Goal: Task Accomplishment & Management: Manage account settings

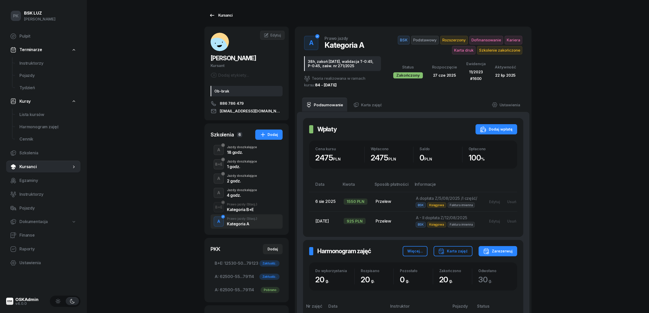
click at [216, 13] on div "Kursanci" at bounding box center [221, 15] width 24 height 6
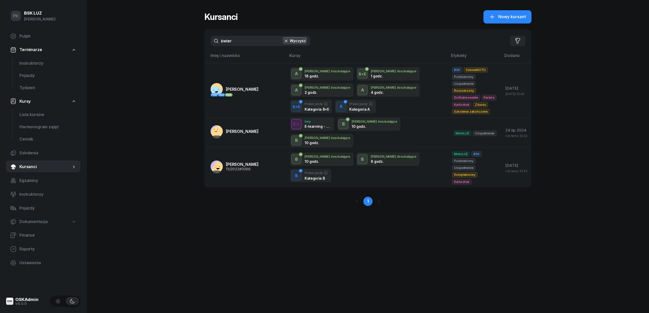
drag, startPoint x: 245, startPoint y: 39, endPoint x: 213, endPoint y: 44, distance: 31.8
click at [213, 44] on input "świer" at bounding box center [261, 41] width 100 height 10
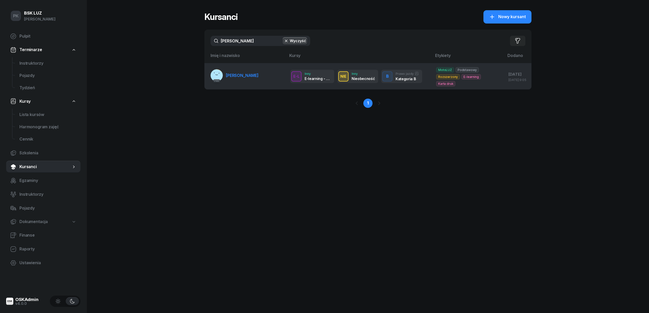
type input "burmer"
click at [255, 78] on span "[PERSON_NAME]" at bounding box center [242, 75] width 33 height 5
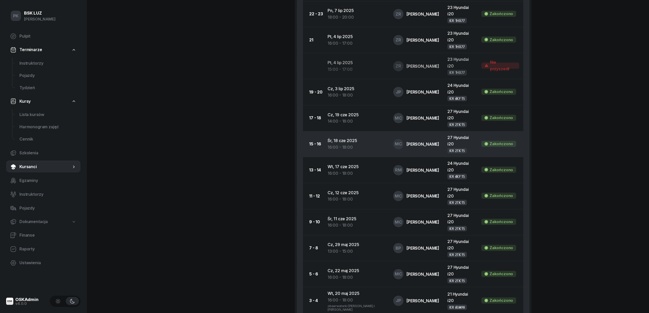
scroll to position [743, 0]
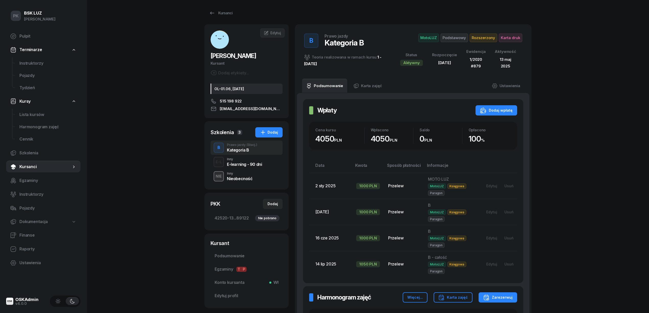
scroll to position [0, 0]
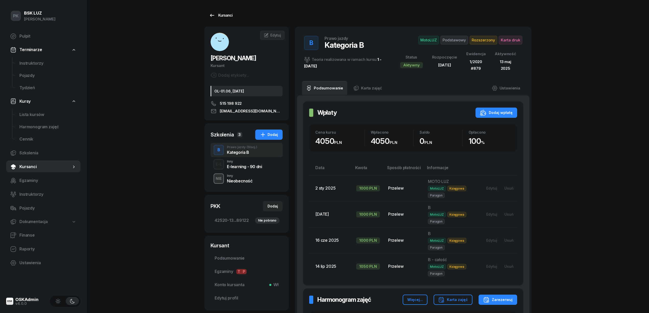
click at [228, 19] on link "Kursanci" at bounding box center [221, 15] width 33 height 10
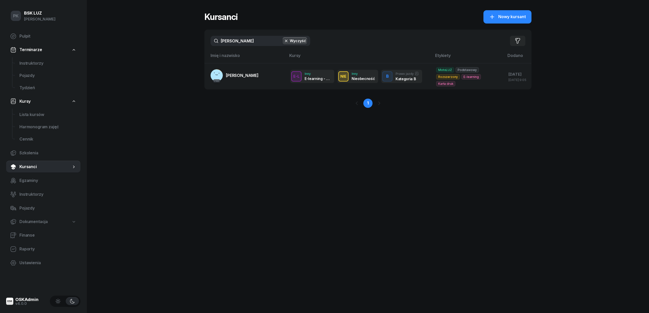
drag, startPoint x: 236, startPoint y: 38, endPoint x: 165, endPoint y: 40, distance: 70.6
click at [174, 40] on div "PK BSK LUZ Piotr Klimek Pulpit Terminarze Instruktorzy Pojazdy Tydzień Kursy Li…" at bounding box center [324, 156] width 649 height 313
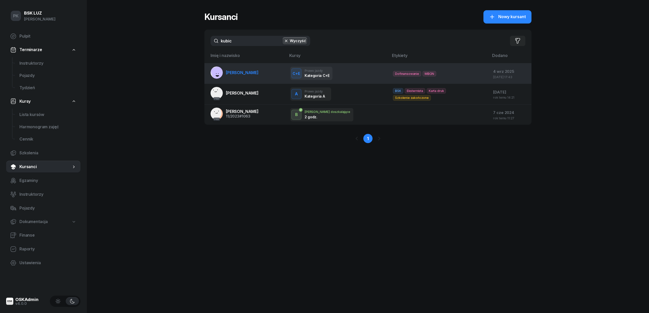
type input "kubic"
click at [232, 71] on span "KUBICKI KRZYSZTOF" at bounding box center [242, 72] width 33 height 5
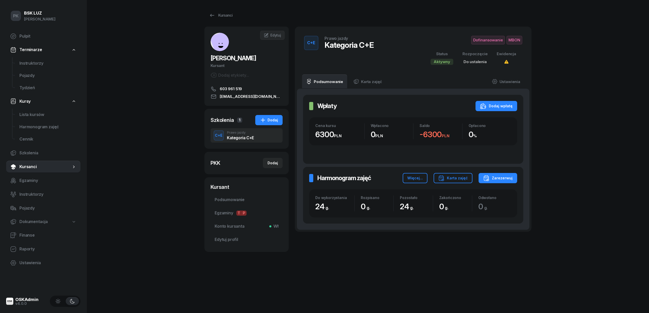
click at [165, 256] on div "PK BSK LUZ Piotr Klimek Pulpit Terminarze Instruktorzy Pojazdy Tydzień Kursy Li…" at bounding box center [324, 156] width 649 height 313
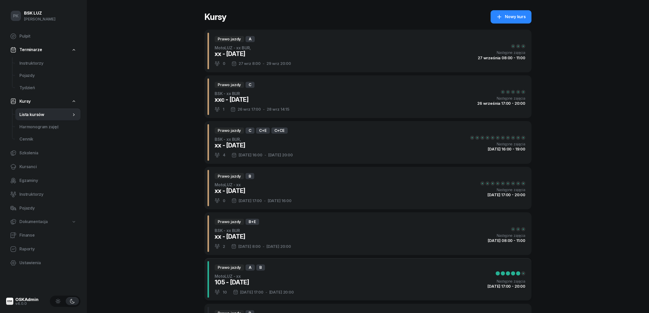
select select
click at [32, 142] on span "Cennik" at bounding box center [47, 139] width 57 height 7
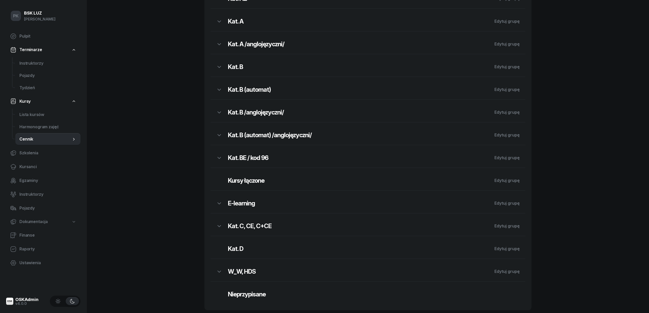
scroll to position [126, 0]
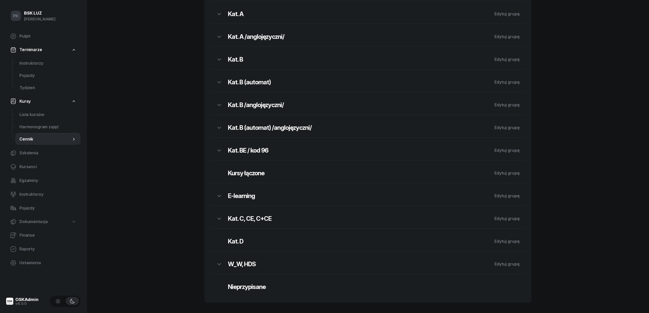
click at [553, 200] on div "PK BSK LUZ Piotr Klimek Pulpit Terminarze Instruktorzy Pojazdy Tydzień Kursy Li…" at bounding box center [324, 94] width 649 height 439
click at [246, 221] on h2 "Kat. C, CE, C+CE" at bounding box center [358, 219] width 261 height 8
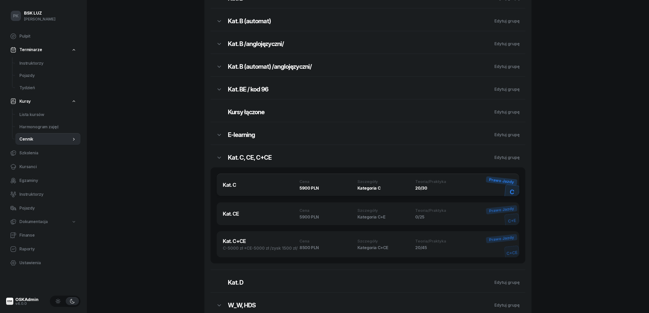
scroll to position [229, 0]
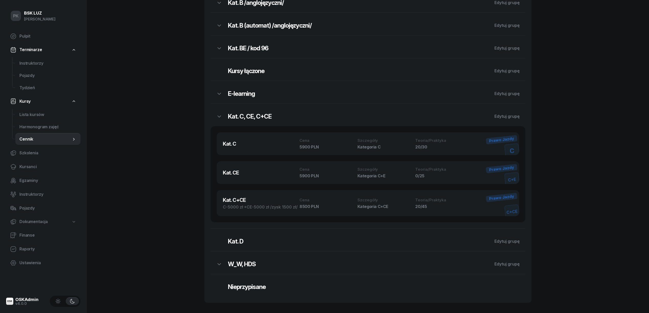
click at [242, 243] on h2 "Kat. D" at bounding box center [358, 242] width 261 height 8
click at [241, 242] on h2 "Kat. D" at bounding box center [358, 242] width 261 height 8
click at [238, 266] on h2 "W_W, HDS" at bounding box center [358, 264] width 261 height 8
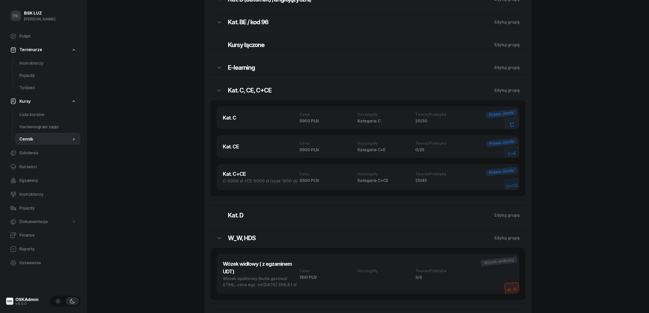
scroll to position [293, 0]
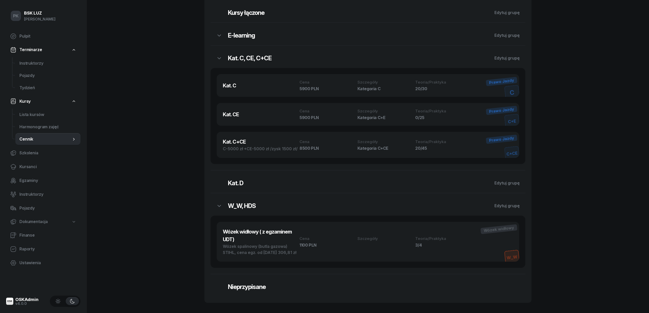
click at [244, 202] on h2 "W_W, HDS" at bounding box center [358, 206] width 261 height 8
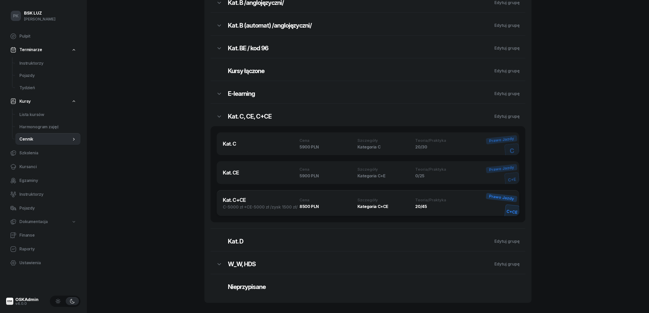
scroll to position [229, 0]
click at [249, 287] on h2 "Nieprzypisane" at bounding box center [358, 287] width 261 height 8
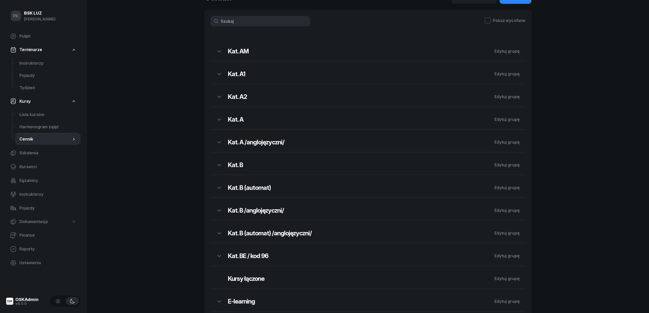
scroll to position [136, 0]
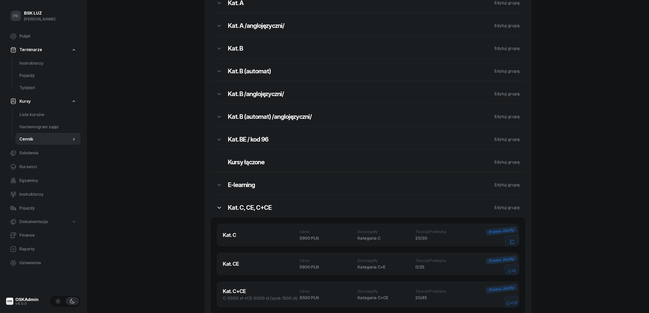
click at [220, 209] on icon "button" at bounding box center [219, 208] width 6 height 6
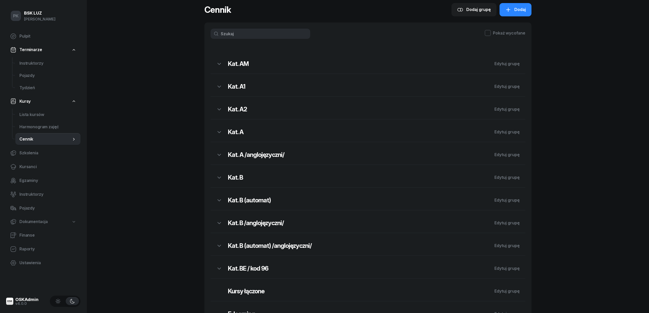
scroll to position [0, 0]
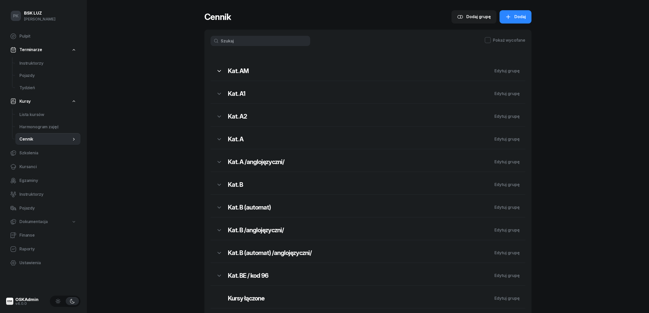
click at [222, 73] on icon "button" at bounding box center [219, 71] width 6 height 6
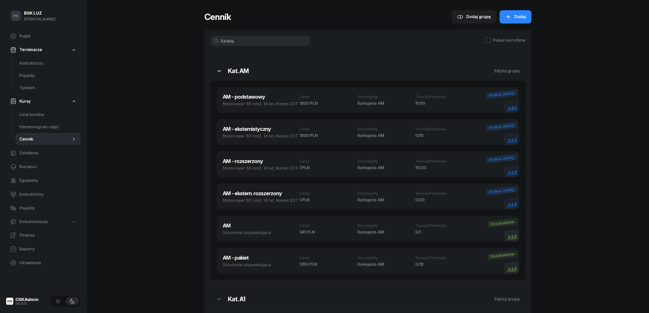
click at [222, 73] on icon "button" at bounding box center [219, 71] width 6 height 6
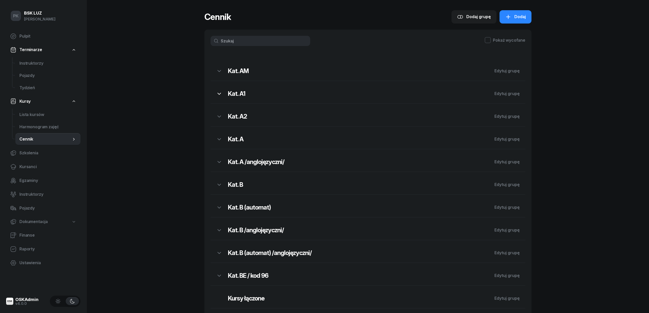
click at [220, 96] on icon "button" at bounding box center [219, 94] width 6 height 6
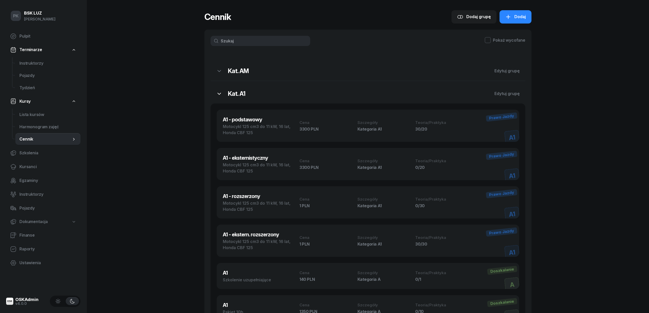
click at [220, 96] on icon "button" at bounding box center [219, 94] width 6 height 6
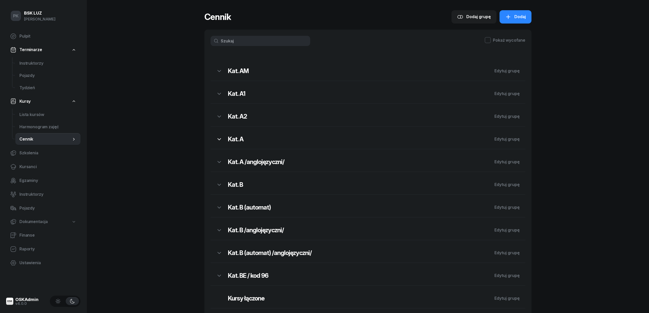
click at [219, 139] on icon "button" at bounding box center [219, 139] width 6 height 6
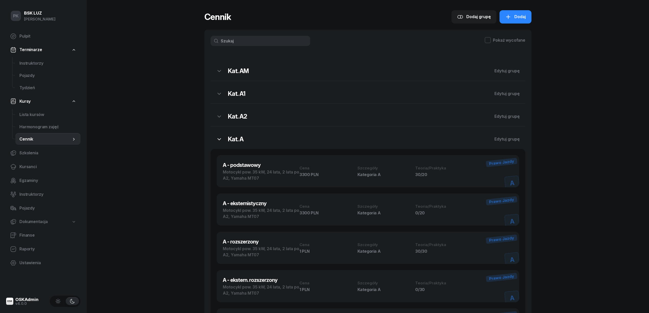
click at [219, 139] on icon "button" at bounding box center [219, 139] width 6 height 6
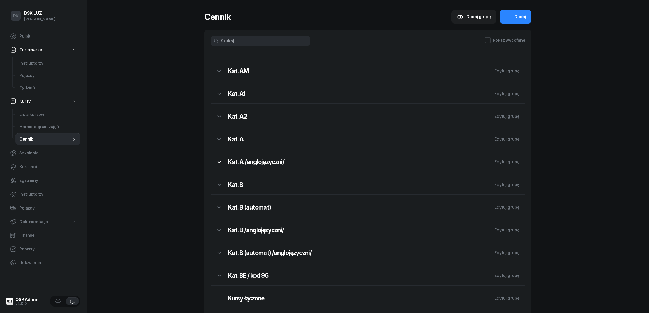
click at [218, 163] on icon "button" at bounding box center [219, 162] width 6 height 6
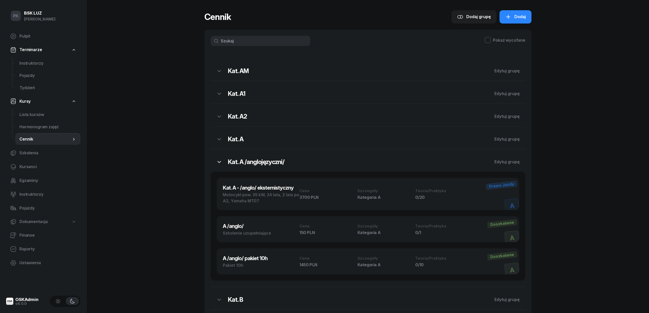
click at [218, 163] on icon "button" at bounding box center [219, 162] width 6 height 6
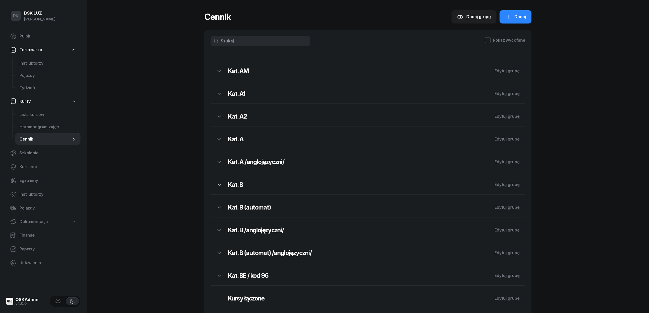
click at [222, 187] on button "button" at bounding box center [219, 184] width 17 height 13
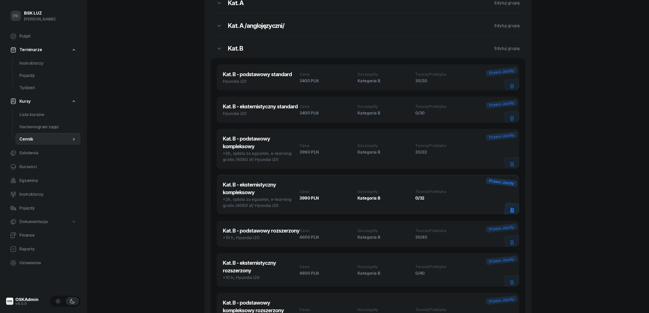
scroll to position [68, 0]
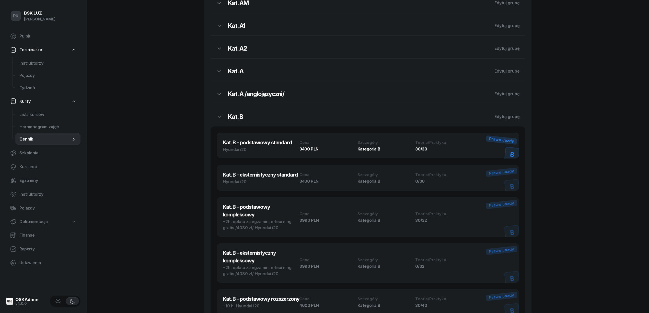
click at [262, 143] on h3 "Kat. B - podstawowy standard" at bounding box center [261, 143] width 77 height 8
select select "673d9b59465e49377d853818"
select select "B"
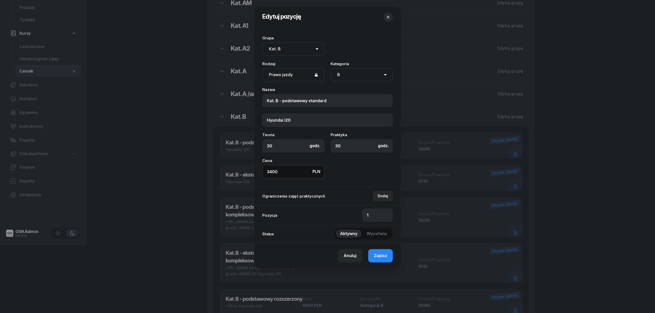
drag, startPoint x: 279, startPoint y: 172, endPoint x: 268, endPoint y: 171, distance: 10.8
click at [268, 171] on input "3400" at bounding box center [293, 171] width 62 height 13
type input "3600"
click at [378, 256] on span "Zapisz" at bounding box center [380, 256] width 13 height 7
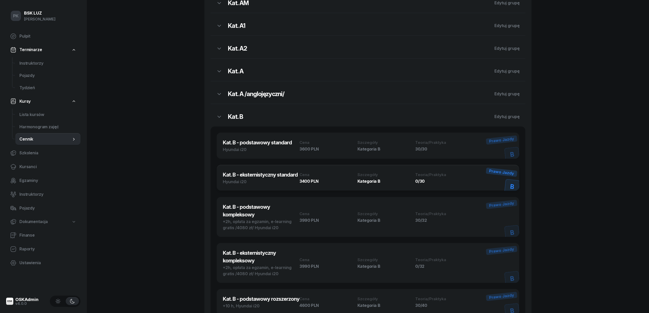
click at [268, 178] on h3 "Kat. B - eksternistyczny standard" at bounding box center [261, 175] width 77 height 8
select select "673d9b59465e49377d853818"
select select "B"
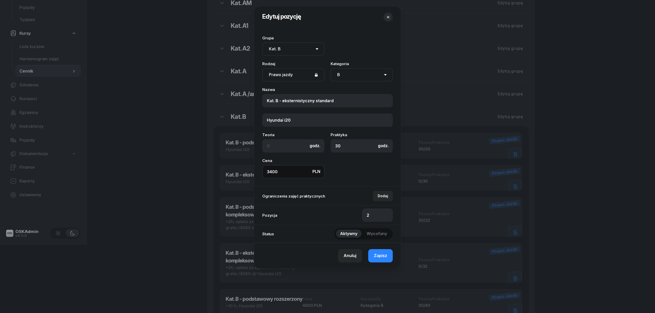
drag, startPoint x: 281, startPoint y: 174, endPoint x: 270, endPoint y: 170, distance: 11.8
click at [270, 170] on input "3400" at bounding box center [293, 171] width 62 height 13
type input "3600"
click at [377, 257] on span "Zapisz" at bounding box center [380, 256] width 13 height 7
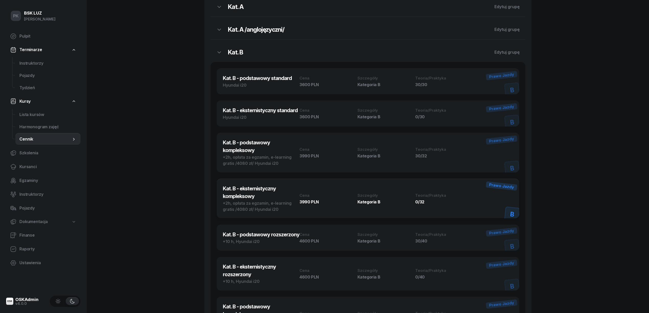
scroll to position [136, 0]
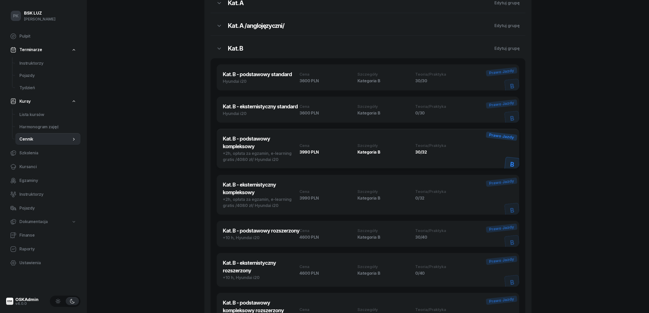
click at [240, 146] on h3 "Kat. B - podstawowy kompleksowy" at bounding box center [261, 142] width 77 height 15
select select "673d9b59465e49377d853818"
select select "B"
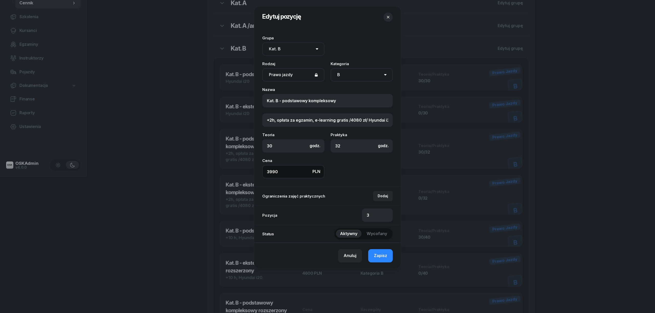
drag, startPoint x: 279, startPoint y: 171, endPoint x: 251, endPoint y: 170, distance: 28.1
click at [251, 170] on div "Edytuj pozycję Grupa Brak grupy Kat. AM Kat. A1 Kat. A2 Kat. A Kat. A /anglojęz…" at bounding box center [327, 156] width 655 height 313
type input "4360"
click at [388, 257] on button "Zapisz" at bounding box center [380, 255] width 25 height 13
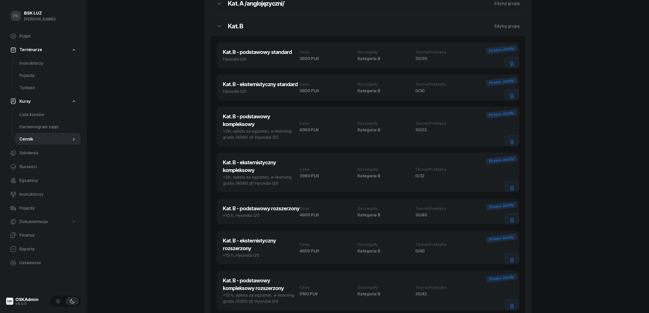
scroll to position [170, 0]
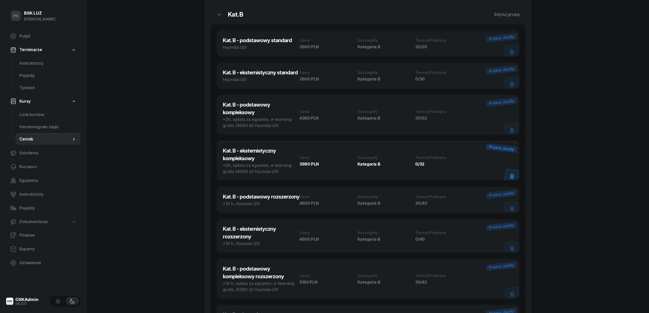
click at [245, 157] on h3 "Kat. B - eksternistyczny kompleksowy" at bounding box center [261, 154] width 77 height 15
select select "673d9b59465e49377d853818"
select select "B"
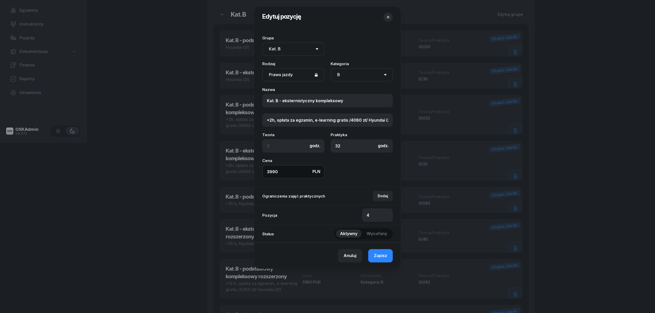
drag, startPoint x: 279, startPoint y: 171, endPoint x: 236, endPoint y: 168, distance: 44.1
click at [236, 168] on div "Edytuj pozycję Grupa Brak grupy Kat. AM Kat. A1 Kat. A2 Kat. A Kat. A /anglojęz…" at bounding box center [327, 156] width 655 height 313
type input "4360"
click at [376, 257] on span "Zapisz" at bounding box center [380, 256] width 13 height 7
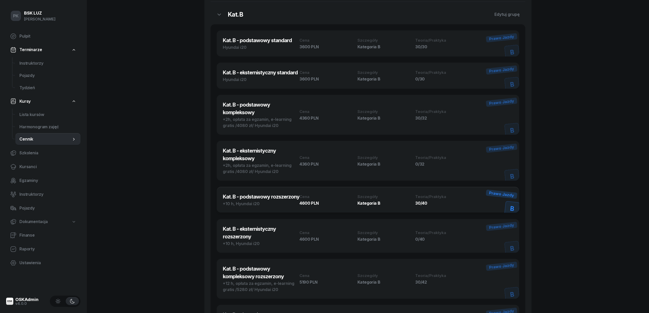
click at [250, 196] on h3 "Kat. B - podstawowy rozszerzony" at bounding box center [261, 197] width 77 height 8
select select "673d9b59465e49377d853818"
select select "B"
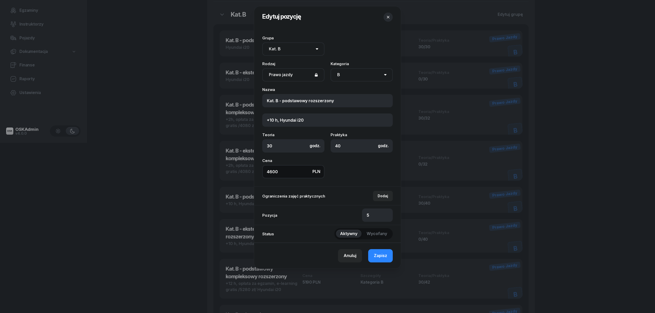
drag, startPoint x: 278, startPoint y: 172, endPoint x: 245, endPoint y: 170, distance: 32.3
click at [245, 170] on div "Edytuj pozycję Grupa Brak grupy Kat. AM Kat. A1 Kat. A2 Kat. A Kat. A /anglojęz…" at bounding box center [327, 156] width 655 height 313
type input "4850"
click at [375, 254] on span "Zapisz" at bounding box center [380, 256] width 13 height 7
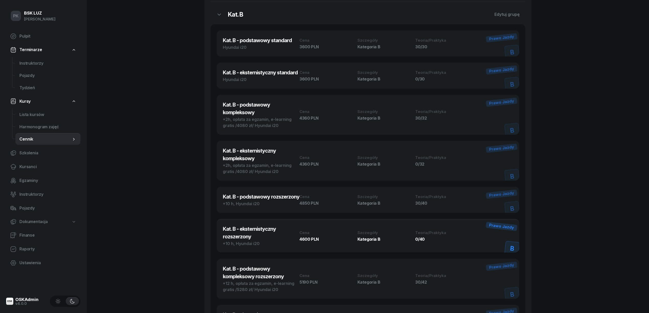
click at [259, 230] on h3 "Kat. B - eksternistyczny rozszerzony" at bounding box center [261, 232] width 77 height 15
select select "673d9b59465e49377d853818"
select select "B"
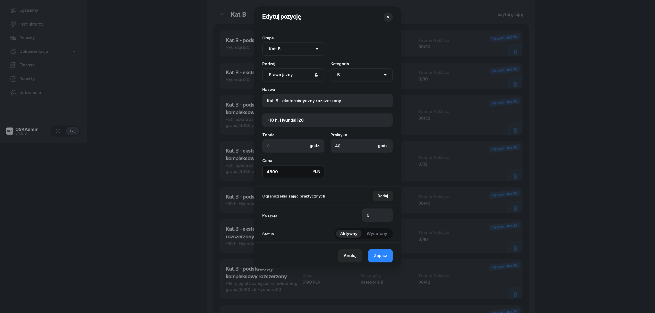
drag, startPoint x: 281, startPoint y: 172, endPoint x: 234, endPoint y: 172, distance: 46.8
click at [234, 172] on div "Edytuj pozycję Grupa Brak grupy Kat. AM Kat. A1 Kat. A2 Kat. A Kat. A /anglojęz…" at bounding box center [327, 156] width 655 height 313
type input "4850"
click at [378, 259] on span "Zapisz" at bounding box center [380, 256] width 13 height 7
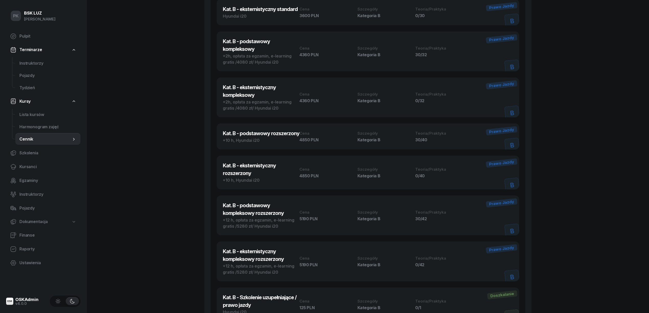
scroll to position [239, 0]
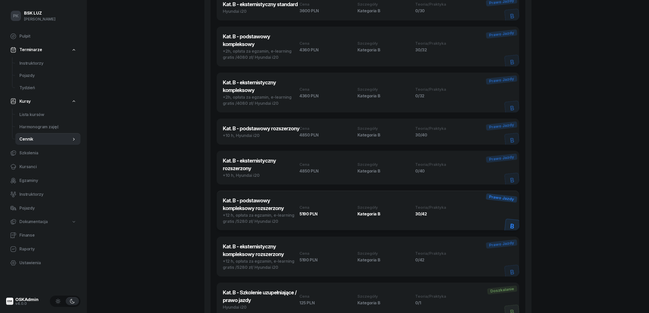
click at [268, 208] on h3 "Kat. B - podstawowy kompleksowy rozszerzony" at bounding box center [261, 204] width 77 height 15
select select "673d9b59465e49377d853818"
select select "B"
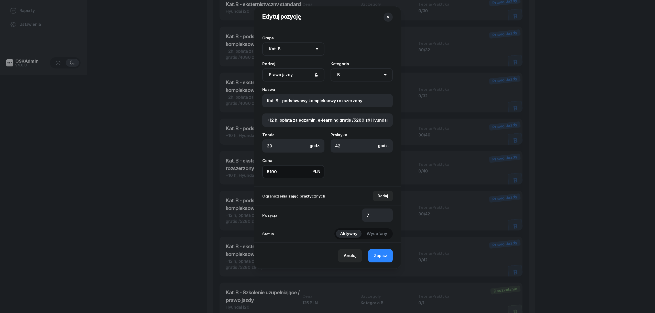
click at [257, 171] on div "Grupa Brak grupy Kat. AM Kat. A1 Kat. A2 Kat. A Kat. A /anglojęzyczni/ Kat. B K…" at bounding box center [327, 107] width 147 height 159
type input "5160"
click at [375, 254] on span "Zapisz" at bounding box center [380, 256] width 13 height 7
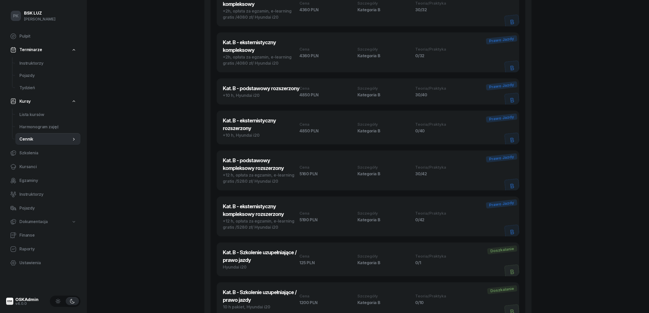
scroll to position [307, 0]
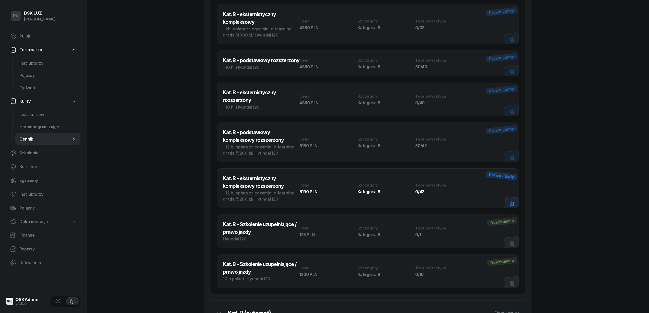
click at [247, 181] on h3 "Kat. B - eksternistyczny kompleksowy rozszerzony" at bounding box center [261, 182] width 77 height 15
select select "673d9b59465e49377d853818"
select select "B"
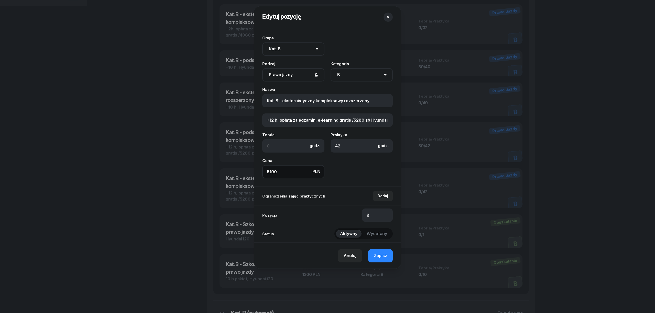
click at [215, 171] on div "Edytuj pozycję Grupa Brak grupy Kat. AM Kat. A1 Kat. A2 Kat. A Kat. A /anglojęz…" at bounding box center [327, 156] width 655 height 313
type input "5160"
click at [383, 257] on span "Zapisz" at bounding box center [380, 256] width 13 height 7
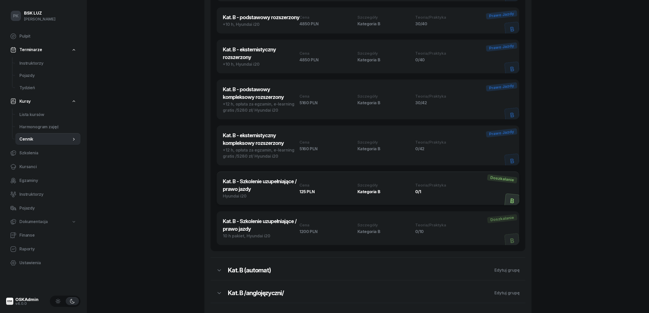
scroll to position [375, 0]
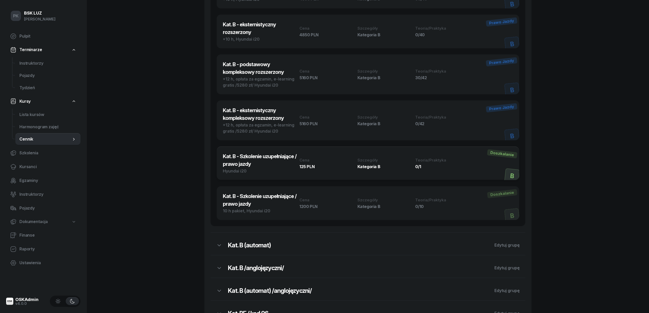
click at [241, 165] on h3 "Kat. B - Szkolenie uzupełniające / prawo jazdy" at bounding box center [261, 160] width 77 height 15
select select "673d9b59465e49377d853818"
select select "400"
select select "B"
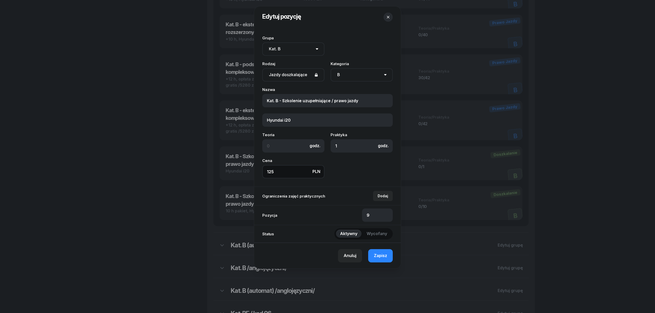
drag, startPoint x: 268, startPoint y: 176, endPoint x: 247, endPoint y: 174, distance: 21.6
click at [247, 174] on div "Edytuj pozycję Grupa Brak grupy Kat. AM Kat. A1 Kat. A2 Kat. A Kat. A /anglojęz…" at bounding box center [327, 156] width 655 height 313
type input "130"
click at [382, 257] on span "Zapisz" at bounding box center [380, 256] width 13 height 7
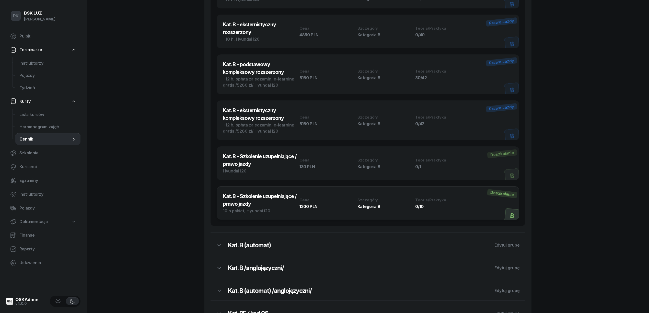
click at [240, 204] on h3 "Kat. B - Szkolenie uzupełniające / prawo jazdy" at bounding box center [261, 200] width 77 height 15
select select "673d9b59465e49377d853818"
select select "400"
select select "B"
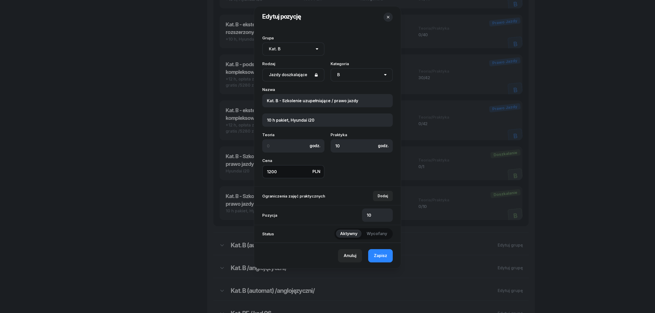
drag, startPoint x: 284, startPoint y: 173, endPoint x: 233, endPoint y: 170, distance: 51.7
click at [233, 170] on div "Edytuj pozycję Grupa Brak grupy Kat. AM Kat. A1 Kat. A2 Kat. A Kat. A /anglojęz…" at bounding box center [327, 156] width 655 height 313
type input "1250"
click at [379, 256] on span "Zapisz" at bounding box center [380, 256] width 13 height 7
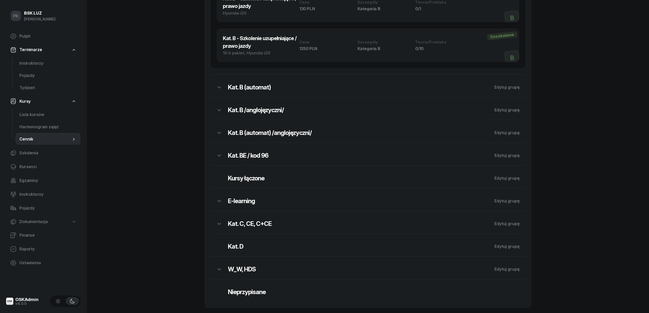
scroll to position [539, 0]
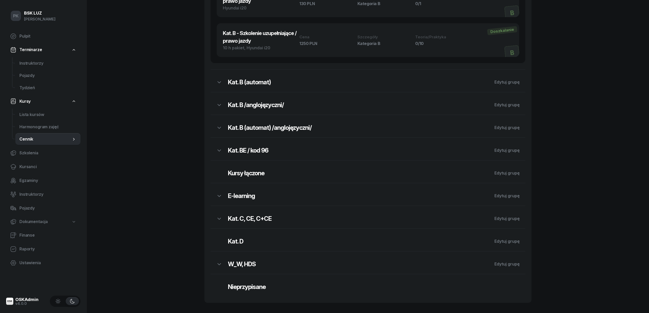
click at [250, 83] on h2 "Kat. B (automat)" at bounding box center [358, 82] width 261 height 8
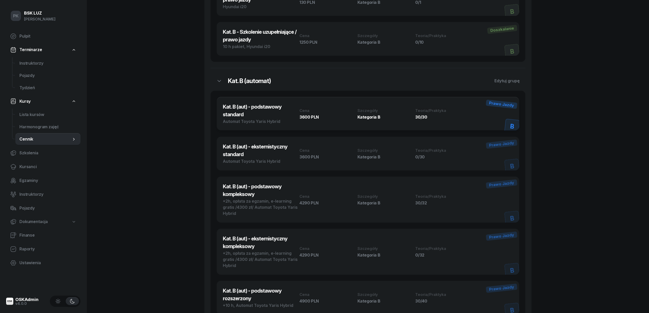
click at [252, 119] on div "Automat Toyota Yaris Hybrid" at bounding box center [261, 121] width 77 height 6
select select "681c888f6f894168cad41790"
select select "B"
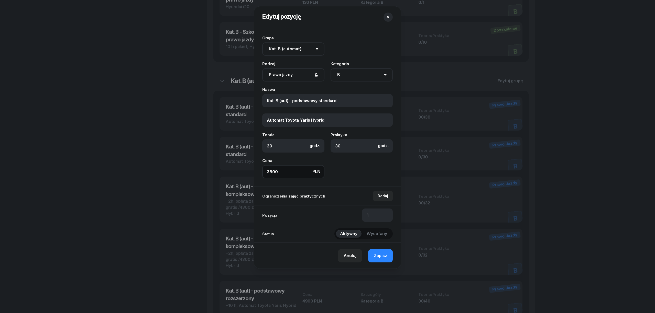
click at [233, 170] on div "Edytuj pozycję Grupa Brak grupy Kat. AM Kat. A1 Kat. A2 Kat. A Kat. A /anglojęz…" at bounding box center [327, 156] width 655 height 313
type input "3800"
click at [382, 255] on span "Zapisz" at bounding box center [380, 256] width 13 height 7
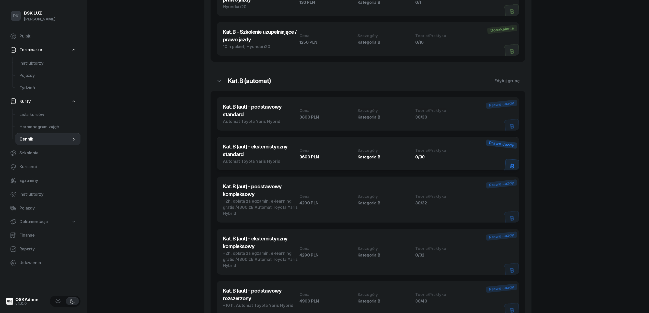
click at [260, 148] on h3 "Kat. B (aut) - eksternistyczny standard" at bounding box center [261, 150] width 77 height 15
select select "681c888f6f894168cad41790"
select select "B"
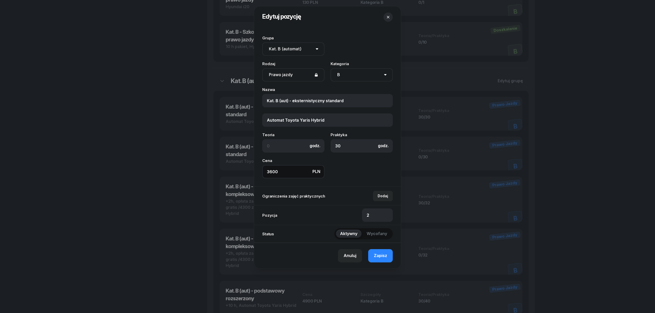
drag, startPoint x: 271, startPoint y: 170, endPoint x: 261, endPoint y: 170, distance: 9.7
click at [261, 170] on div "Grupa Brak grupy Kat. AM Kat. A1 Kat. A2 Kat. A Kat. A /anglojęzyczni/ Kat. B K…" at bounding box center [327, 107] width 147 height 159
type input "3800"
click at [375, 259] on span "Zapisz" at bounding box center [380, 256] width 13 height 7
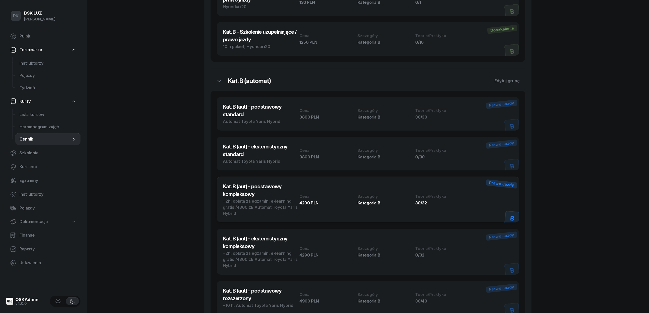
click at [267, 187] on h3 "Kat. B (aut) - podstawowy kompleksowy" at bounding box center [261, 190] width 77 height 15
select select "681c888f6f894168cad41790"
select select "B"
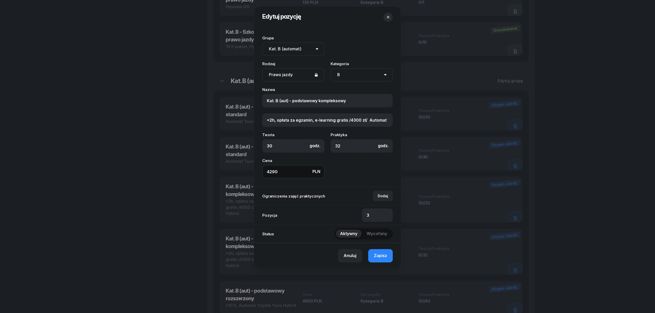
click at [219, 165] on div "Edytuj pozycję Grupa Brak grupy Kat. AM Kat. A1 Kat. A2 Kat. A Kat. A /anglojęz…" at bounding box center [327, 156] width 655 height 313
type input "4490"
click at [384, 256] on span "Zapisz" at bounding box center [380, 256] width 13 height 7
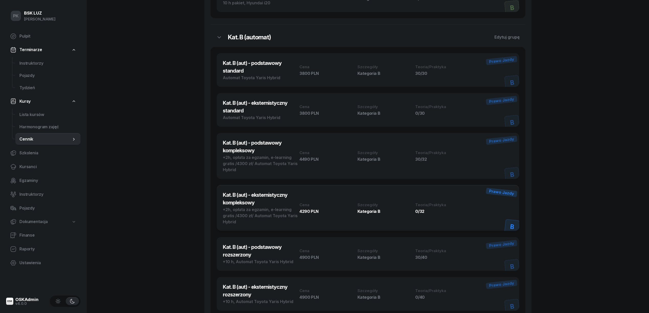
scroll to position [608, 0]
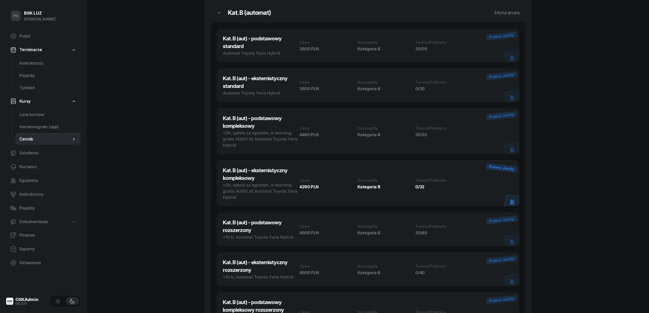
click at [263, 173] on h3 "Kat. B (aut) - eksternistyczny kompleksowy" at bounding box center [261, 174] width 77 height 15
select select "681c888f6f894168cad41790"
select select "B"
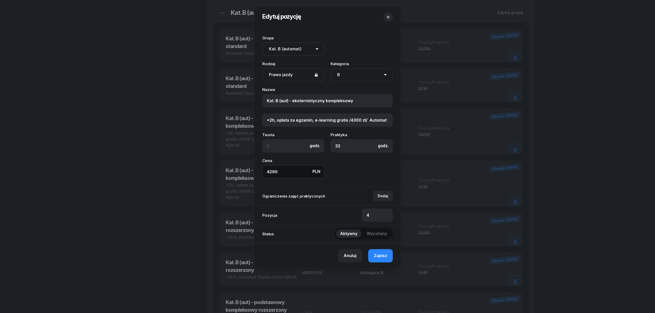
drag, startPoint x: 283, startPoint y: 170, endPoint x: 239, endPoint y: 167, distance: 43.4
click at [239, 167] on div "Edytuj pozycję Grupa Brak grupy Kat. AM Kat. A1 Kat. A2 Kat. A Kat. A /anglojęz…" at bounding box center [327, 156] width 655 height 313
type input "4490"
click at [378, 252] on button "Zapisz" at bounding box center [380, 255] width 25 height 13
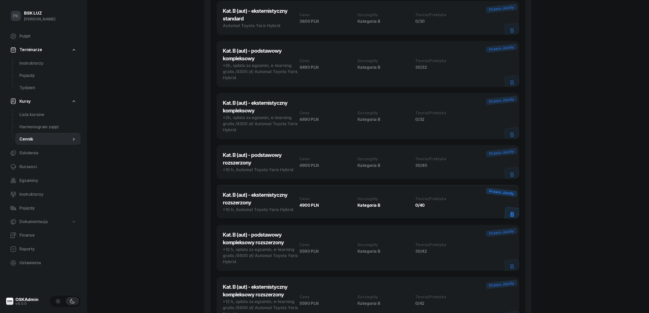
scroll to position [676, 0]
click at [305, 164] on div "4900 PLN" at bounding box center [327, 165] width 55 height 4
select select "681c888f6f894168cad41790"
select select "B"
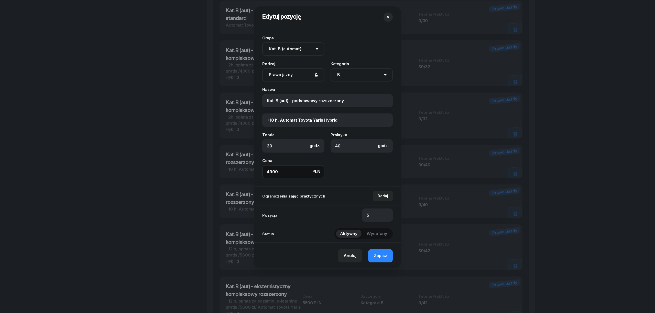
drag, startPoint x: 281, startPoint y: 176, endPoint x: 222, endPoint y: 170, distance: 59.1
click at [222, 170] on div "Edytuj pozycję Grupa Brak grupy Kat. AM Kat. A1 Kat. A2 Kat. A Kat. A /anglojęz…" at bounding box center [327, 156] width 655 height 313
type input "5150"
click at [385, 254] on span "Zapisz" at bounding box center [380, 256] width 13 height 7
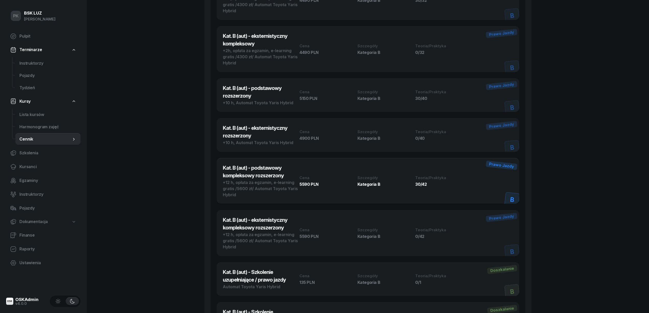
scroll to position [744, 0]
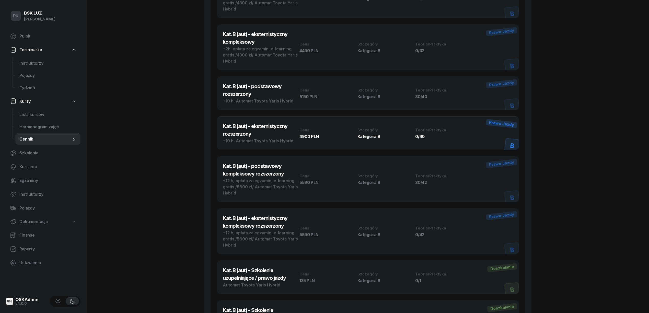
click at [257, 129] on h3 "Kat. B (aut) - eksternistyczny rozszerzony" at bounding box center [261, 129] width 77 height 15
select select "681c888f6f894168cad41790"
select select "B"
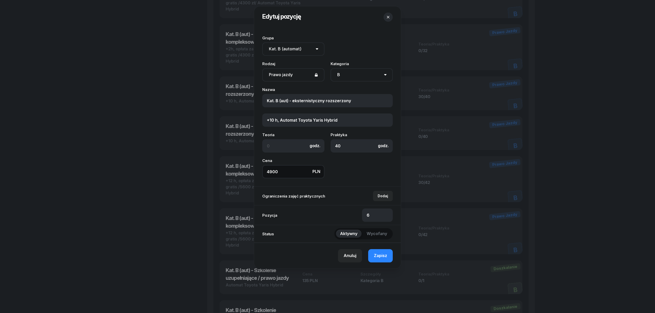
drag, startPoint x: 268, startPoint y: 171, endPoint x: 242, endPoint y: 172, distance: 26.9
click at [242, 172] on div "Edytuj pozycję Grupa Brak grupy Kat. AM Kat. A1 Kat. A2 Kat. A Kat. A /anglojęz…" at bounding box center [327, 156] width 655 height 313
type input "5150"
click at [382, 252] on button "Zapisz" at bounding box center [380, 255] width 25 height 13
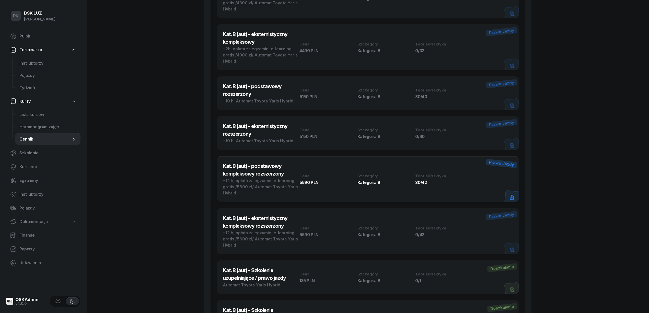
click at [304, 184] on div "5590 PLN" at bounding box center [327, 183] width 55 height 4
select select "681c888f6f894168cad41790"
select select "B"
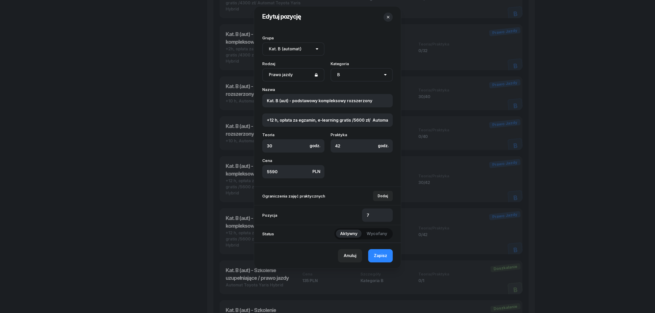
click at [370, 234] on span "Wycofany" at bounding box center [376, 234] width 20 height 7
click at [349, 234] on span "Aktywny" at bounding box center [348, 234] width 17 height 7
click at [372, 233] on span "Wycofany" at bounding box center [376, 234] width 20 height 7
click at [379, 251] on button "Zapisz" at bounding box center [380, 255] width 25 height 13
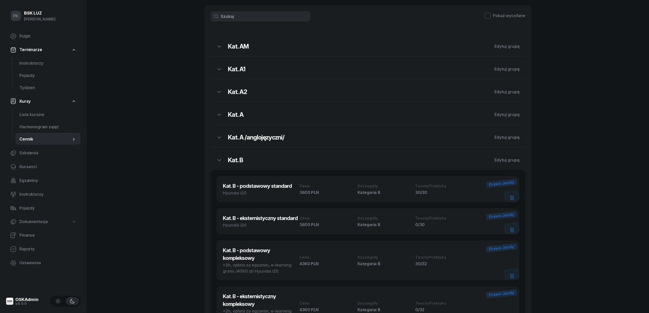
scroll to position [0, 0]
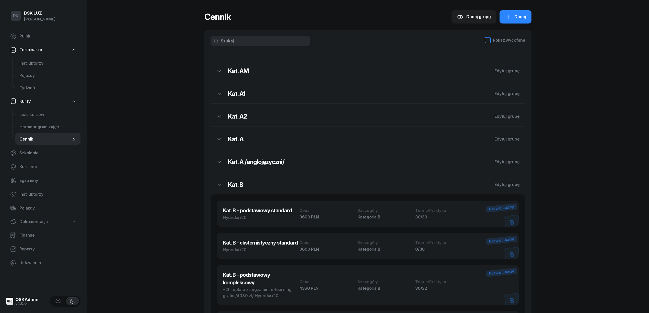
click at [493, 39] on div "Pokaż wycofane" at bounding box center [505, 40] width 41 height 6
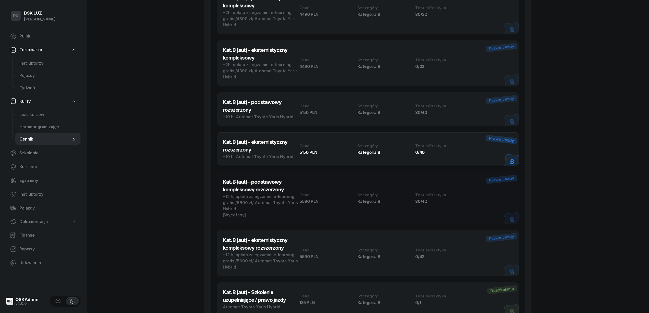
scroll to position [818, 0]
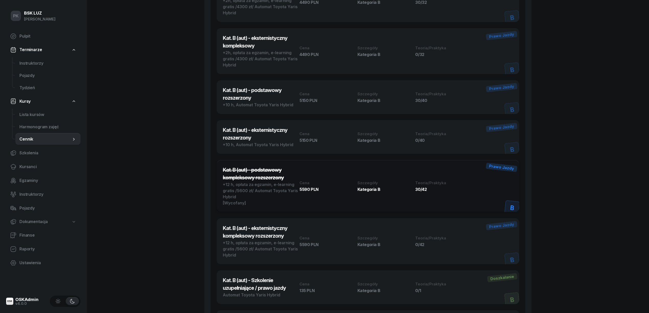
click at [466, 188] on div "30/42" at bounding box center [443, 189] width 55 height 4
select select "681c888f6f894168cad41790"
select select "B"
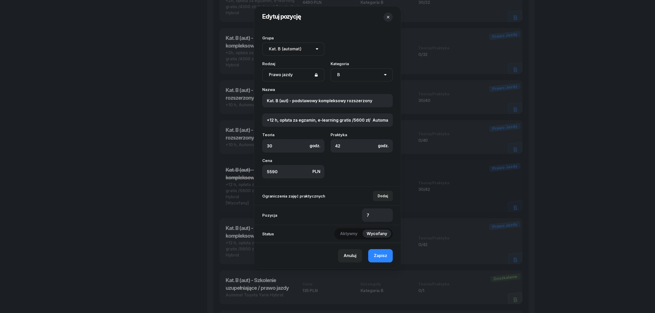
click at [358, 236] on button "Aktywny" at bounding box center [349, 234] width 26 height 8
click at [380, 252] on button "Zapisz" at bounding box center [380, 255] width 25 height 13
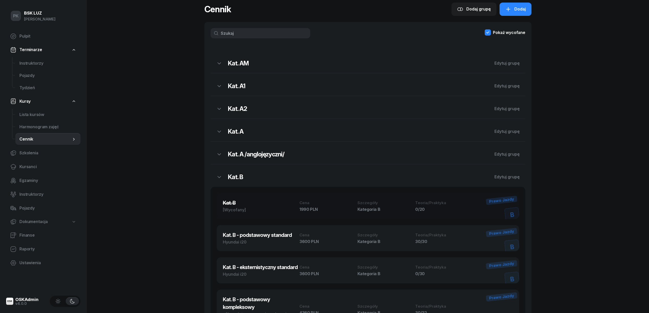
scroll to position [0, 0]
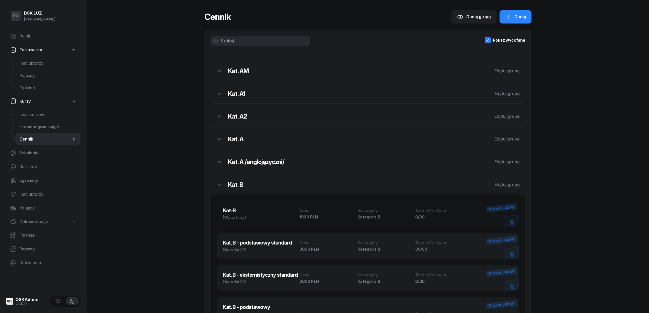
click at [489, 44] on div "Pokaż wycofane" at bounding box center [505, 41] width 41 height 8
click at [488, 41] on icon at bounding box center [488, 40] width 6 height 6
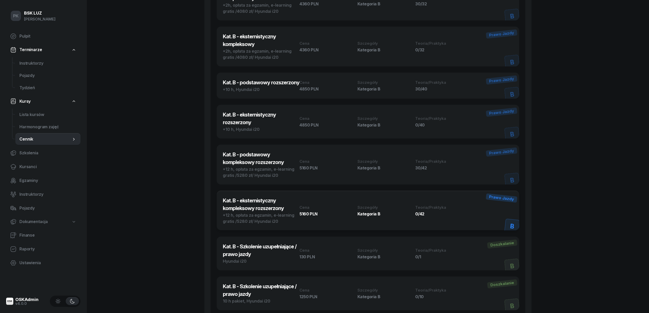
scroll to position [273, 0]
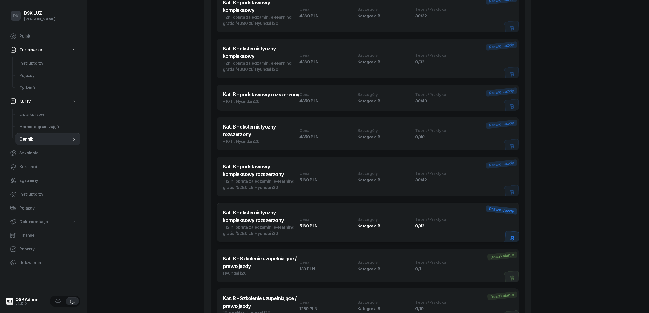
click at [268, 188] on div "+12 h, opłata za egzamin, e-learning gratis /5280 zł/ Hyundai i20" at bounding box center [261, 184] width 77 height 12
select select "673d9b59465e49377d853818"
select select "B"
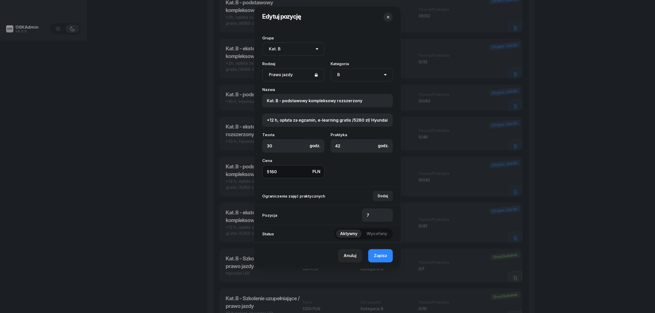
drag, startPoint x: 293, startPoint y: 176, endPoint x: 233, endPoint y: 174, distance: 59.6
click at [233, 174] on div "Edytuj pozycję Grupa Brak grupy Kat. AM Kat. A1 Kat. A2 Kat. A Kat. A /anglojęz…" at bounding box center [327, 156] width 655 height 313
type input "5150"
click at [375, 255] on span "Zapisz" at bounding box center [380, 256] width 13 height 7
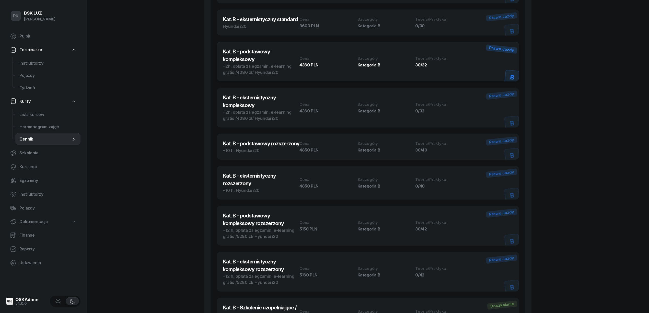
scroll to position [239, 0]
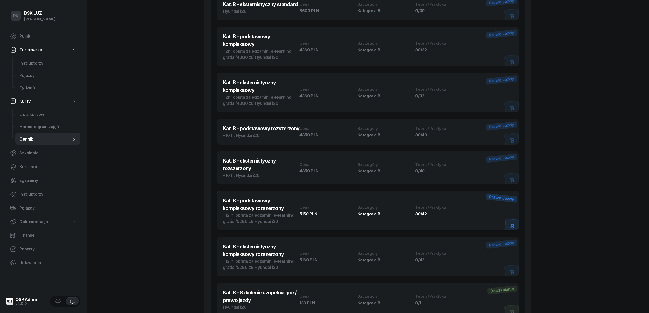
click at [322, 216] on div "Kat. B - podstawowy kompleksowy rozszerzony +12 h, opłata za egzamin, e-learnin…" at bounding box center [368, 211] width 290 height 28
select select "673d9b59465e49377d853818"
select select "B"
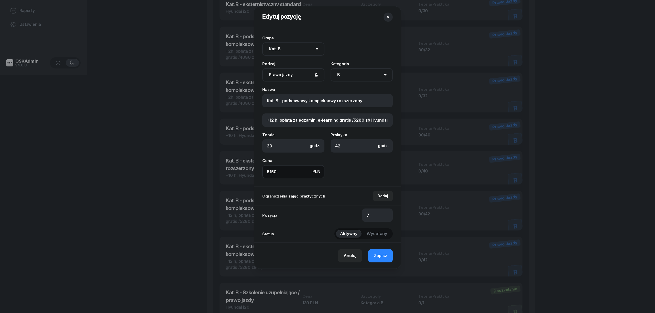
drag, startPoint x: 251, startPoint y: 167, endPoint x: 213, endPoint y: 165, distance: 37.4
click at [213, 165] on div "Edytuj pozycję Grupa Brak grupy Kat. AM Kat. A1 Kat. A2 Kat. A Kat. A /anglojęz…" at bounding box center [327, 156] width 655 height 313
type input "4850"
click at [365, 252] on div "Anuluj Zapisz" at bounding box center [327, 256] width 147 height 26
click at [373, 253] on button "Zapisz" at bounding box center [380, 255] width 25 height 13
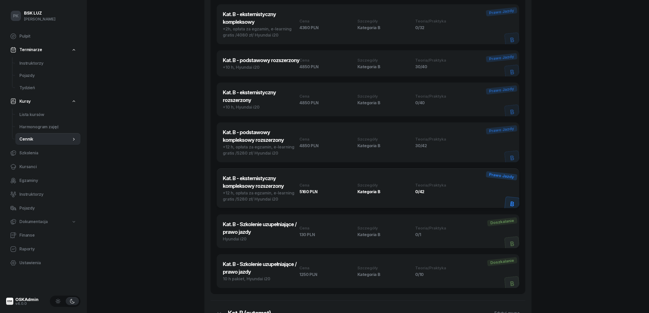
scroll to position [102, 0]
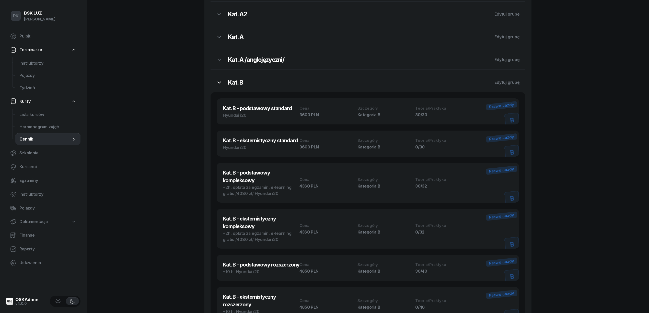
click at [222, 79] on button "button" at bounding box center [219, 82] width 17 height 13
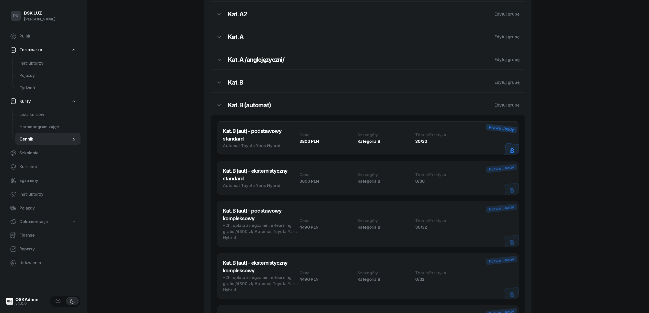
click at [243, 153] on div "Kat. B (aut) - podstawowy standard Automat Toyota Yaris Hybrid Cena 3800 PLN Sz…" at bounding box center [368, 138] width 303 height 34
select select "681c888f6f894168cad41790"
select select "B"
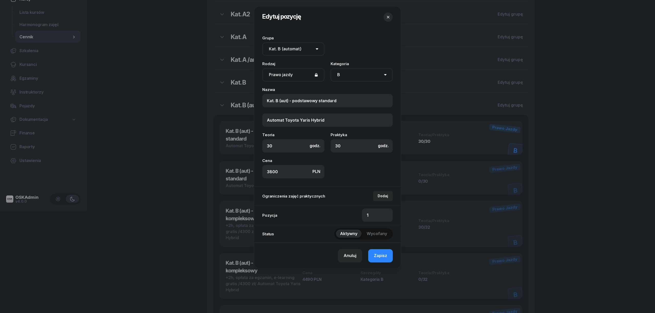
click at [243, 153] on div at bounding box center [327, 156] width 655 height 313
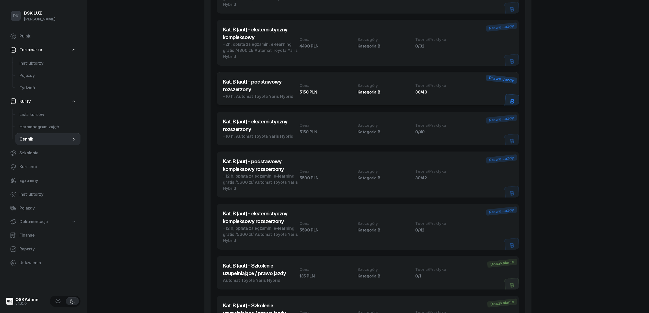
scroll to position [341, 0]
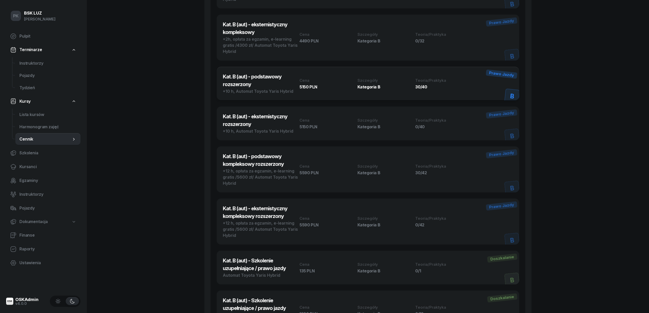
click at [329, 186] on div "Kat. B (aut) - podstawowy kompleksowy rozszerzony +12 h, opłata za egzamin, e-l…" at bounding box center [368, 170] width 290 height 34
select select "681c888f6f894168cad41790"
select select "B"
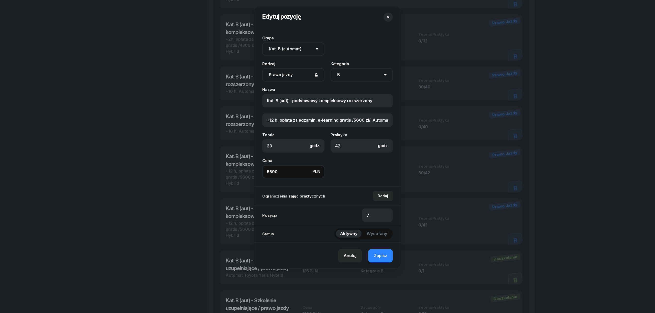
drag, startPoint x: 266, startPoint y: 171, endPoint x: 242, endPoint y: 171, distance: 24.8
click at [243, 171] on div "Edytuj pozycję Grupa Brak grupy Kat. AM Kat. A1 Kat. A2 Kat. A Kat. A /anglojęz…" at bounding box center [327, 156] width 655 height 313
type input "1"
click at [380, 254] on span "Zapisz" at bounding box center [380, 256] width 13 height 7
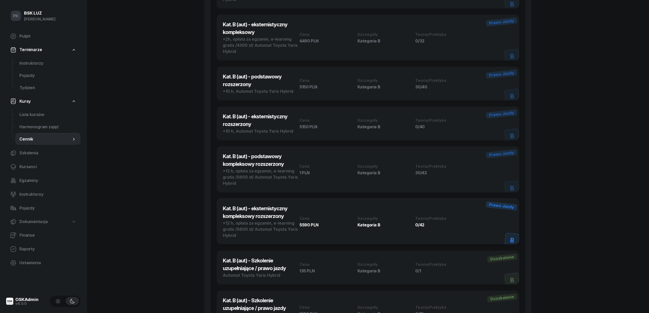
click at [308, 227] on div "5590 PLN" at bounding box center [327, 225] width 55 height 4
select select "681c888f6f894168cad41790"
select select "B"
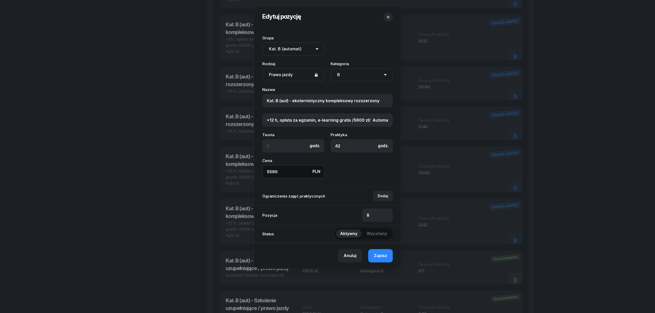
drag, startPoint x: 278, startPoint y: 171, endPoint x: 252, endPoint y: 167, distance: 26.9
click at [252, 167] on div "Edytuj pozycję Grupa Brak grupy Kat. AM Kat. A1 Kat. A2 Kat. A Kat. A /anglojęz…" at bounding box center [327, 156] width 655 height 313
type input "1"
type input "0"
click at [384, 256] on span "Zapisz" at bounding box center [380, 256] width 13 height 7
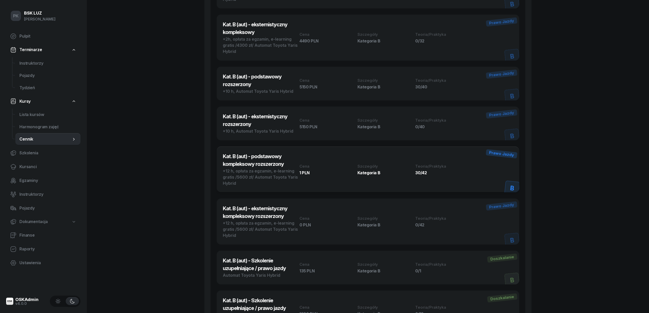
click at [313, 183] on div "Kat. B (aut) - podstawowy kompleksowy rozszerzony +12 h, opłata za egzamin, e-l…" at bounding box center [368, 170] width 290 height 34
select select "681c888f6f894168cad41790"
select select "B"
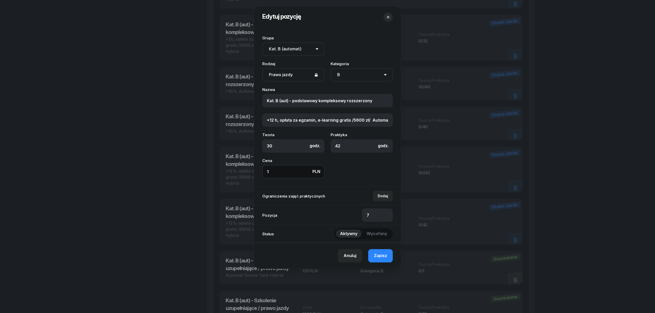
drag, startPoint x: 280, startPoint y: 174, endPoint x: 220, endPoint y: 171, distance: 59.9
click at [221, 171] on div "Edytuj pozycję Grupa Brak grupy Kat. AM Kat. A1 Kat. A2 Kat. A Kat. A /anglojęz…" at bounding box center [327, 156] width 655 height 313
type input "1"
type input "0"
click at [378, 253] on button "Zapisz" at bounding box center [380, 255] width 25 height 13
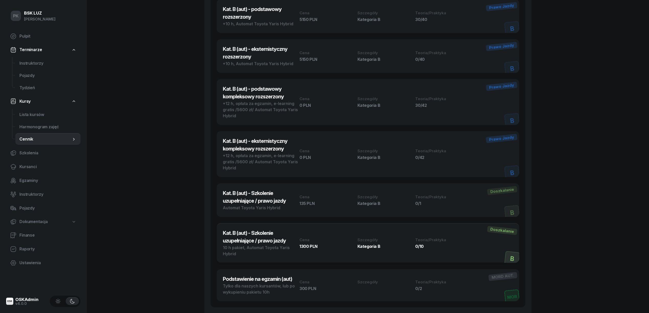
scroll to position [409, 0]
click at [313, 203] on div "135 PLN" at bounding box center [327, 203] width 55 height 4
select select "681c888f6f894168cad41790"
select select "400"
select select "B"
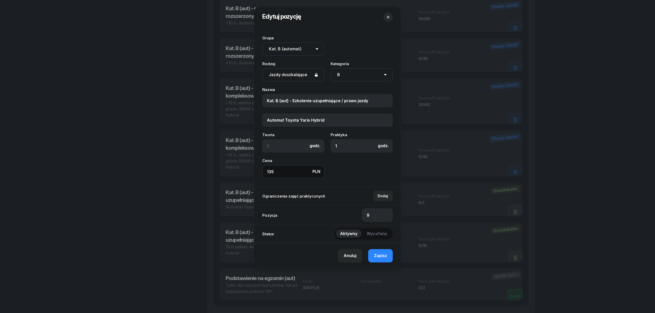
drag, startPoint x: 275, startPoint y: 174, endPoint x: 211, endPoint y: 175, distance: 64.2
click at [215, 174] on div "Edytuj pozycję Grupa Brak grupy Kat. AM Kat. A1 Kat. A2 Kat. A Kat. A /anglojęz…" at bounding box center [327, 156] width 655 height 313
type input "140"
click at [378, 253] on button "Zapisz" at bounding box center [380, 255] width 25 height 13
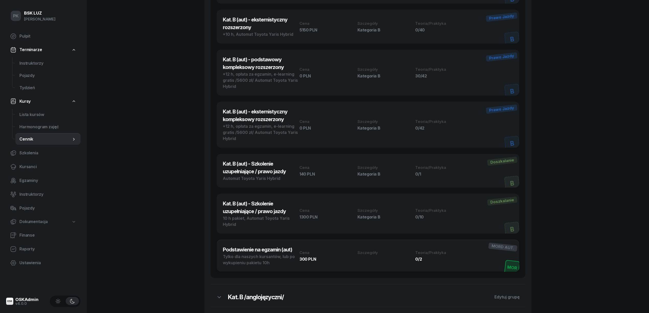
scroll to position [477, 0]
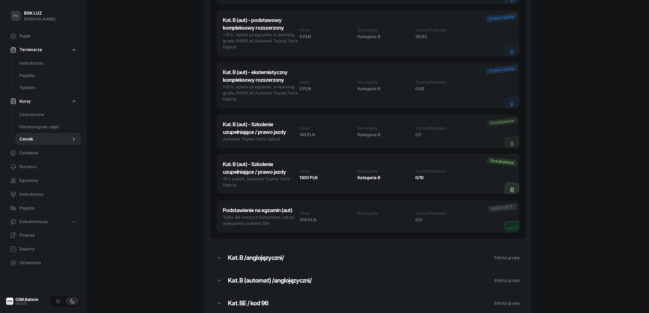
click at [319, 181] on div "Kat. B (aut) - Szkolenie uzupełniające / prawo jazdy 10 h pakiet, Automat Toyot…" at bounding box center [368, 175] width 290 height 28
select select "681c888f6f894168cad41790"
select select "400"
select select "B"
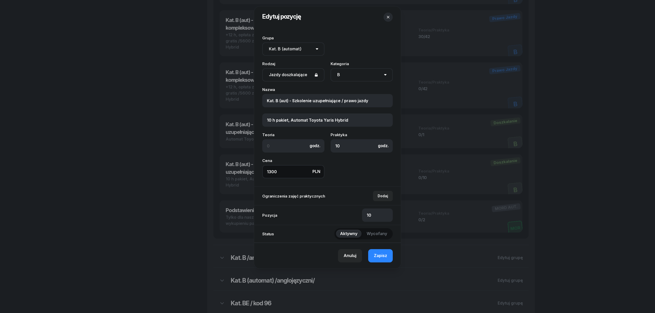
drag, startPoint x: 282, startPoint y: 175, endPoint x: 167, endPoint y: 173, distance: 114.8
click at [167, 173] on div "Edytuj pozycję Grupa Brak grupy Kat. AM Kat. A1 Kat. A2 Kat. A Kat. A /anglojęz…" at bounding box center [327, 156] width 655 height 313
type input "1350"
click at [369, 253] on button "Zapisz" at bounding box center [380, 255] width 25 height 13
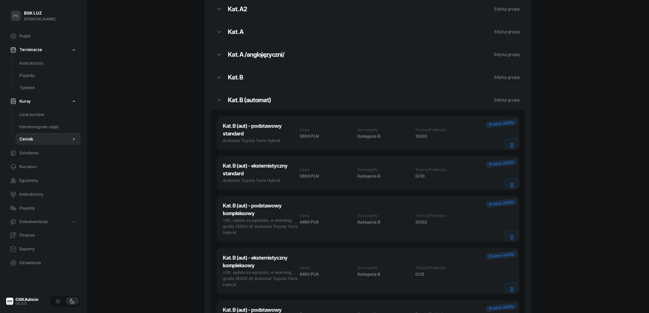
scroll to position [34, 0]
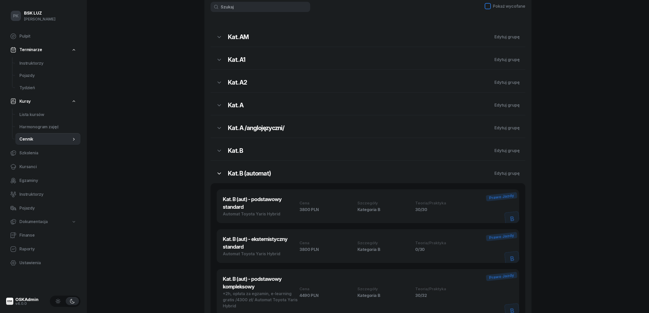
click at [217, 173] on icon "button" at bounding box center [219, 174] width 6 height 6
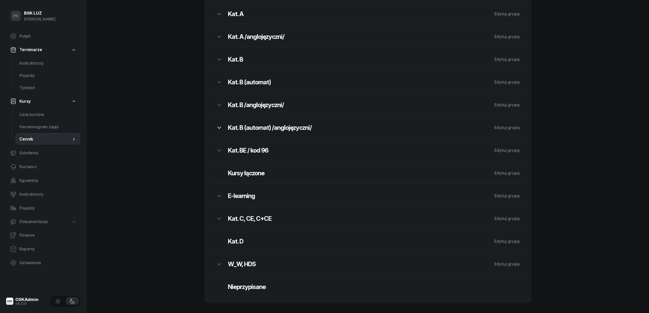
scroll to position [126, 0]
click at [220, 106] on icon "button" at bounding box center [219, 105] width 6 height 6
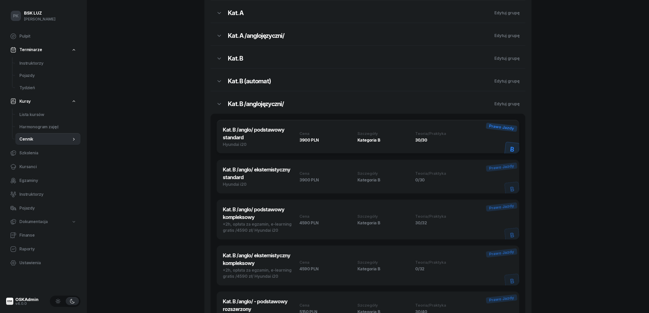
click at [310, 143] on div "Kat. B /anglo/ podstawowy standard Hyundai i20 Cena 3900 PLN Szczegóły Kategori…" at bounding box center [368, 136] width 290 height 21
select select "681c615e6f894168cad40284"
select select "B"
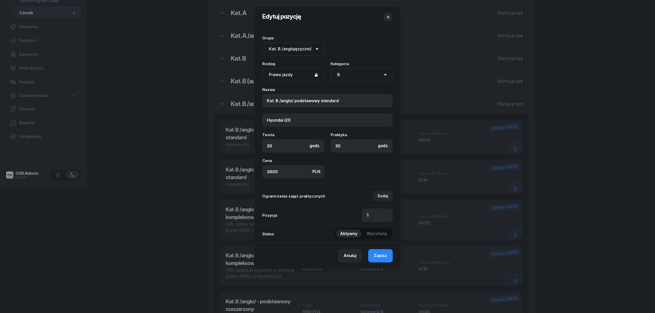
click at [389, 17] on icon "button" at bounding box center [387, 17] width 5 height 5
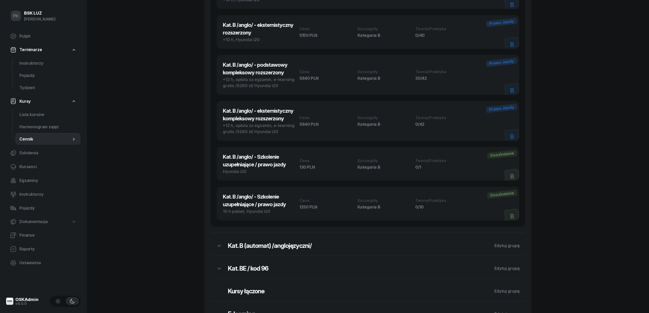
scroll to position [443, 0]
click at [265, 161] on h3 "Kat. B /anglo/ - Szkolenie uzupełniające / prawo jazdy" at bounding box center [261, 160] width 77 height 15
select select "681c615e6f894168cad40284"
select select "400"
select select "B"
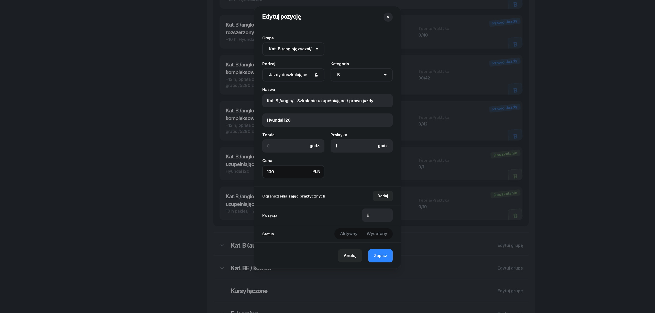
drag, startPoint x: 286, startPoint y: 168, endPoint x: 241, endPoint y: 171, distance: 45.4
click at [241, 171] on div "Edytuj pozycję Grupa Brak grupy Kat. AM Kat. A1 Kat. A2 Kat. A Kat. A /anglojęz…" at bounding box center [327, 156] width 655 height 313
type input "140"
click at [389, 258] on button "Zapisz" at bounding box center [380, 255] width 25 height 13
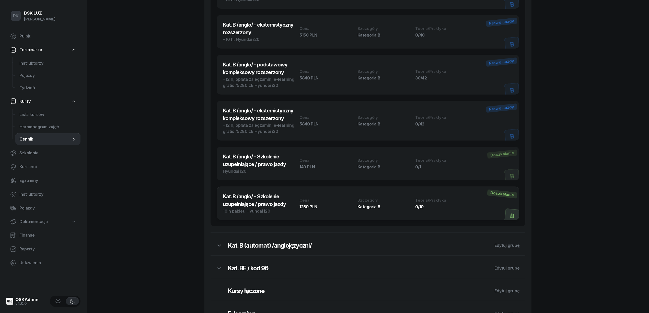
click at [314, 205] on div "1250 PLN" at bounding box center [327, 207] width 55 height 4
select select "681c615e6f894168cad40284"
select select "400"
select select "B"
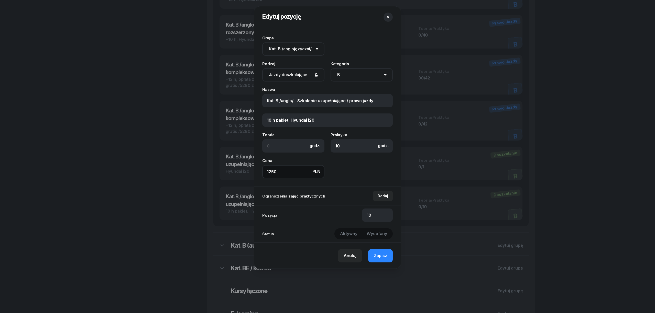
drag, startPoint x: 280, startPoint y: 174, endPoint x: 220, endPoint y: 173, distance: 59.3
click at [223, 173] on div "Edytuj pozycję Grupa Brak grupy Kat. AM Kat. A1 Kat. A2 Kat. A Kat. A /anglojęz…" at bounding box center [327, 156] width 655 height 313
type input "1350"
click at [381, 256] on span "Zapisz" at bounding box center [380, 256] width 13 height 7
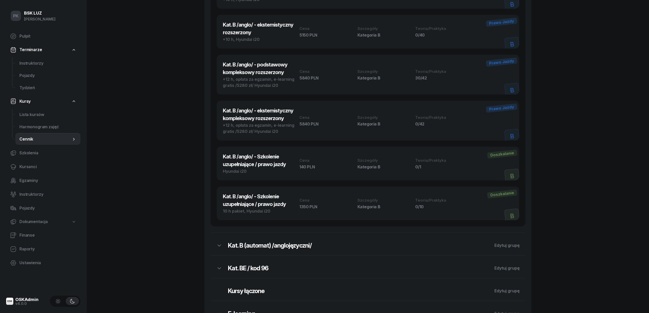
click at [223, 247] on button "button" at bounding box center [219, 245] width 17 height 13
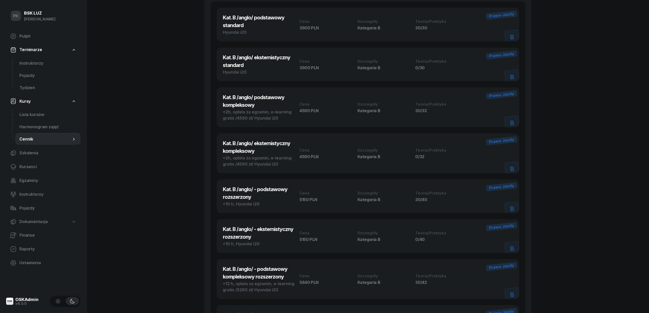
scroll to position [136, 0]
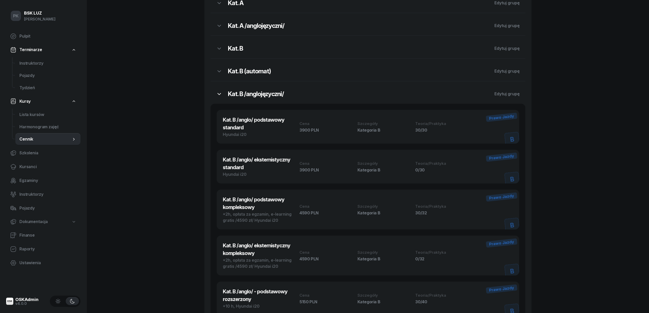
click at [219, 94] on icon "button" at bounding box center [219, 94] width 6 height 6
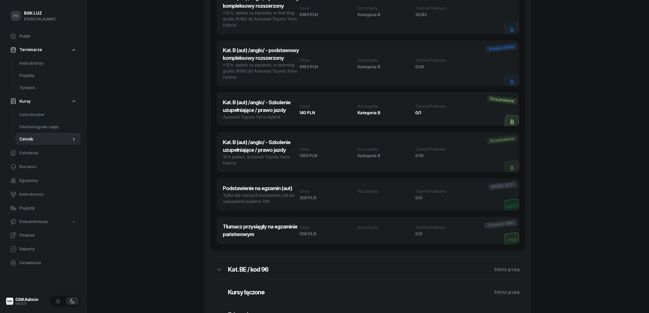
scroll to position [511, 0]
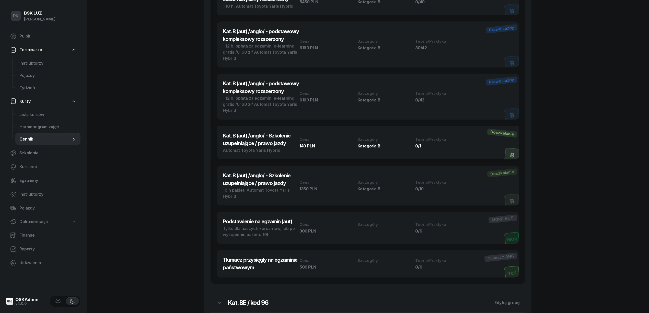
click at [302, 148] on div "140 PLN" at bounding box center [327, 146] width 55 height 4
select select "681cb0224f0ba36771e4ff93"
select select "400"
select select "B"
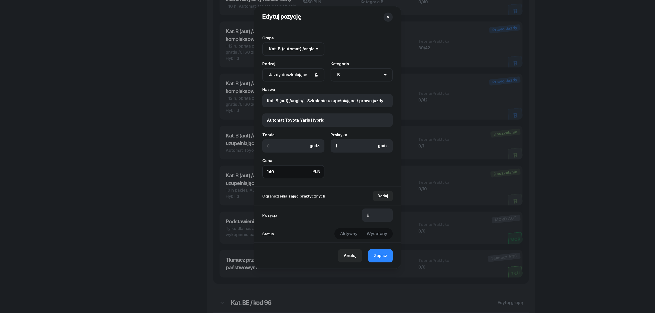
drag, startPoint x: 279, startPoint y: 172, endPoint x: 251, endPoint y: 171, distance: 28.9
click at [251, 171] on div "Edytuj pozycję Grupa Brak grupy Kat. AM Kat. A1 Kat. A2 Kat. A Kat. A /anglojęz…" at bounding box center [327, 156] width 655 height 313
type input "150"
click at [380, 255] on span "Zapisz" at bounding box center [380, 256] width 13 height 7
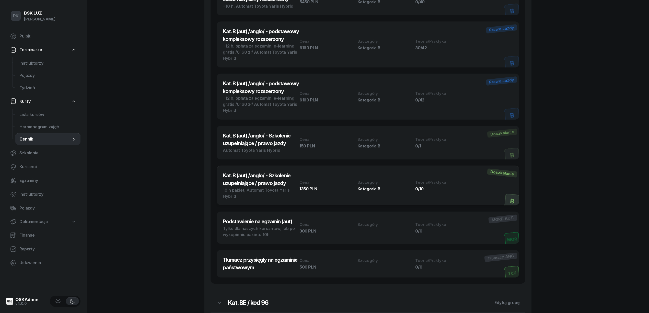
click at [312, 191] on div "1350 PLN" at bounding box center [327, 189] width 55 height 4
select select "681cb0224f0ba36771e4ff93"
select select "400"
select select "B"
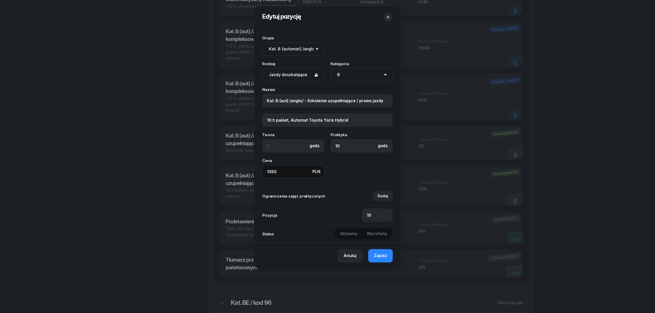
drag, startPoint x: 253, startPoint y: 171, endPoint x: 228, endPoint y: 171, distance: 24.5
click at [228, 171] on div "Edytuj pozycję Grupa Brak grupy Kat. AM Kat. A1 Kat. A2 Kat. A Kat. A /anglojęz…" at bounding box center [327, 156] width 655 height 313
type input "1450"
click at [379, 253] on button "Zapisz" at bounding box center [380, 255] width 25 height 13
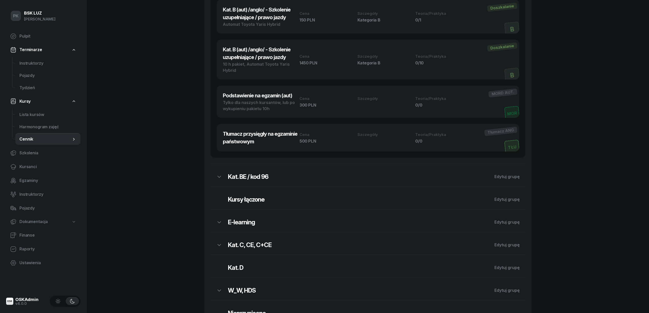
scroll to position [648, 0]
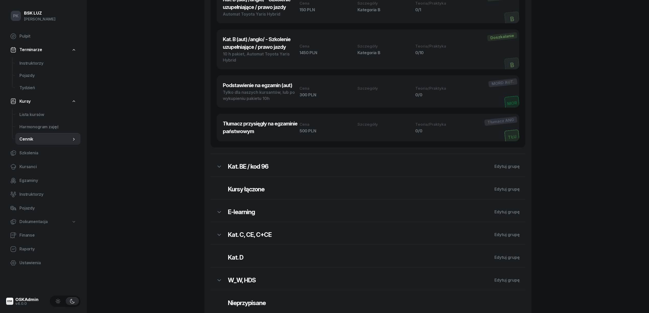
click at [249, 176] on div "Kat. BE / kod 96 Edytuj grupę" at bounding box center [368, 165] width 315 height 23
click at [249, 171] on h2 "Kat. BE / kod 96" at bounding box center [358, 167] width 261 height 8
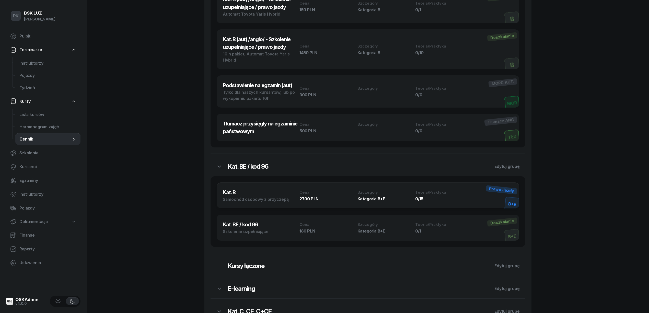
click at [304, 197] on div "2700 PLN" at bounding box center [327, 199] width 55 height 4
select select "673ded1a1dad492bd6d3d527"
select select "B+E"
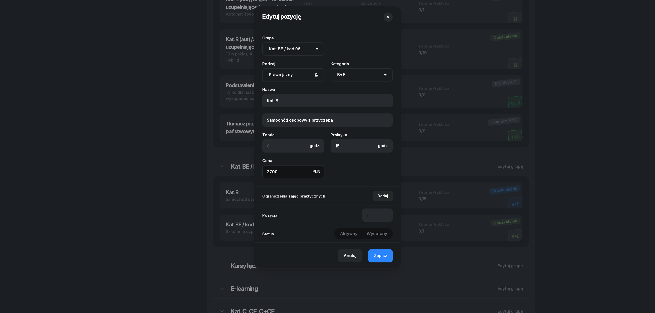
drag, startPoint x: 272, startPoint y: 173, endPoint x: 245, endPoint y: 174, distance: 26.1
click at [248, 174] on div "Edytuj pozycję Grupa Brak grupy Kat. AM Kat. A1 Kat. A2 Kat. A Kat. A /anglojęz…" at bounding box center [327, 156] width 655 height 313
type input "2800"
click at [383, 256] on span "Zapisz" at bounding box center [380, 256] width 13 height 7
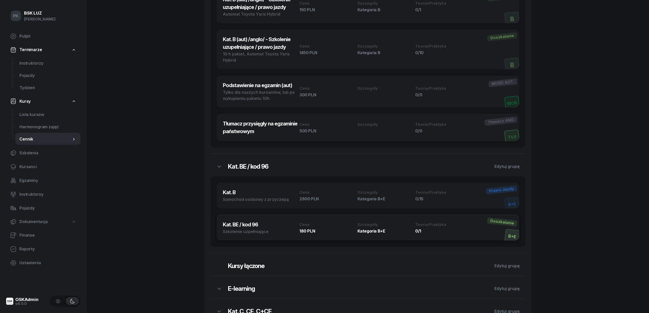
click at [266, 233] on div "Szkolenie uzpełniające" at bounding box center [261, 232] width 77 height 6
select select "673ded1a1dad492bd6d3d527"
select select "400"
select select "B+E"
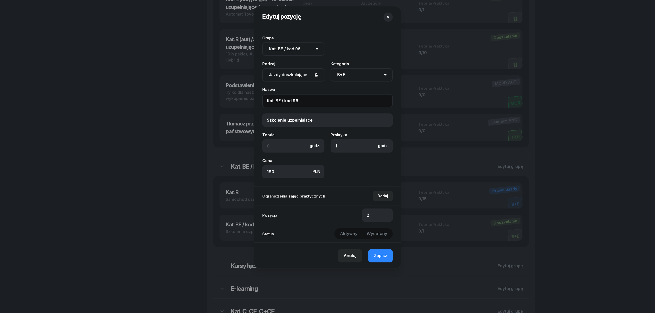
click at [308, 103] on input "Kat. BE / kod 96" at bounding box center [327, 100] width 130 height 13
type input "Kat. BE / kod 96 (nasi kursanci)"
click at [387, 257] on button "Zapisz" at bounding box center [380, 255] width 25 height 13
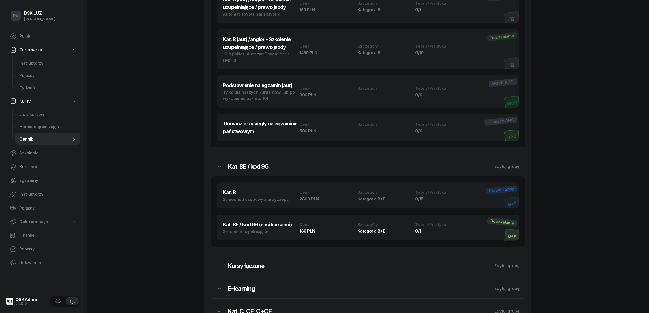
click at [333, 227] on div "Cena 180 PLN" at bounding box center [327, 228] width 55 height 10
select select "673ded1a1dad492bd6d3d527"
select select "400"
select select "B+E"
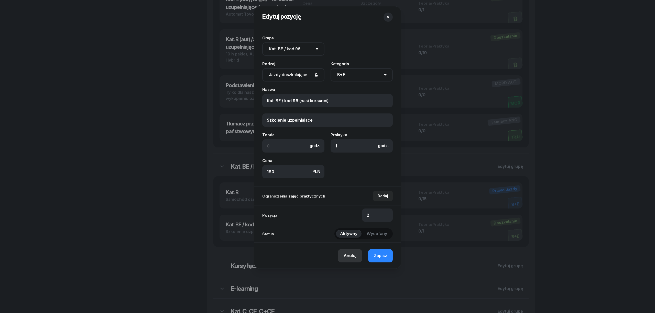
click at [356, 258] on div "Anuluj" at bounding box center [349, 256] width 13 height 7
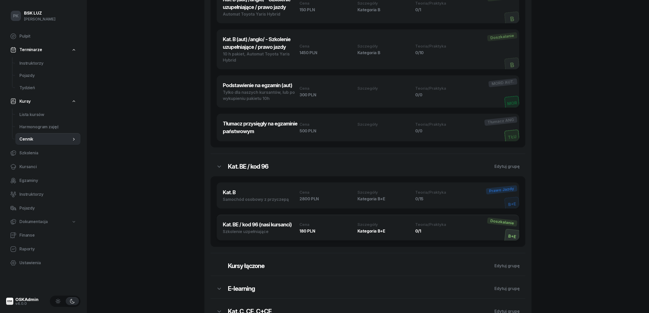
click at [336, 226] on div "Cena 180 PLN" at bounding box center [327, 228] width 55 height 10
select select "673ded1a1dad492bd6d3d527"
select select "400"
select select "B+E"
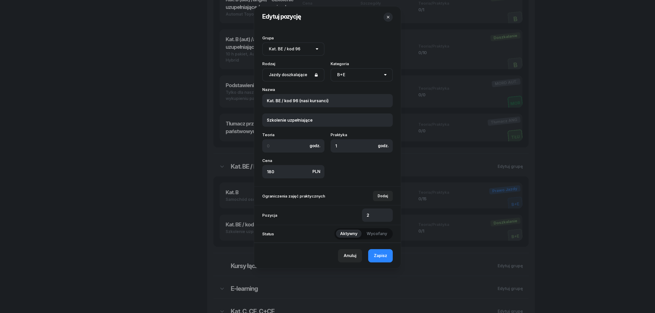
click at [388, 16] on icon "button" at bounding box center [387, 17] width 5 height 5
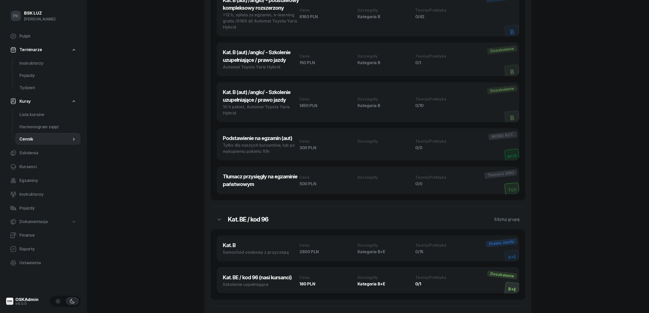
scroll to position [579, 0]
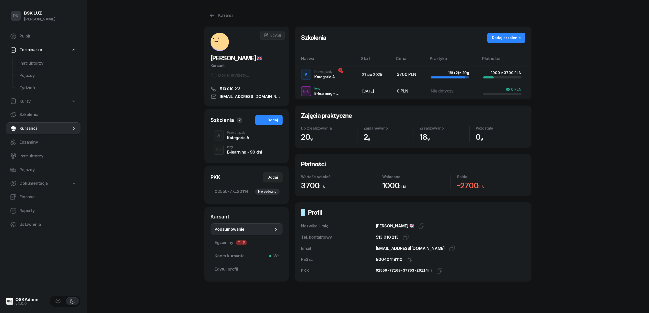
click at [232, 137] on div "Kategoria A" at bounding box center [238, 138] width 23 height 4
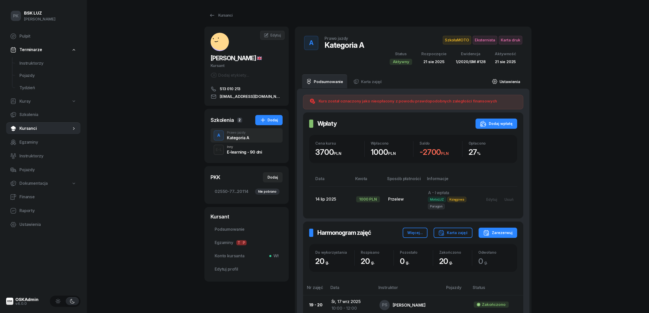
click at [508, 82] on link "Ustawienia" at bounding box center [506, 81] width 37 height 14
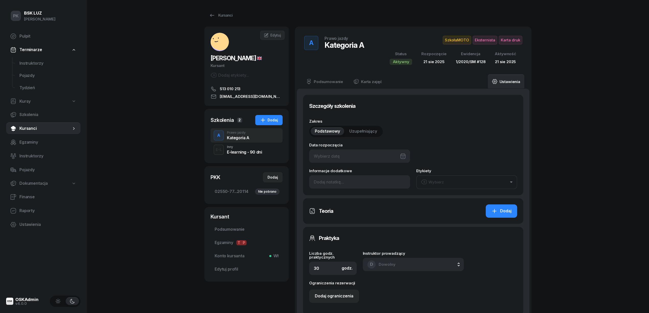
type input "21/08/2025"
type input "18"
type input "1/2020/SM"
type input "128"
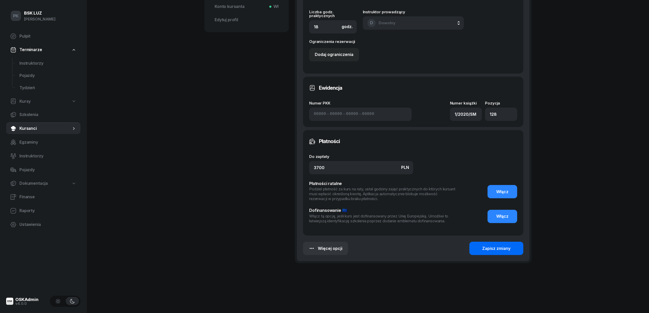
click at [514, 247] on button "Zapisz zmiany" at bounding box center [497, 248] width 54 height 13
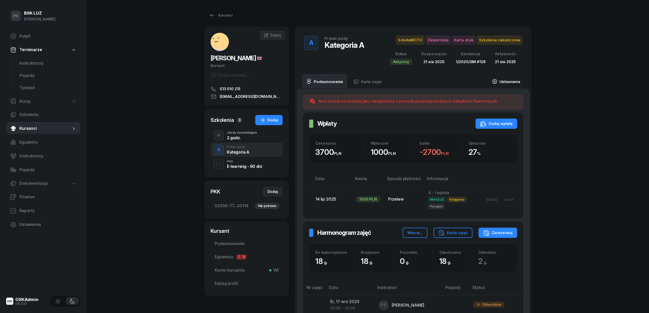
click at [514, 81] on link "Ustawienia" at bounding box center [506, 81] width 37 height 14
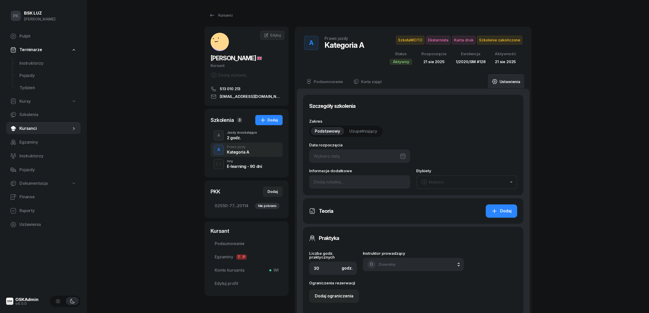
type input "21/08/2025"
type input "18"
type input "1/2020/SM"
type input "128"
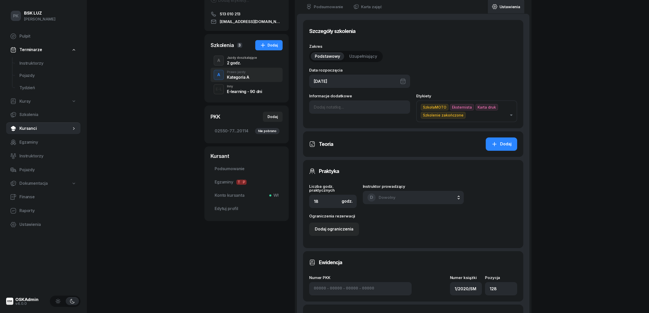
scroll to position [205, 0]
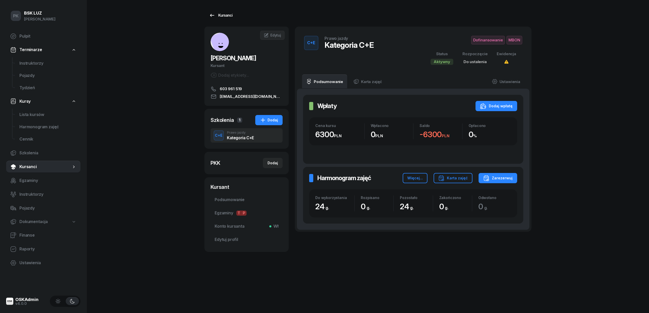
click at [224, 12] on div "Kursanci" at bounding box center [221, 15] width 24 height 6
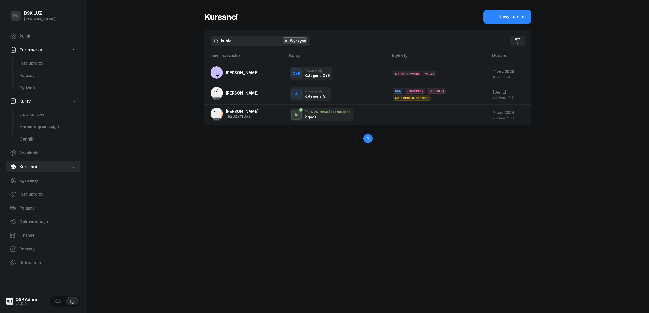
drag, startPoint x: 246, startPoint y: 43, endPoint x: 181, endPoint y: 41, distance: 65.5
click at [181, 41] on div "PK BSK LUZ Piotr Klimek Pulpit Terminarze Instruktorzy Pojazdy Tydzień Kursy Li…" at bounding box center [324, 156] width 649 height 313
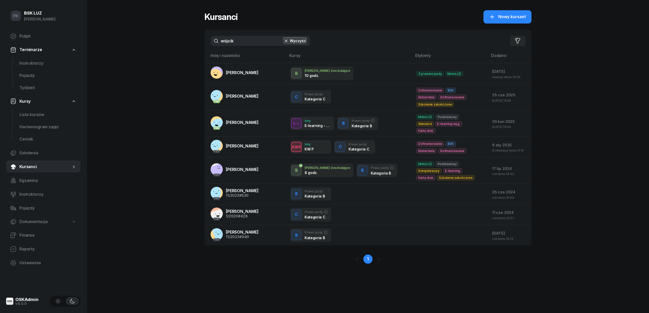
drag, startPoint x: 234, startPoint y: 43, endPoint x: 198, endPoint y: 42, distance: 36.6
click at [200, 42] on div "PK BSK LUZ Piotr Klimek Pulpit Terminarze Instruktorzy Pojazdy Tydzień Kursy Li…" at bounding box center [324, 156] width 649 height 313
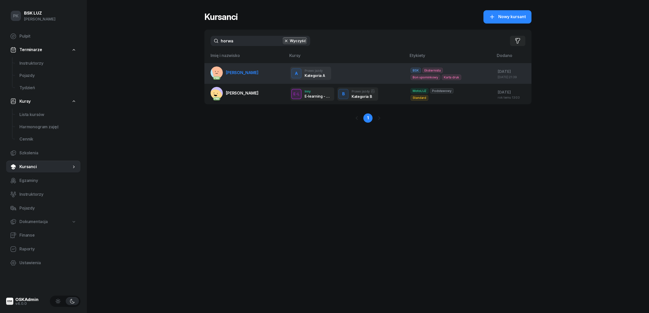
type input "horwa"
click at [231, 78] on link "PKK HORWAT RÓŻA" at bounding box center [235, 72] width 48 height 12
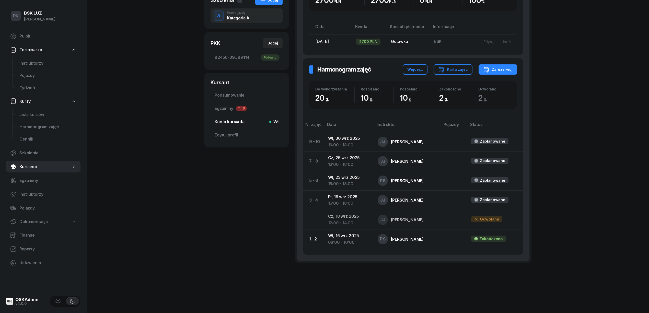
scroll to position [135, 0]
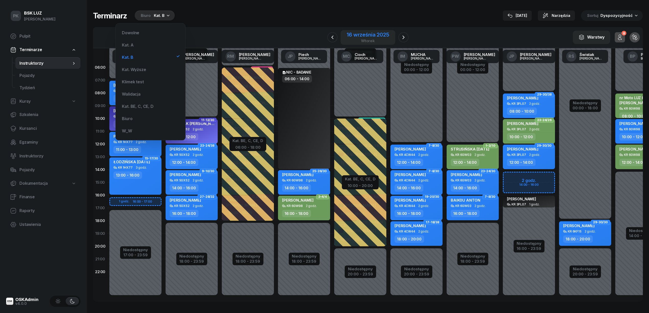
click at [362, 36] on div "16 września 2025" at bounding box center [368, 34] width 42 height 5
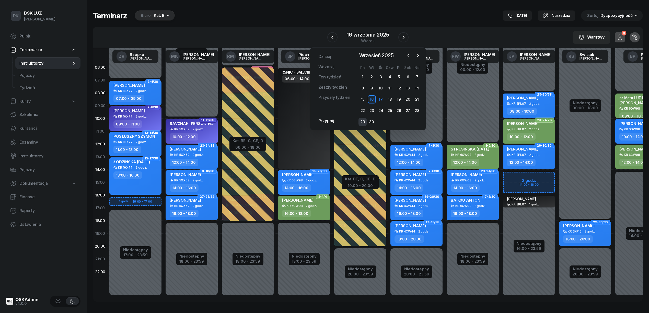
click at [364, 120] on div "29" at bounding box center [363, 122] width 8 height 8
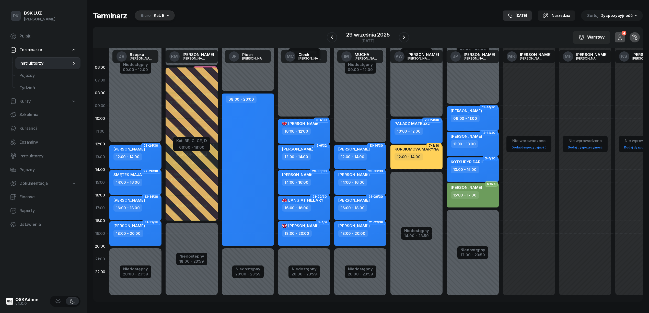
click at [513, 20] on button "[DATE]" at bounding box center [517, 15] width 29 height 10
click at [515, 16] on div "Terminarz Biuro Kat. B Narzędzia Sortuj Dyspozycyjność" at bounding box center [368, 15] width 550 height 11
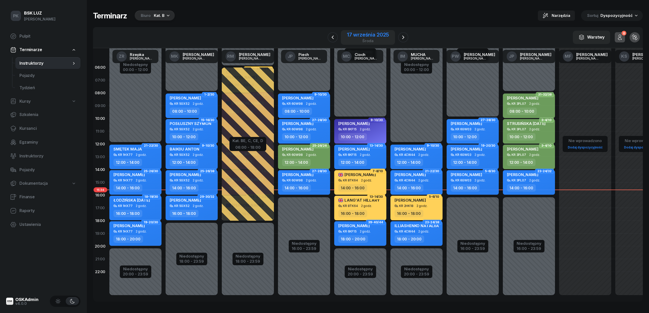
click at [395, 38] on div "[DATE]" at bounding box center [368, 37] width 54 height 15
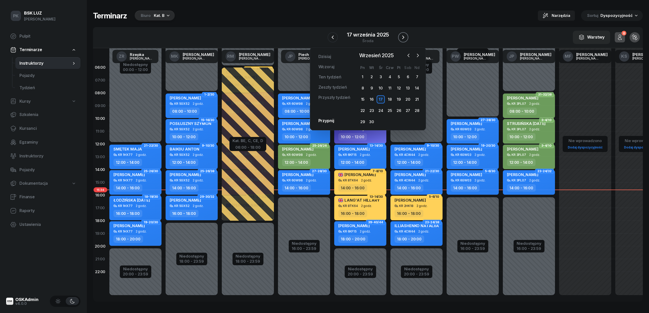
click at [402, 37] on icon "button" at bounding box center [403, 37] width 6 height 6
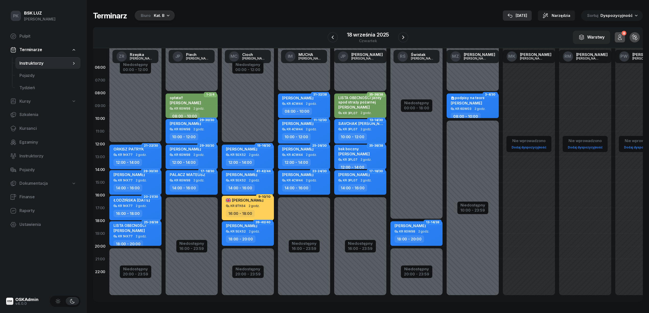
click at [513, 15] on icon "button" at bounding box center [510, 15] width 5 height 5
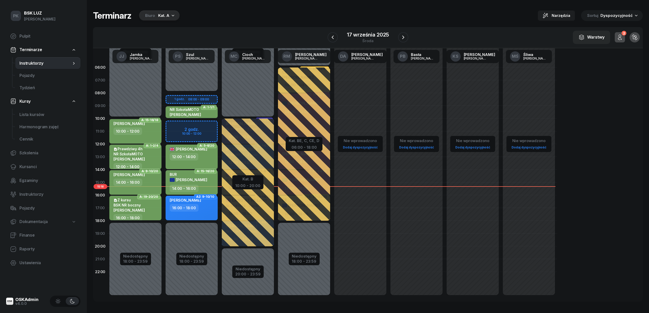
click at [352, 31] on div "[DATE]" at bounding box center [368, 37] width 54 height 15
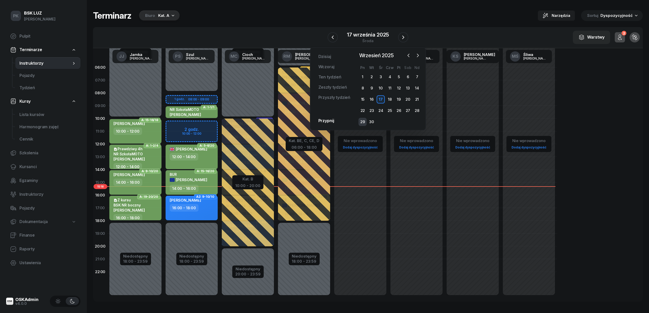
click at [366, 123] on div "29" at bounding box center [363, 122] width 8 height 8
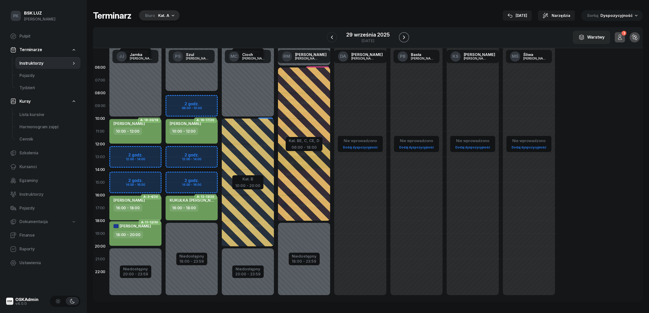
click at [405, 36] on icon "button" at bounding box center [404, 37] width 6 height 6
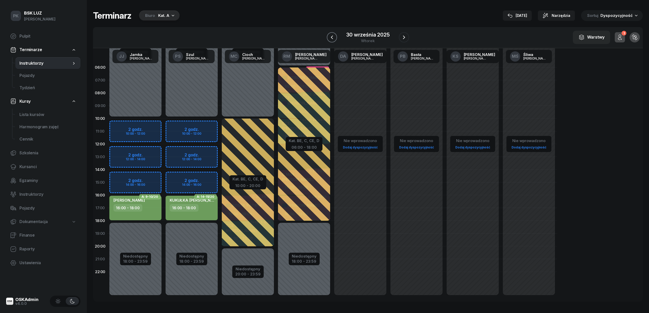
click at [328, 38] on button "button" at bounding box center [332, 37] width 10 height 10
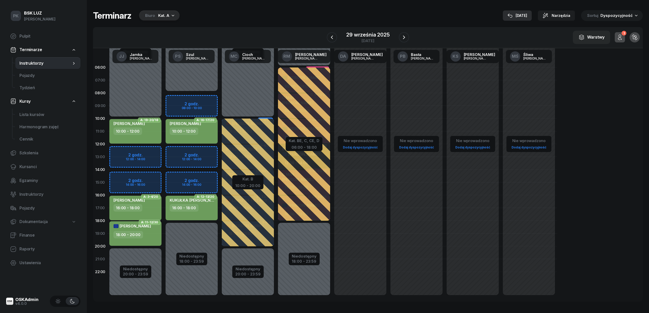
click at [532, 15] on button "17 wrz" at bounding box center [517, 15] width 29 height 10
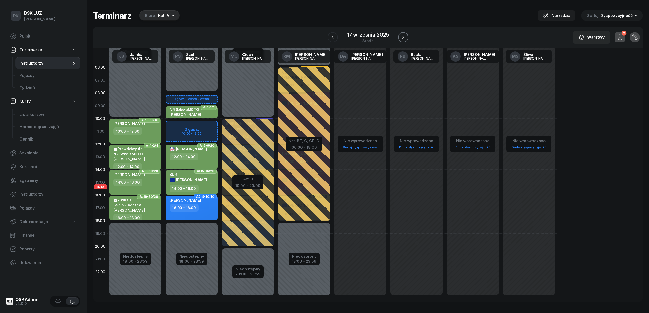
click at [405, 37] on icon "button" at bounding box center [403, 37] width 6 height 6
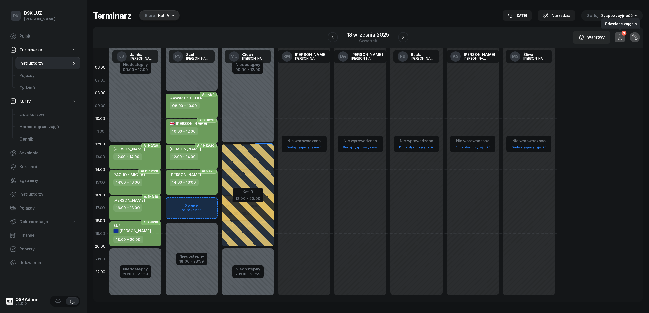
click at [618, 34] on icon "button" at bounding box center [620, 37] width 6 height 6
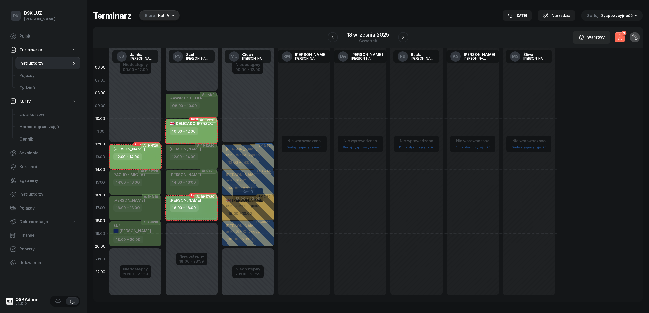
click at [618, 34] on icon "button" at bounding box center [620, 37] width 6 height 6
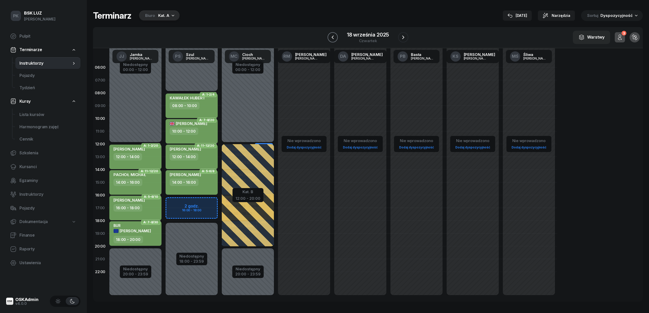
click at [331, 35] on icon "button" at bounding box center [333, 37] width 6 height 6
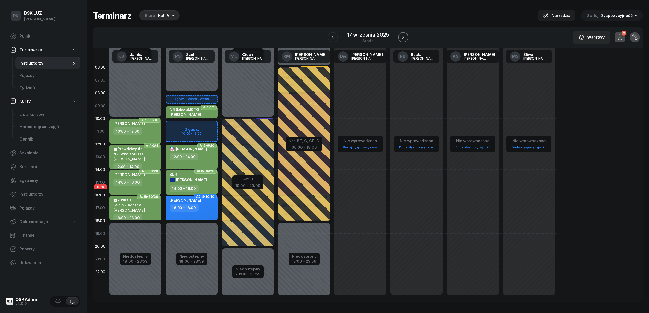
click at [403, 33] on button "button" at bounding box center [403, 37] width 10 height 10
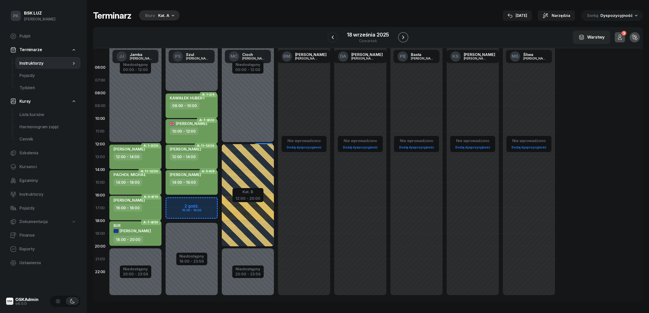
click at [401, 36] on icon "button" at bounding box center [403, 37] width 6 height 6
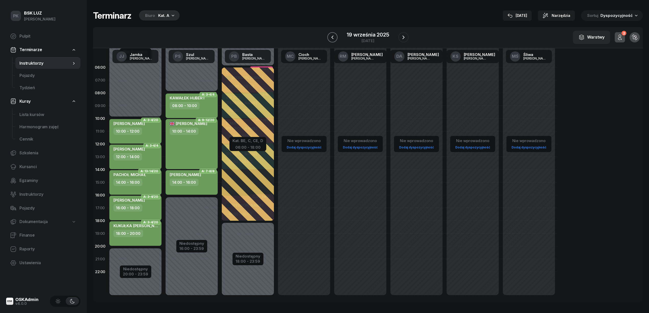
click at [332, 36] on icon "button" at bounding box center [333, 37] width 6 height 6
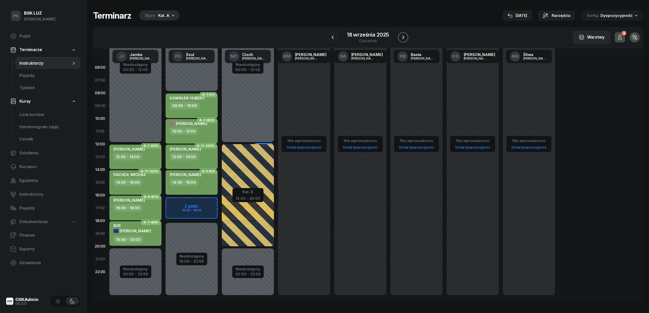
click at [405, 36] on icon "button" at bounding box center [403, 37] width 6 height 6
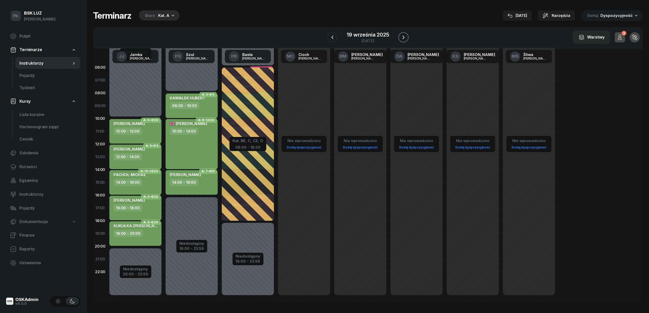
click at [405, 36] on icon "button" at bounding box center [404, 37] width 6 height 6
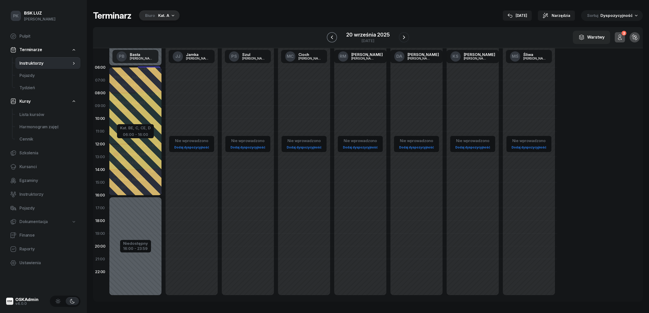
click at [332, 41] on button "button" at bounding box center [332, 37] width 10 height 10
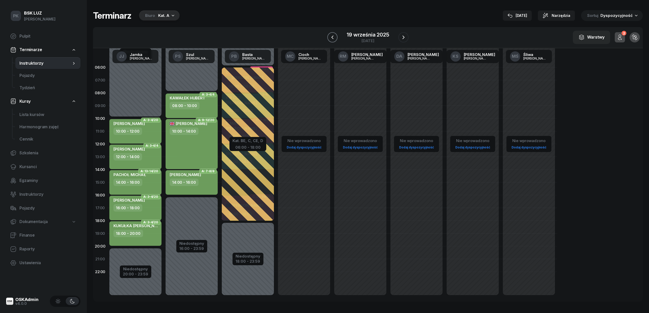
click at [332, 39] on icon "button" at bounding box center [333, 37] width 6 height 6
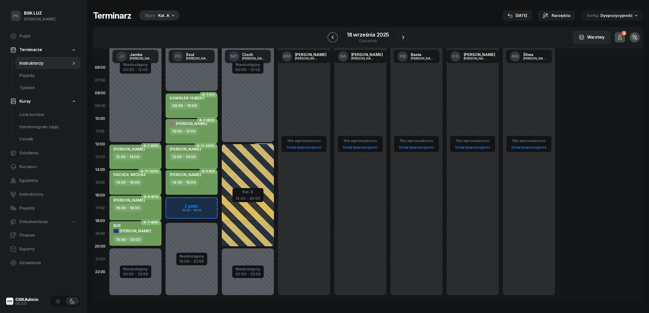
click at [332, 39] on icon "button" at bounding box center [333, 37] width 6 height 6
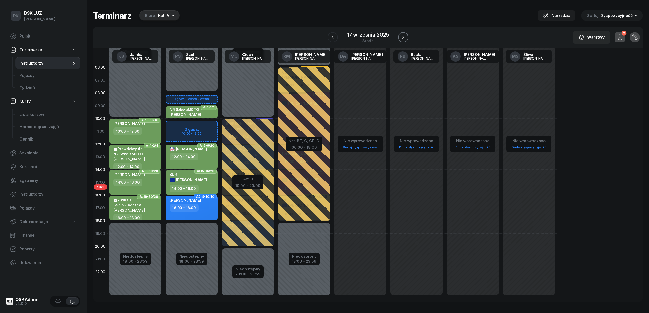
click at [400, 36] on icon "button" at bounding box center [403, 37] width 6 height 6
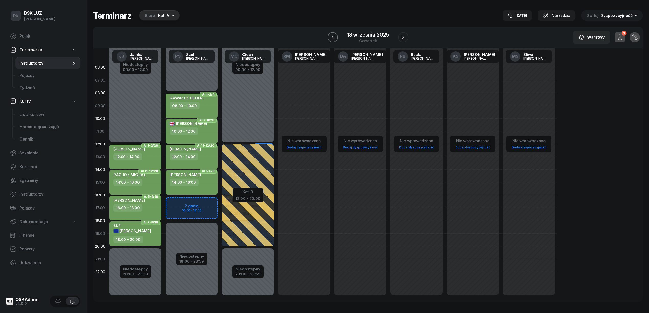
click at [337, 38] on button "button" at bounding box center [333, 37] width 10 height 10
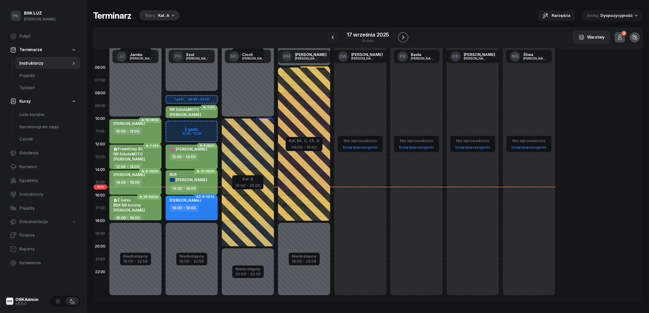
click at [400, 35] on icon "button" at bounding box center [403, 37] width 6 height 6
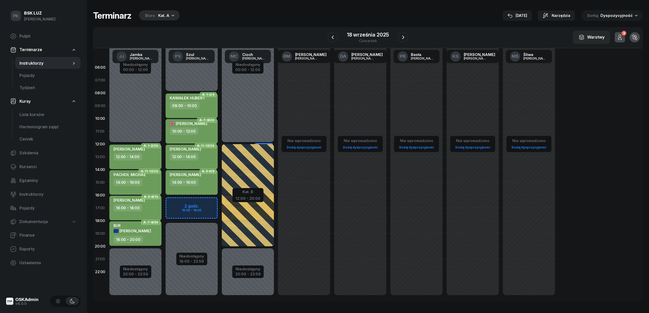
click at [621, 40] on icon "button" at bounding box center [620, 37] width 6 height 6
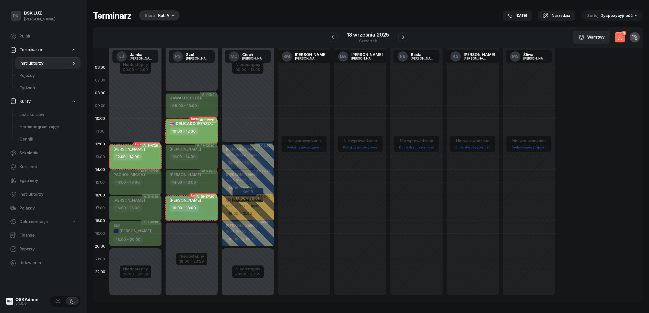
click at [621, 40] on icon "button" at bounding box center [620, 37] width 6 height 6
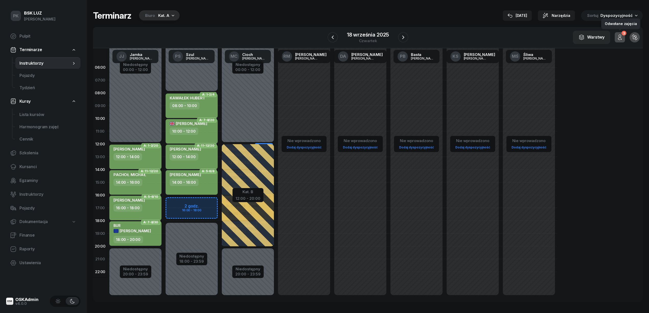
click at [621, 40] on icon "button" at bounding box center [620, 37] width 6 height 6
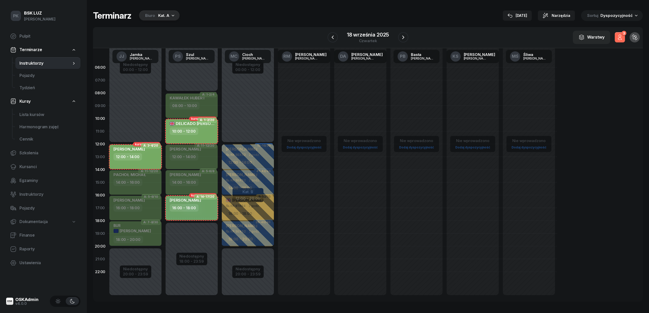
click at [621, 40] on icon "button" at bounding box center [620, 37] width 6 height 6
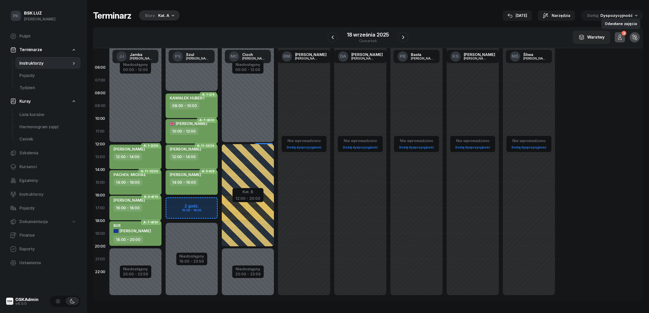
click at [621, 40] on icon "button" at bounding box center [620, 37] width 6 height 6
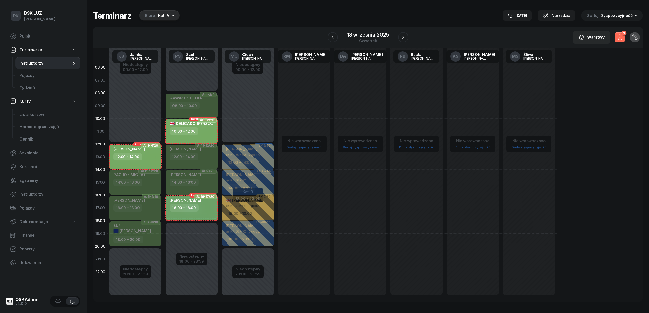
click at [621, 40] on icon "button" at bounding box center [620, 37] width 6 height 6
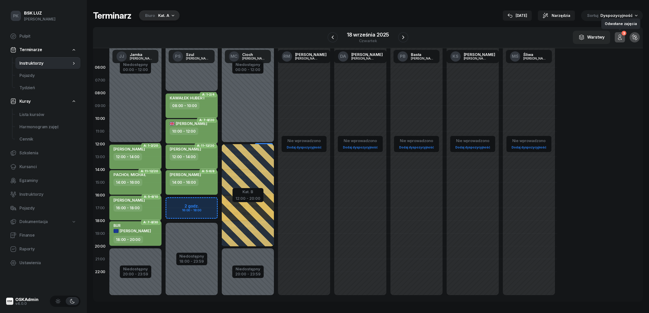
click at [621, 40] on icon "button" at bounding box center [620, 37] width 6 height 6
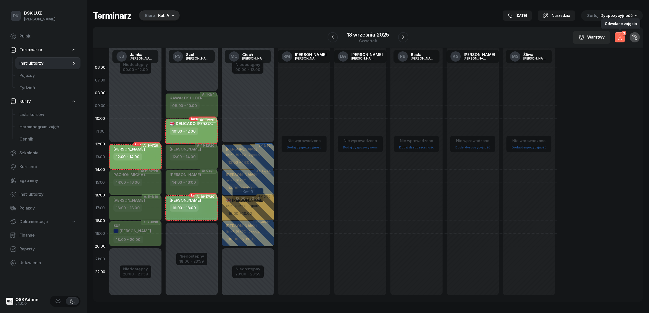
click at [623, 36] on div "3" at bounding box center [624, 33] width 5 height 5
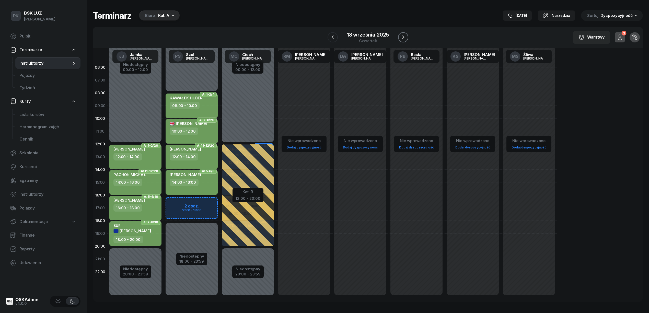
click at [405, 39] on icon "button" at bounding box center [403, 37] width 6 height 6
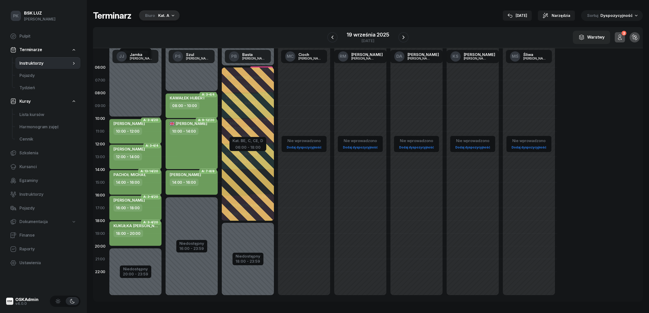
click at [402, 42] on div "19 września 2025 piątek" at bounding box center [368, 37] width 81 height 15
click at [402, 37] on icon "button" at bounding box center [404, 37] width 6 height 6
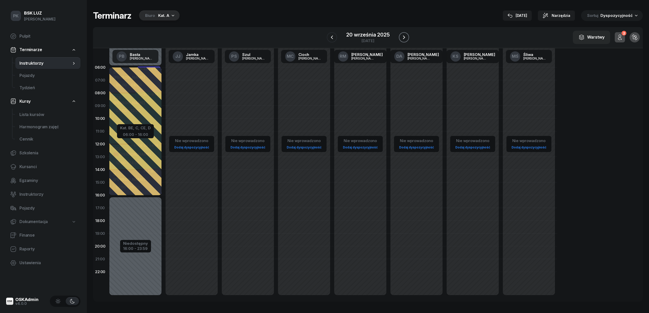
click at [402, 37] on icon "button" at bounding box center [404, 37] width 6 height 6
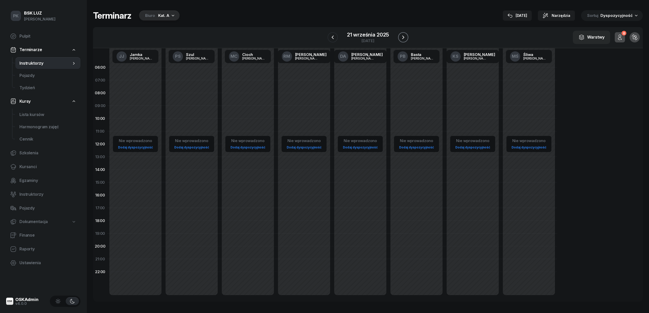
click at [402, 37] on icon "button" at bounding box center [403, 37] width 6 height 6
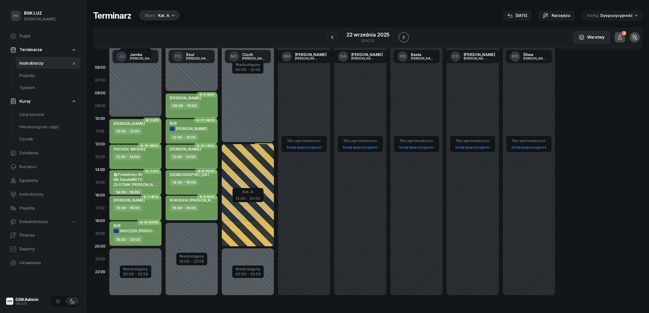
click at [402, 37] on icon "button" at bounding box center [404, 37] width 6 height 6
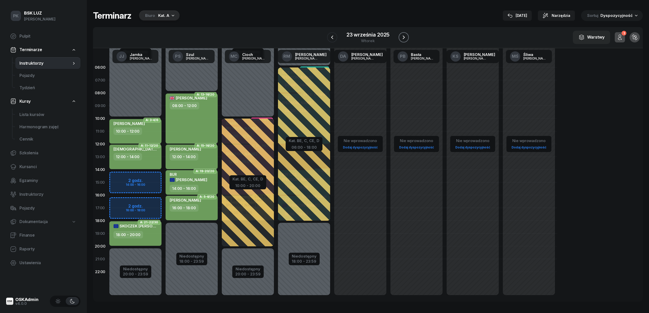
click at [402, 37] on icon "button" at bounding box center [404, 37] width 6 height 6
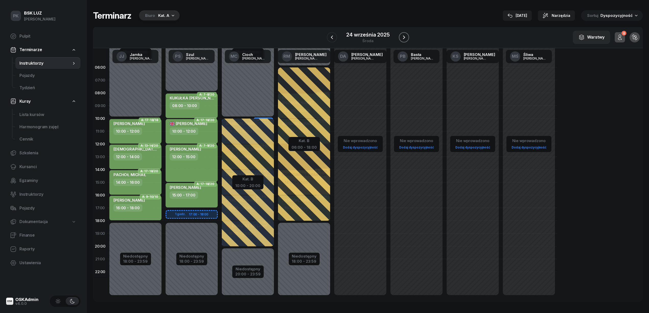
click at [402, 37] on icon "button" at bounding box center [404, 37] width 6 height 6
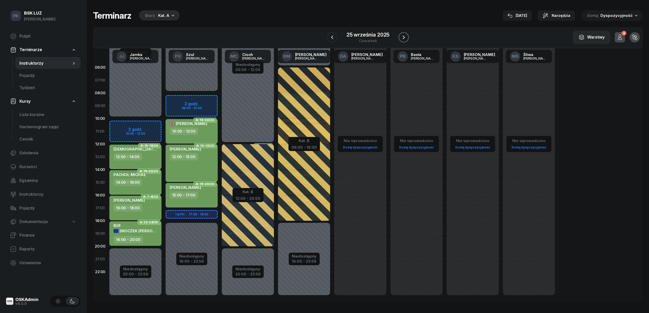
click at [402, 37] on icon "button" at bounding box center [404, 37] width 6 height 6
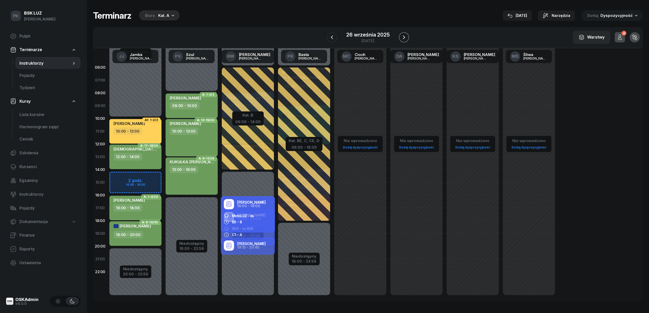
click at [402, 37] on icon "button" at bounding box center [404, 37] width 6 height 6
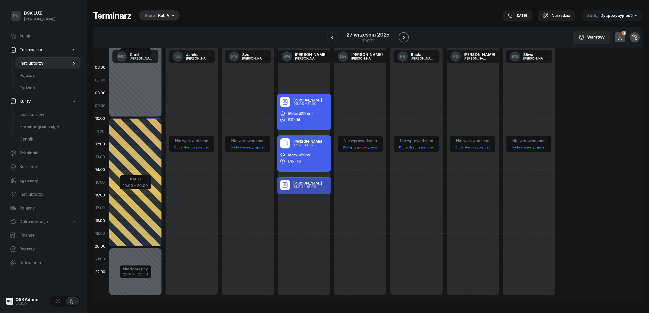
click at [402, 37] on icon "button" at bounding box center [404, 37] width 6 height 6
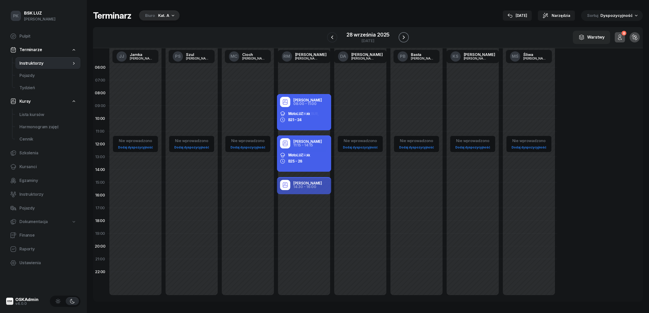
click at [402, 37] on icon "button" at bounding box center [404, 37] width 6 height 6
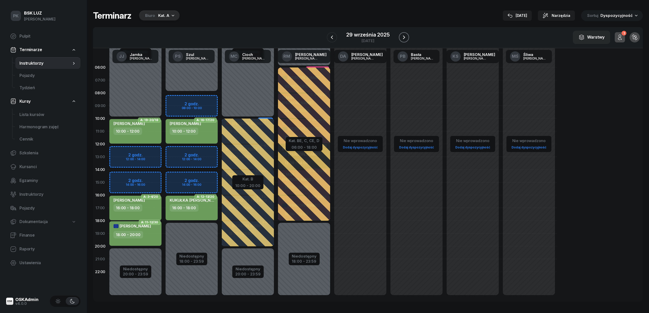
click at [402, 37] on icon "button" at bounding box center [404, 37] width 6 height 6
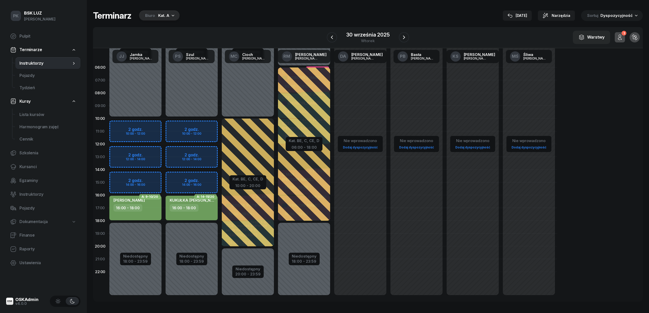
click at [260, 305] on div "Terminarz Biuro Kat. A 17 wrz Narzędzia Sortuj Dyspozycyjność W Wybierz AK Kory…" at bounding box center [368, 156] width 550 height 312
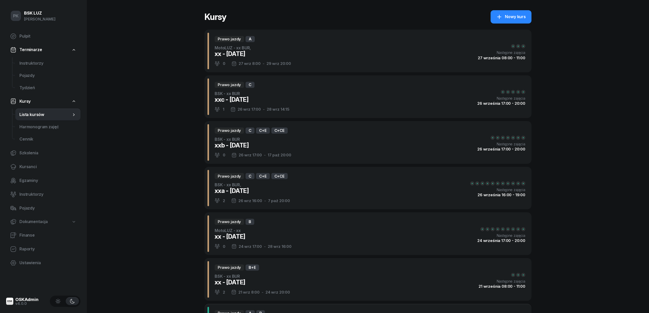
select select
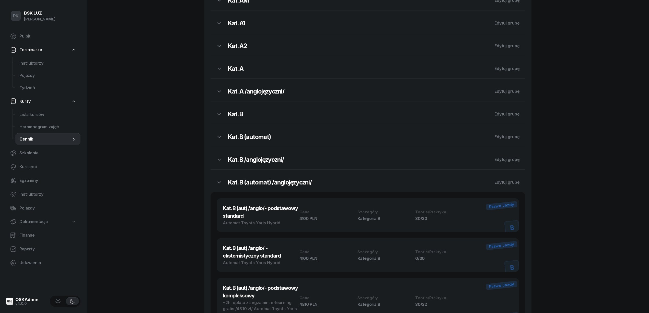
scroll to position [68, 0]
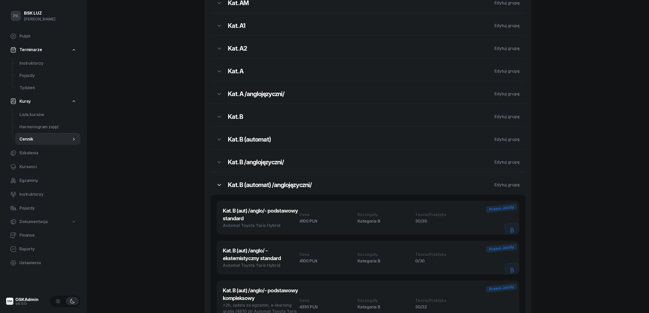
click at [219, 187] on icon "button" at bounding box center [219, 185] width 6 height 6
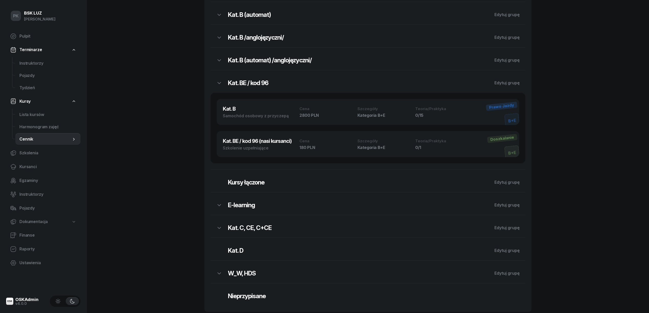
scroll to position [169, 0]
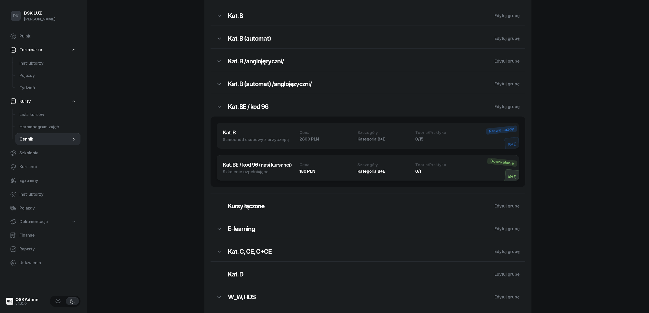
click at [246, 171] on div "Szkolenie uzpełniające" at bounding box center [261, 172] width 77 height 6
select select "673ded1a1dad492bd6d3d527"
select select "400"
select select "B+E"
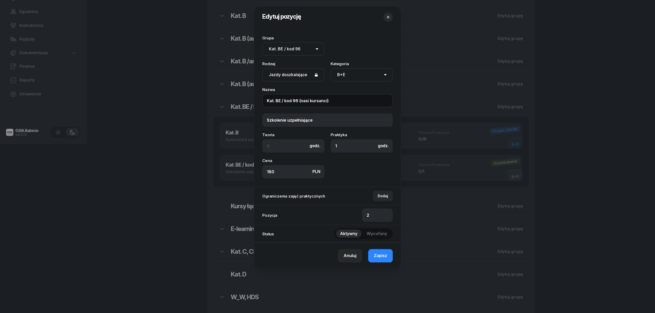
drag, startPoint x: 305, startPoint y: 101, endPoint x: 252, endPoint y: 102, distance: 52.7
click at [252, 102] on div "Edytuj pozycję Grupa Brak grupy Kat. AM Kat. A1 Kat. A2 Kat. A Kat. A /anglojęz…" at bounding box center [327, 156] width 655 height 313
click at [153, 146] on div at bounding box center [327, 156] width 655 height 313
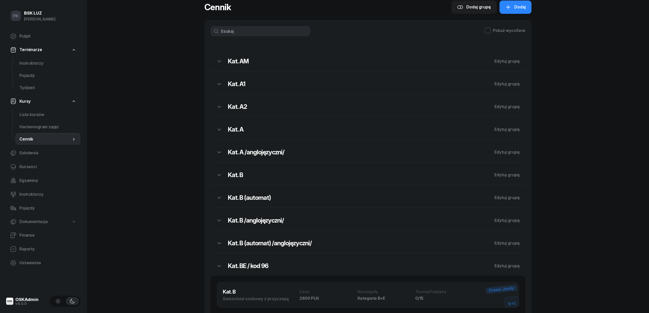
scroll to position [0, 0]
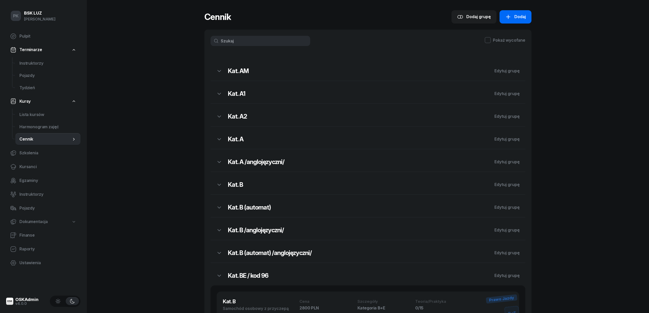
click at [511, 15] on icon "button" at bounding box center [509, 17] width 6 height 6
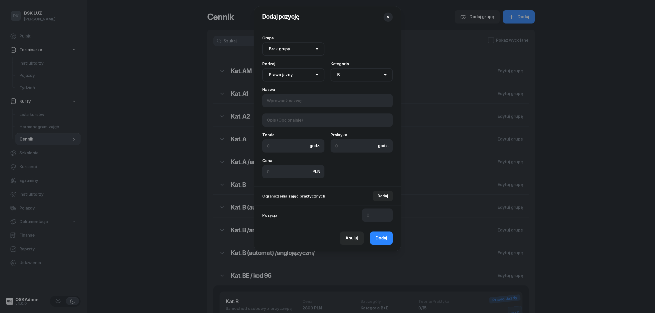
click at [345, 74] on select "AM A1 A2 A B1 B B+E C1 C1+E C C+E D1 D1+E D D+E T Tram C+CE C+D" at bounding box center [361, 74] width 62 height 13
select select "B+E"
click at [330, 68] on select "AM A1 A2 A B1 B B+E C1 C1+E C C+E D1 D1+E D D+E T Tram C+CE C+D" at bounding box center [361, 74] width 62 height 13
click at [308, 48] on select "Brak grupy Kat. AM Kat. A1 Kat. A2 Kat. A Kat. A /anglojęzyczni/ Kat. B Kat. B …" at bounding box center [293, 48] width 62 height 13
select select "673ded1a1dad492bd6d3d527"
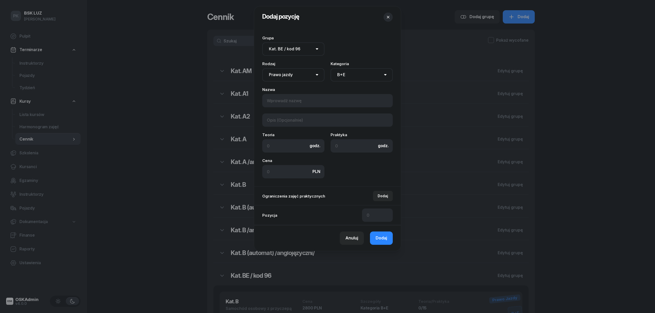
click at [262, 42] on select "Brak grupy Kat. AM Kat. A1 Kat. A2 Kat. A Kat. A /anglojęzyczni/ Kat. B Kat. B …" at bounding box center [293, 48] width 62 height 13
click at [294, 102] on input at bounding box center [327, 100] width 130 height 13
paste input "Kat. BE / kod 96 (nasi kursanci)"
type input "Kat. BE / kod 96 (nasi kursanci)"
click at [296, 122] on input at bounding box center [327, 120] width 130 height 13
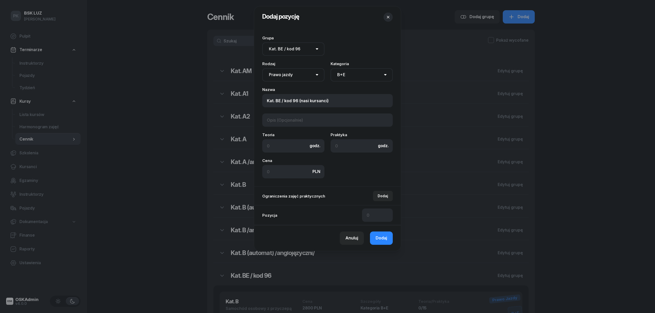
click at [309, 73] on select "Prawo jazdy Jazdy doszkalające KW U MORD AUT. E-learning - 60 dni Wózek widłowy…" at bounding box center [293, 74] width 62 height 13
select select "400"
click at [262, 68] on select "Prawo jazdy Jazdy doszkalające KW U MORD AUT. E-learning - 60 dni Wózek widłowy…" at bounding box center [293, 74] width 62 height 13
click at [282, 148] on input at bounding box center [293, 145] width 62 height 13
click at [284, 173] on input at bounding box center [293, 171] width 62 height 13
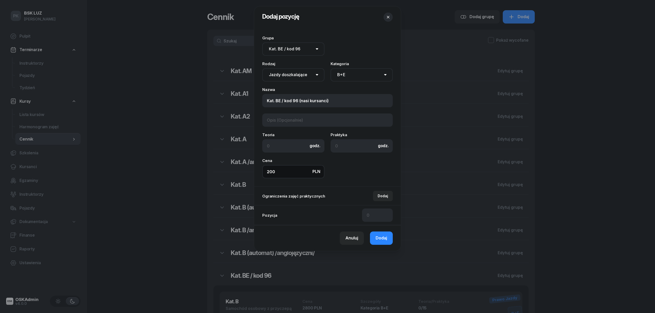
click at [284, 173] on input "200" at bounding box center [293, 171] width 62 height 13
type input "200"
click at [343, 167] on div at bounding box center [361, 169] width 62 height 20
drag, startPoint x: 346, startPoint y: 148, endPoint x: 321, endPoint y: 144, distance: 24.7
click at [321, 144] on div "Teoria godz. Praktyka godz." at bounding box center [327, 143] width 130 height 20
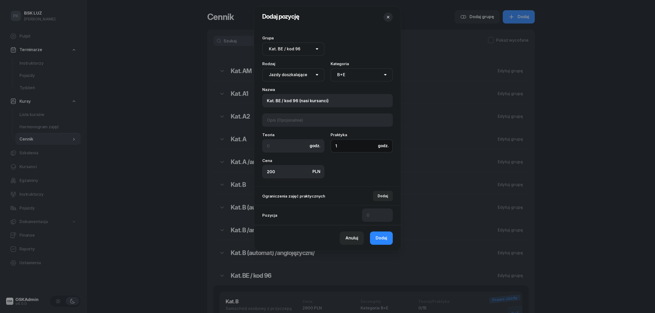
type input "1"
drag, startPoint x: 377, startPoint y: 215, endPoint x: 354, endPoint y: 212, distance: 23.2
click at [354, 212] on div "Pozycja" at bounding box center [327, 215] width 147 height 20
type input "3"
click at [375, 237] on span "Dodaj" at bounding box center [381, 238] width 12 height 7
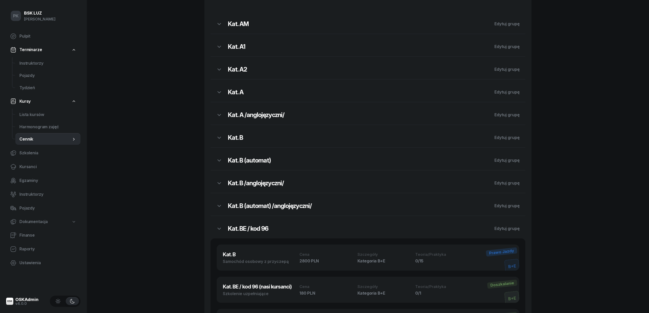
scroll to position [136, 0]
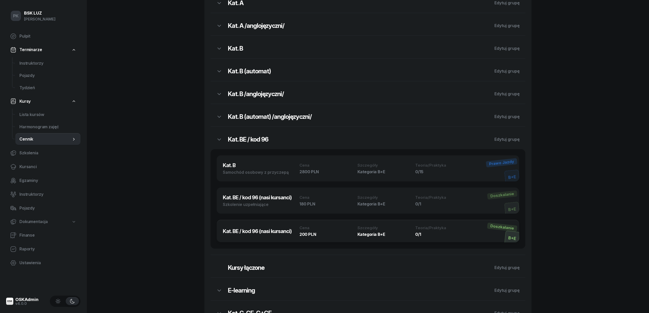
click at [280, 232] on h3 "Kat. BE / kod 96 (nasi kursanci)" at bounding box center [261, 232] width 77 height 8
select select "673ded1a1dad492bd6d3d527"
select select "400"
select select "B+E"
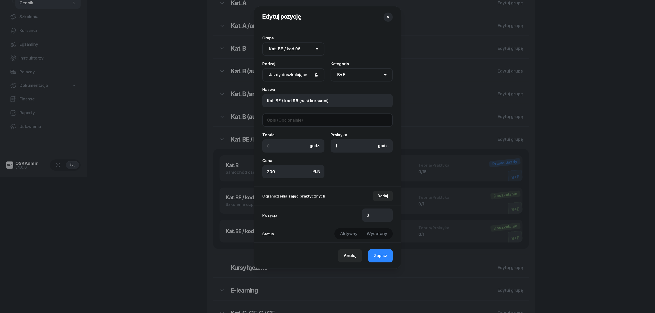
click at [306, 121] on input at bounding box center [327, 120] width 130 height 13
type input "Szkolenie uzupełniające"
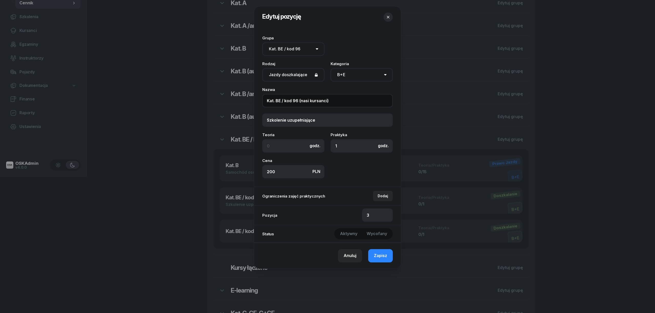
drag, startPoint x: 299, startPoint y: 100, endPoint x: 327, endPoint y: 100, distance: 27.4
click at [327, 100] on input "Kat. BE / kod 96 (nasi kursanci)" at bounding box center [327, 100] width 130 height 13
click at [299, 100] on input "Kat. BE / kod 96 pozostali)" at bounding box center [327, 100] width 130 height 13
type input "Kat. BE / kod 96 (pozostali)"
click at [385, 255] on span "Zapisz" at bounding box center [380, 256] width 13 height 7
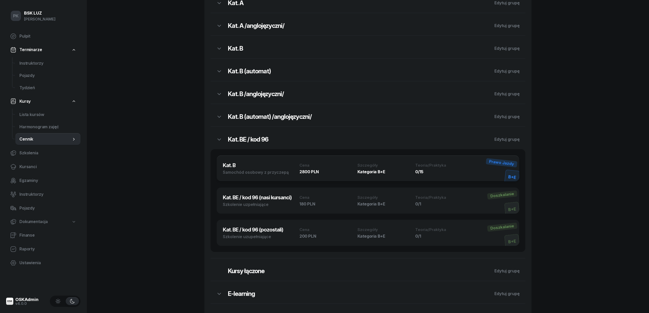
click at [259, 163] on h3 "Kat. B" at bounding box center [261, 166] width 77 height 8
select select "673ded1a1dad492bd6d3d527"
select select "B+E"
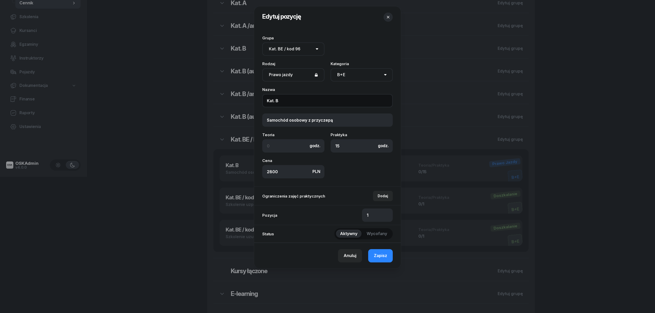
click at [291, 99] on input "Kat. B" at bounding box center [327, 100] width 130 height 13
type input "Kat. BE"
click at [380, 249] on div "Anuluj Zapisz" at bounding box center [327, 256] width 147 height 26
click at [380, 256] on span "Zapisz" at bounding box center [380, 256] width 13 height 7
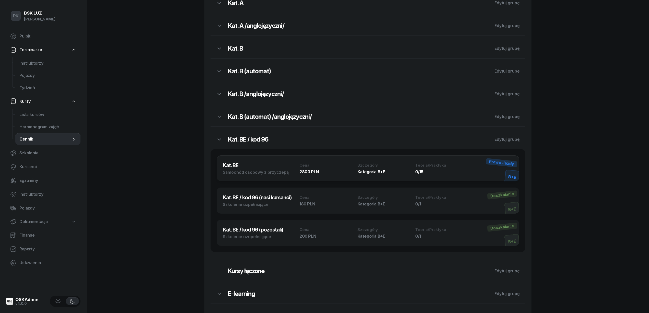
click at [254, 172] on div "Samochód osobowy z przyczepą" at bounding box center [261, 172] width 77 height 6
select select "673ded1a1dad492bd6d3d527"
select select "B+E"
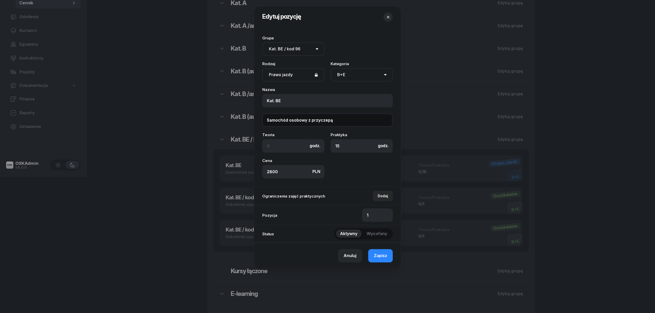
click at [341, 119] on input "Samochód osobowy z przyczepą" at bounding box center [327, 120] width 130 height 13
click at [346, 120] on input "Samochód osobowy z przyczepą Ford galaxy" at bounding box center [327, 120] width 130 height 13
type input "Samochód osobowy z przyczepą Ford Galaxy"
click at [382, 257] on span "Zapisz" at bounding box center [380, 256] width 13 height 7
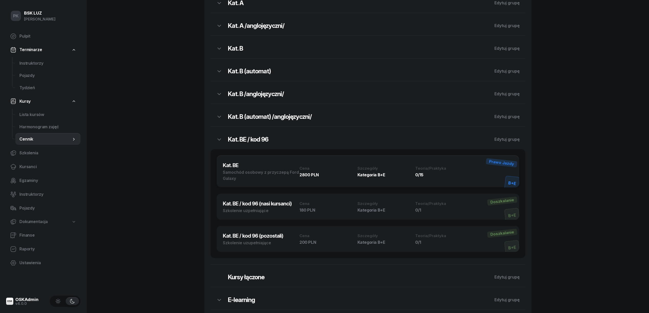
click at [276, 181] on div "Samochód osobowy z przyczepą Ford Galaxy" at bounding box center [261, 175] width 77 height 12
select select "673ded1a1dad492bd6d3d527"
select select "B+E"
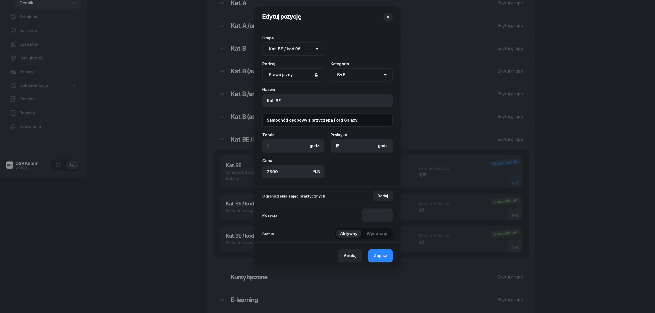
click at [357, 118] on input "Samochód osobowy z przyczepą Ford Galaxy" at bounding box center [327, 120] width 130 height 13
drag, startPoint x: 334, startPoint y: 119, endPoint x: 204, endPoint y: 120, distance: 129.9
click at [204, 120] on div "Edytuj pozycję Grupa Brak grupy Kat. AM Kat. A1 Kat. A2 Kat. A Kat. A /anglojęz…" at bounding box center [327, 156] width 655 height 313
click at [306, 116] on input "Ford Galaxy" at bounding box center [327, 120] width 130 height 13
type input "Ford Galaxy + przyczepa 1300 kg"
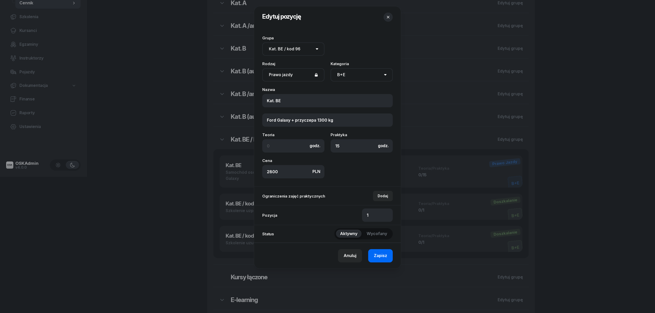
click at [379, 255] on span "Zapisz" at bounding box center [380, 256] width 13 height 7
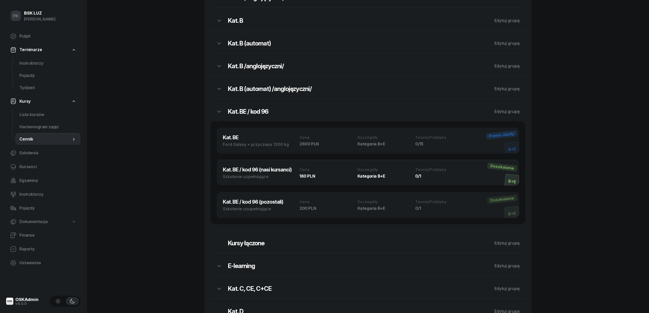
scroll to position [236, 0]
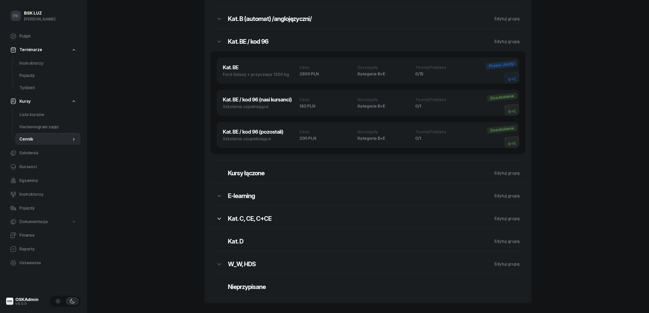
click at [215, 218] on button "button" at bounding box center [219, 218] width 17 height 13
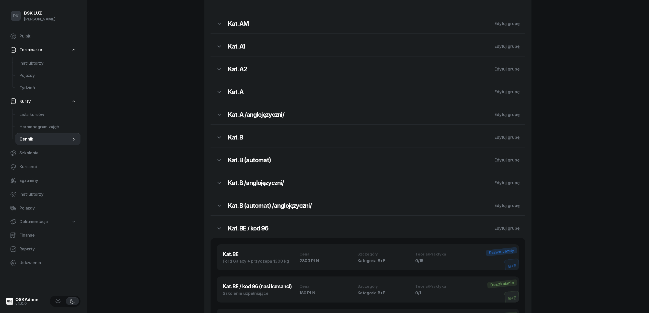
scroll to position [0, 0]
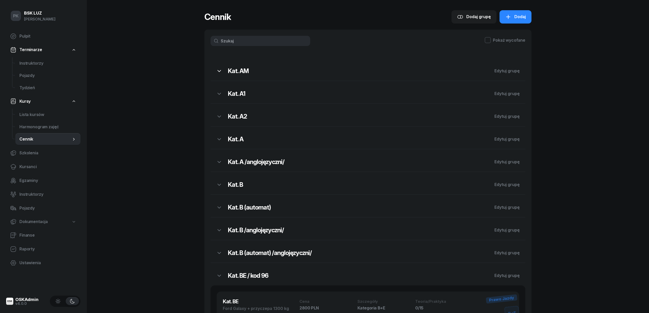
click at [214, 71] on button "button" at bounding box center [219, 70] width 17 height 13
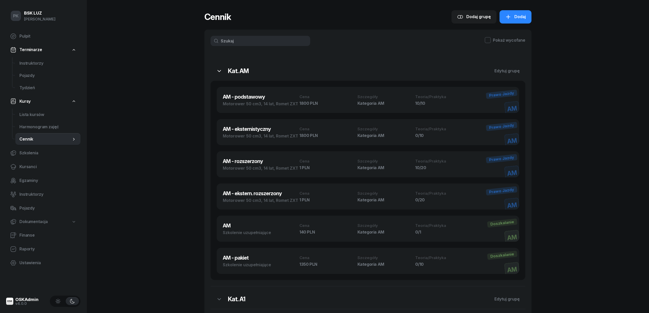
click at [216, 70] on icon "button" at bounding box center [219, 71] width 6 height 6
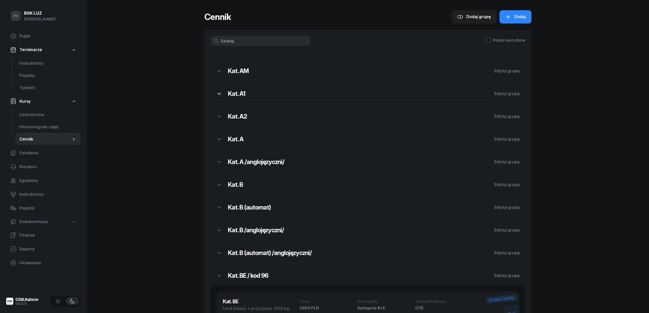
click at [219, 92] on icon "button" at bounding box center [219, 94] width 6 height 6
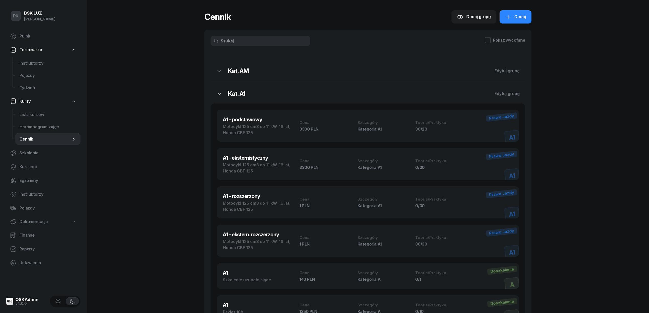
click at [219, 93] on icon "button" at bounding box center [219, 94] width 6 height 6
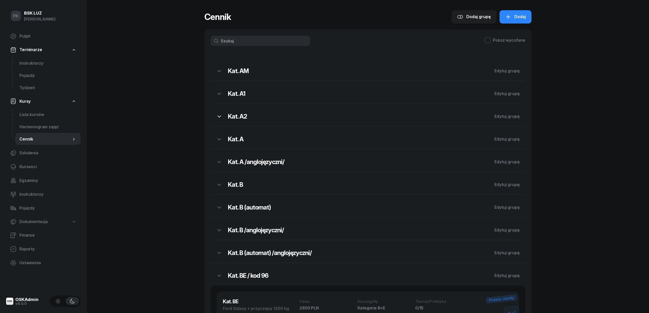
click at [219, 112] on button "button" at bounding box center [219, 116] width 17 height 13
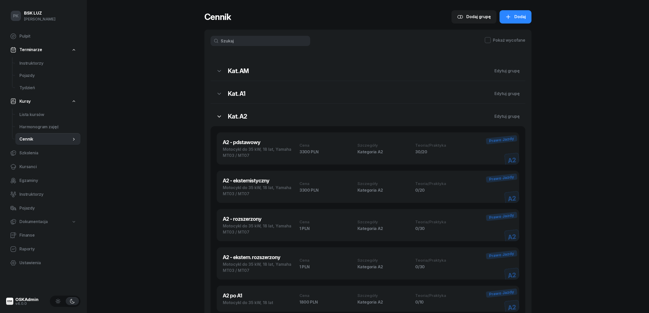
click at [219, 112] on button "button" at bounding box center [219, 116] width 17 height 13
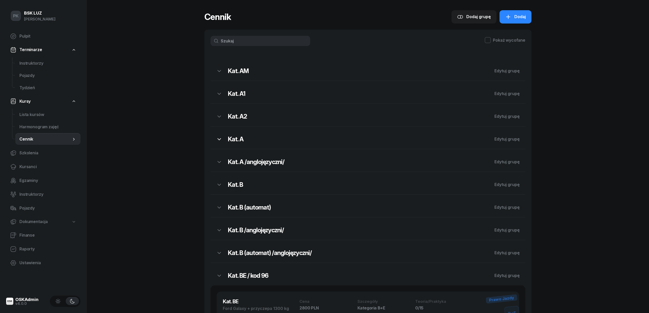
click at [219, 138] on icon "button" at bounding box center [219, 139] width 6 height 6
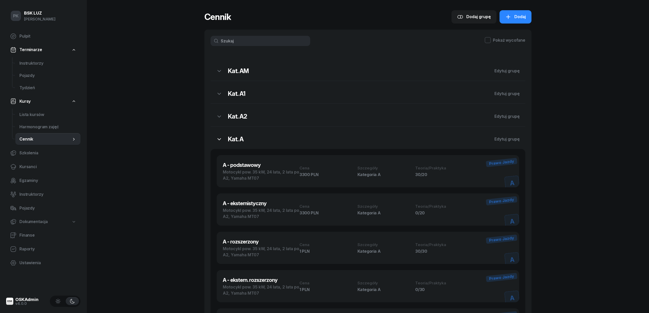
click at [219, 138] on icon "button" at bounding box center [219, 139] width 6 height 6
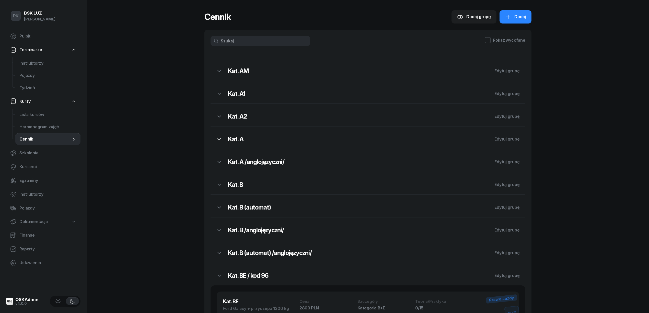
click at [219, 138] on icon "button" at bounding box center [219, 139] width 6 height 6
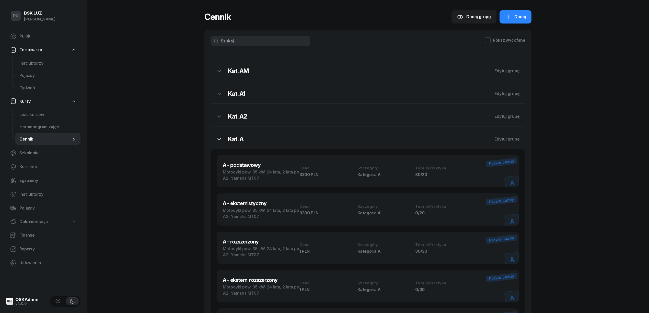
click at [219, 138] on icon "button" at bounding box center [219, 139] width 6 height 6
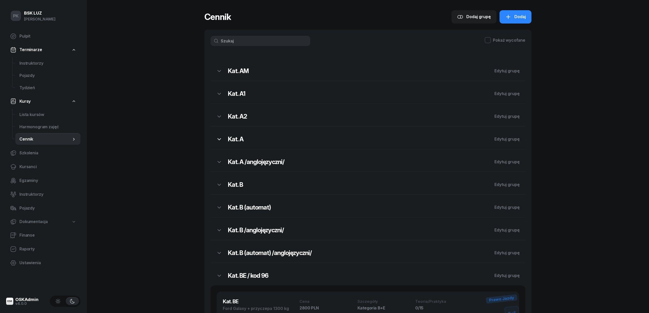
click at [219, 138] on icon "button" at bounding box center [219, 139] width 6 height 6
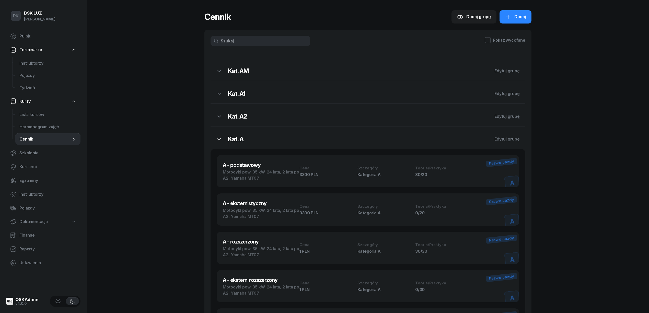
click at [223, 142] on button "button" at bounding box center [219, 139] width 17 height 13
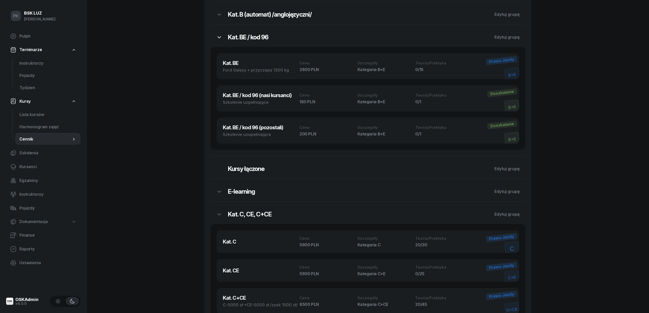
click at [219, 38] on icon "button" at bounding box center [220, 37] width 4 height 2
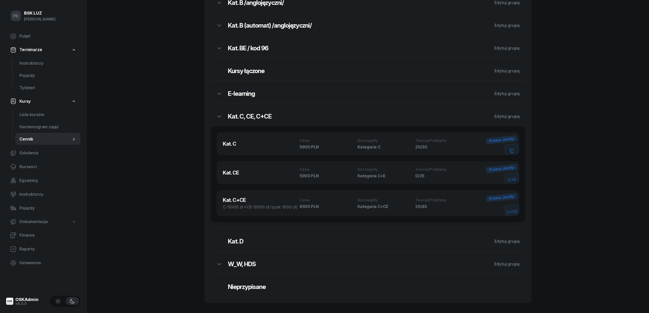
scroll to position [229, 0]
click at [237, 146] on h3 "Kat. C" at bounding box center [261, 144] width 77 height 8
select select "673ded8e1dad492bd6d3d529"
select select "C"
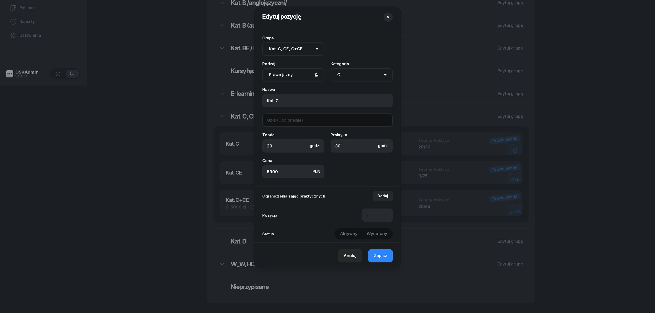
click at [274, 124] on input at bounding box center [327, 120] width 130 height 13
type input "Renault, MAN, DAF automat"
click at [392, 259] on button "Zapisz" at bounding box center [380, 255] width 25 height 13
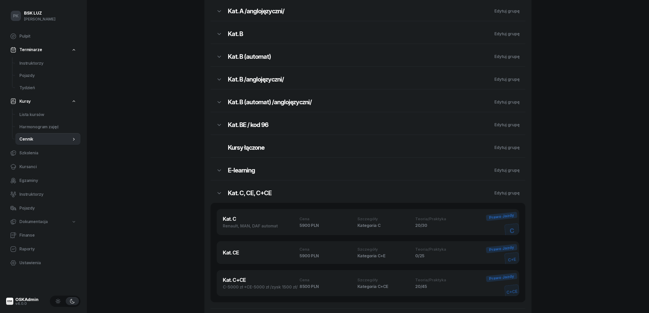
scroll to position [92, 0]
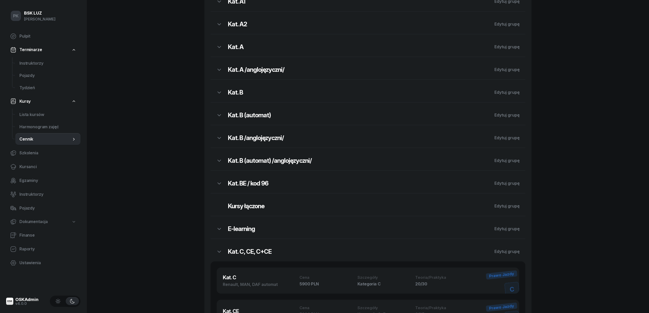
click at [259, 187] on h2 "Kat. BE / kod 96" at bounding box center [358, 184] width 261 height 8
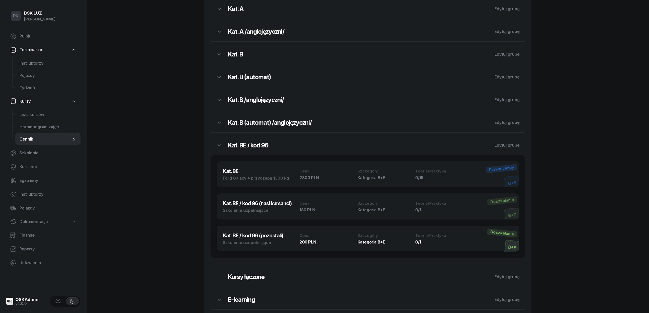
scroll to position [161, 0]
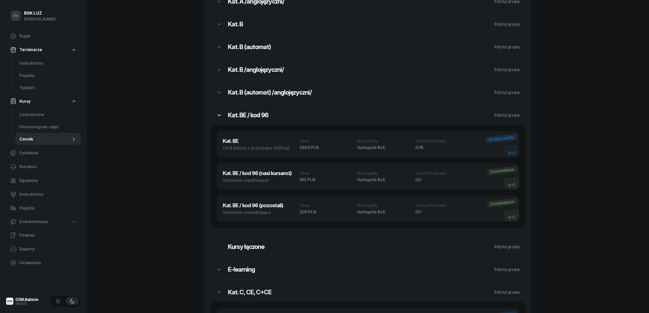
click at [220, 118] on icon "button" at bounding box center [219, 115] width 6 height 6
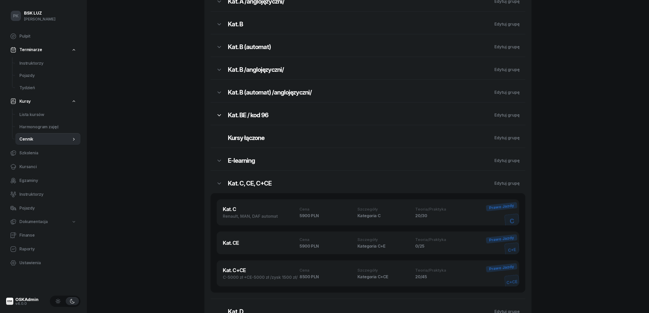
scroll to position [0, 0]
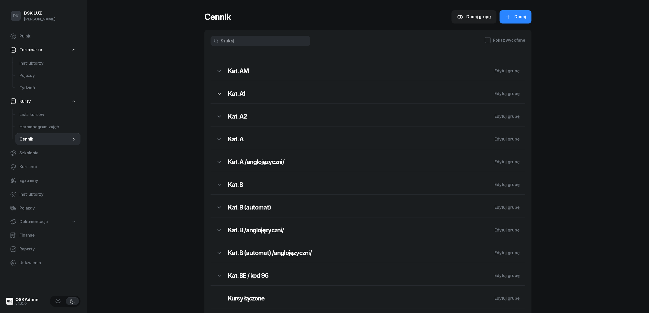
click at [221, 92] on icon "button" at bounding box center [219, 94] width 6 height 6
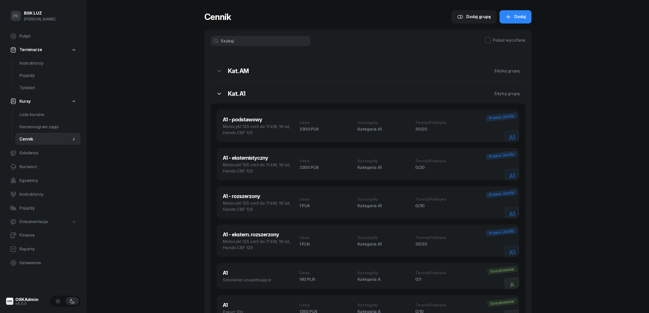
click at [217, 93] on icon "button" at bounding box center [219, 94] width 6 height 6
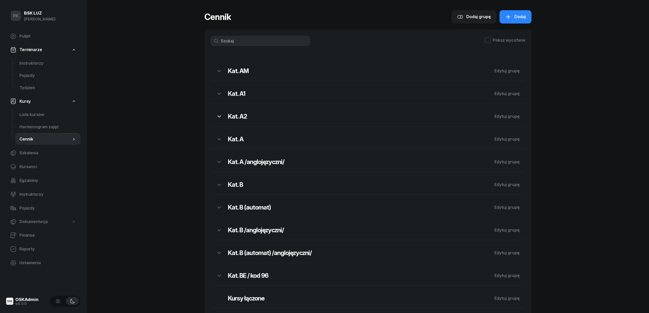
click at [217, 119] on icon "button" at bounding box center [219, 117] width 6 height 6
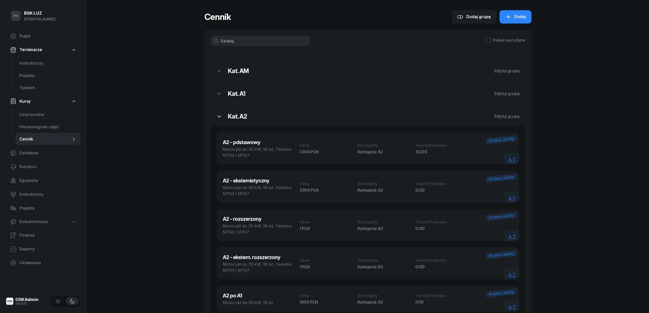
click at [221, 115] on icon "button" at bounding box center [219, 117] width 6 height 6
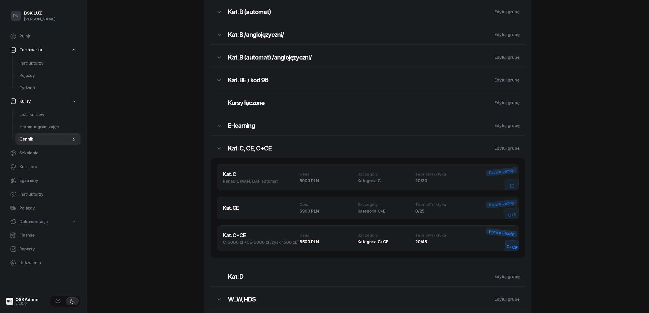
scroll to position [232, 0]
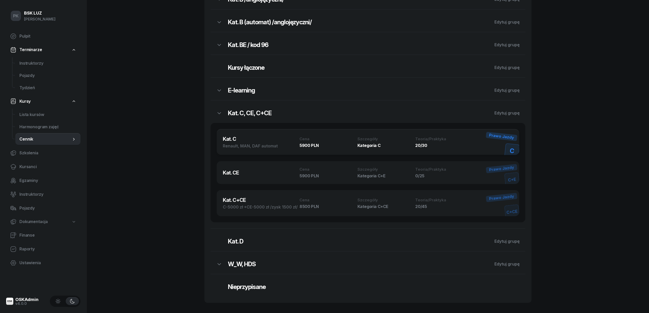
click at [273, 149] on div "Renault, MAN, DAF automat" at bounding box center [261, 146] width 77 height 6
select select "673ded8e1dad492bd6d3d529"
select select "C"
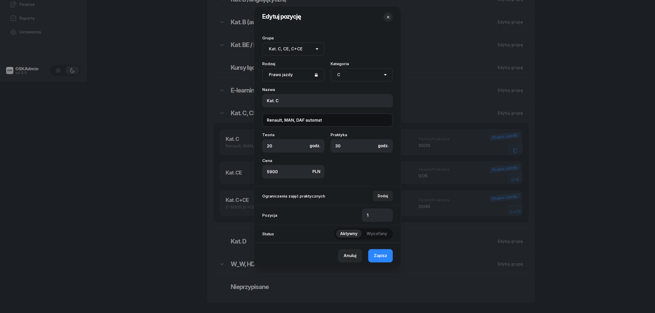
drag, startPoint x: 323, startPoint y: 119, endPoint x: 256, endPoint y: 120, distance: 67.5
click at [256, 120] on div "Grupa Brak grupy Kat. AM Kat. A1 Kat. A2 Kat. A Kat. A /anglojęzyczni/ Kat. B K…" at bounding box center [327, 107] width 147 height 159
click at [387, 16] on icon "button" at bounding box center [387, 17] width 5 height 5
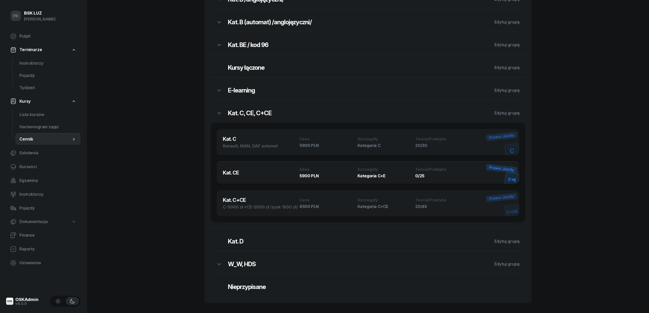
click at [273, 164] on div "Kat. CE Cena 5900 PLN Szczegóły Kategoria C+E Teoria/Praktyka 0/25 C+E Prawo Ja…" at bounding box center [368, 172] width 303 height 23
select select "673ded8e1dad492bd6d3d529"
select select "C+E"
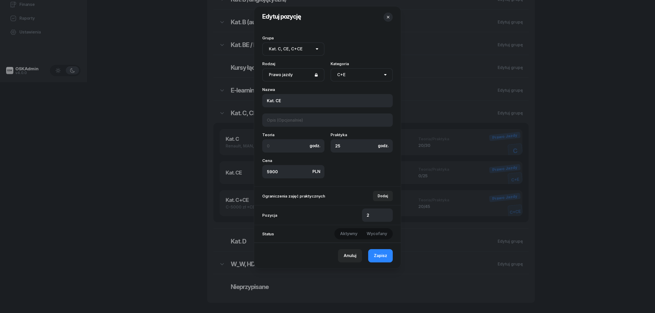
click at [388, 17] on icon "button" at bounding box center [388, 17] width 3 height 3
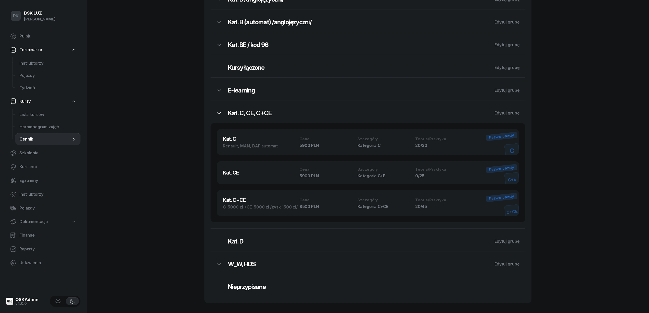
click at [216, 111] on icon "button" at bounding box center [219, 113] width 6 height 6
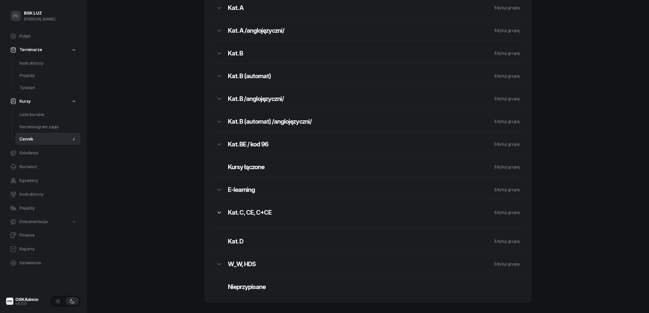
scroll to position [126, 0]
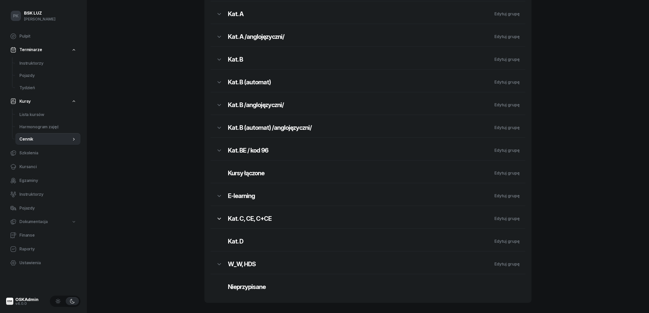
click at [222, 219] on button "button" at bounding box center [219, 218] width 17 height 13
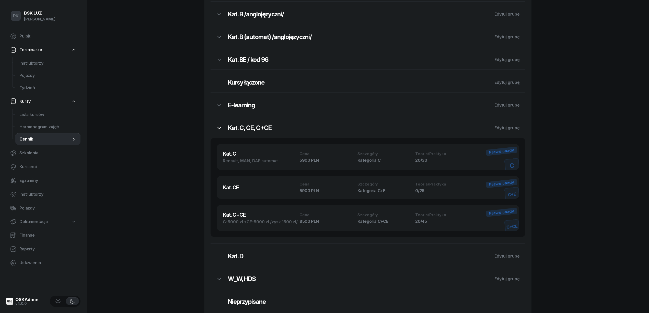
scroll to position [232, 0]
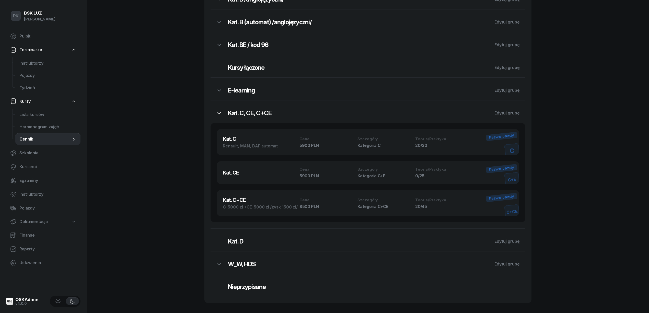
click at [220, 115] on icon "button" at bounding box center [219, 113] width 6 height 6
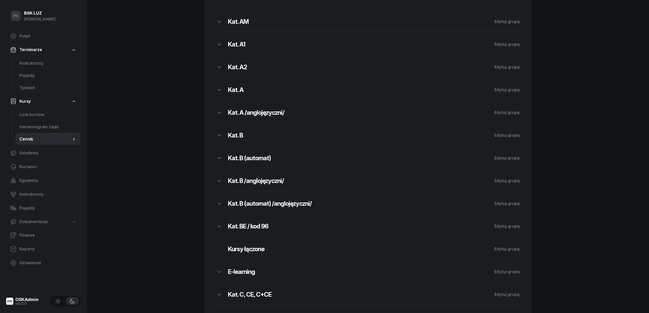
scroll to position [0, 0]
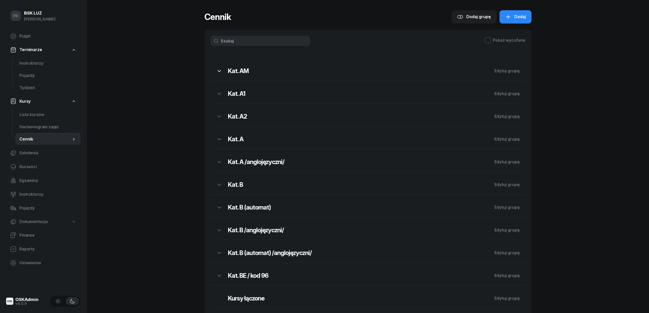
click at [219, 73] on icon "button" at bounding box center [219, 71] width 6 height 6
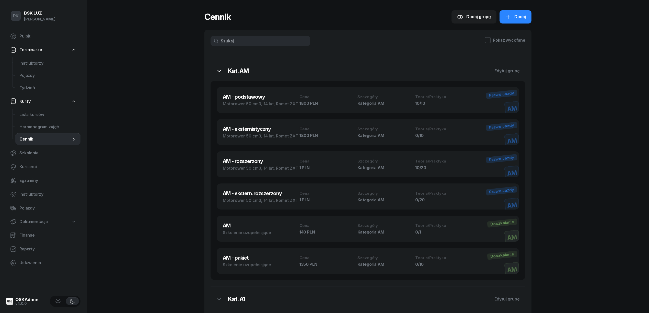
click at [216, 69] on icon "button" at bounding box center [219, 71] width 6 height 6
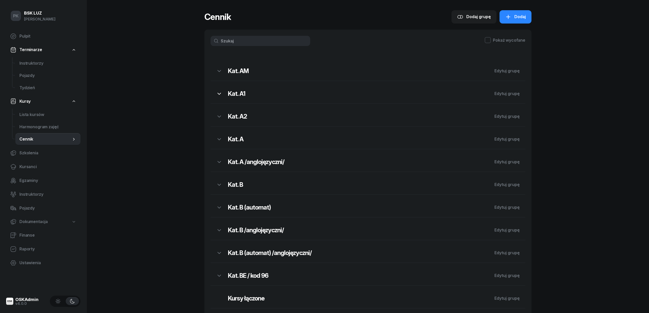
click at [223, 94] on button "button" at bounding box center [219, 93] width 17 height 13
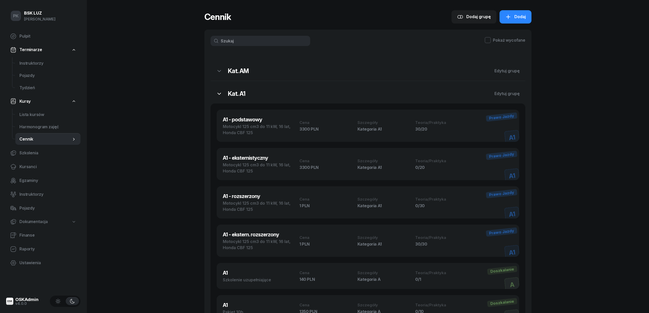
click at [223, 94] on button "button" at bounding box center [219, 93] width 17 height 13
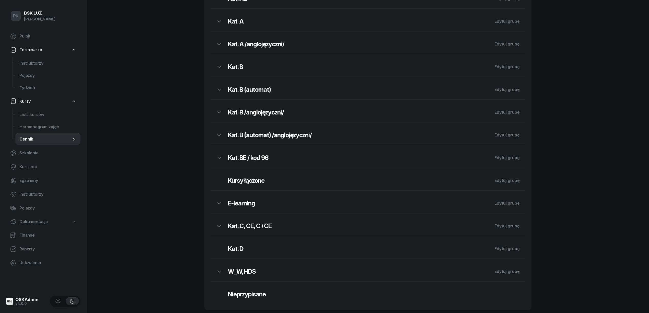
scroll to position [126, 0]
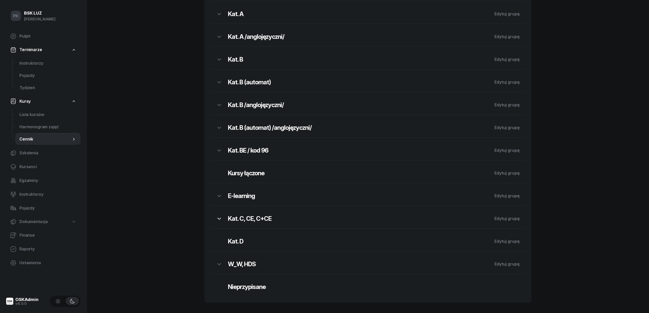
click at [219, 220] on icon "button" at bounding box center [219, 219] width 6 height 6
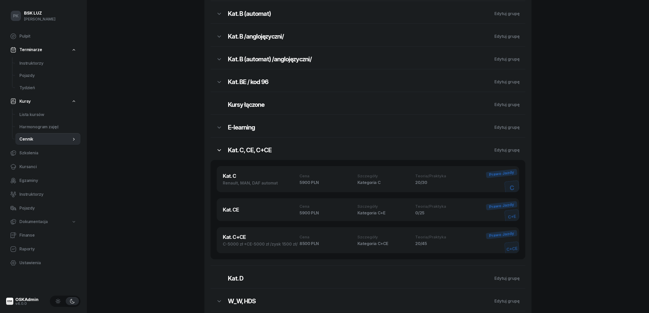
scroll to position [195, 0]
click at [220, 153] on icon "button" at bounding box center [219, 150] width 6 height 6
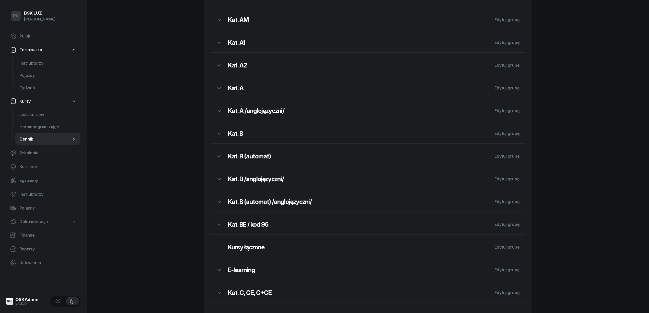
scroll to position [0, 0]
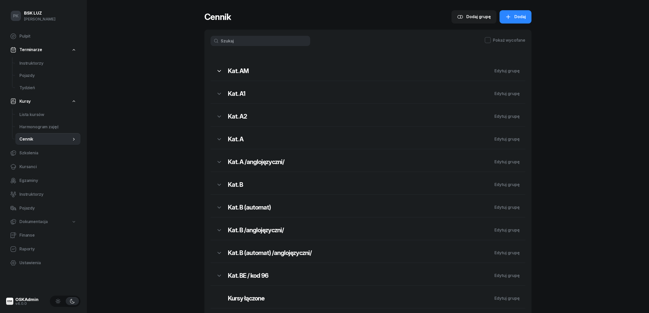
click at [220, 71] on icon "button" at bounding box center [220, 71] width 4 height 2
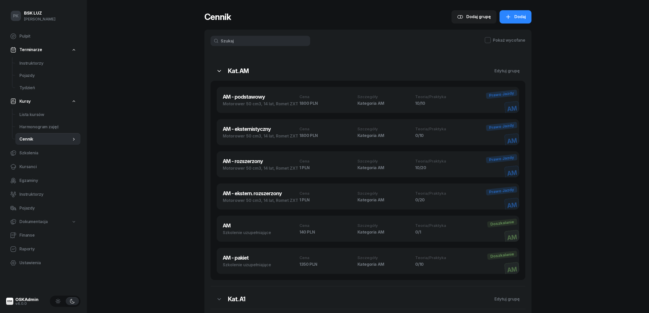
click at [220, 71] on icon "button" at bounding box center [220, 71] width 4 height 2
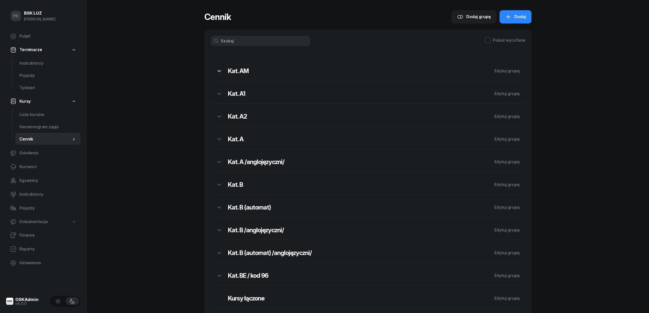
click at [219, 73] on icon "button" at bounding box center [219, 71] width 6 height 6
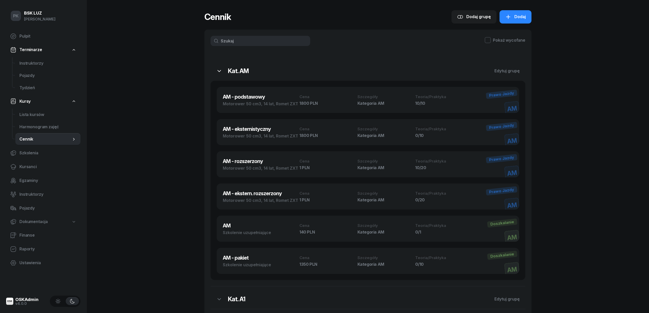
click at [219, 73] on icon "button" at bounding box center [219, 71] width 6 height 6
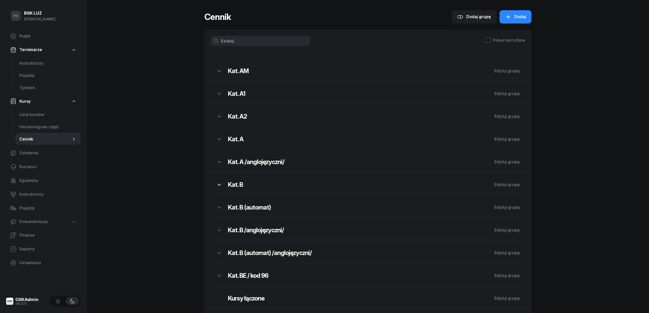
click at [220, 184] on icon "button" at bounding box center [219, 185] width 6 height 6
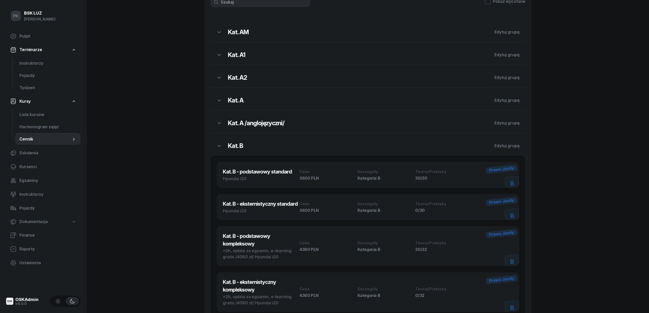
scroll to position [34, 0]
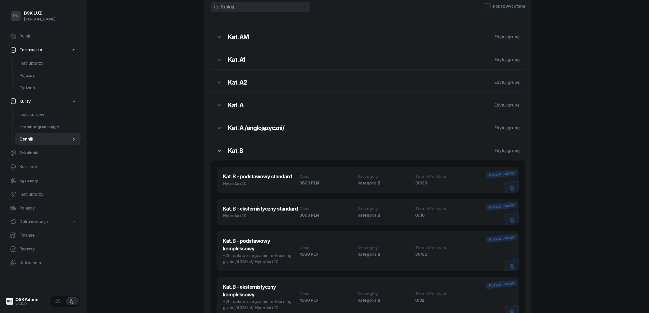
click at [222, 148] on button "button" at bounding box center [219, 150] width 17 height 13
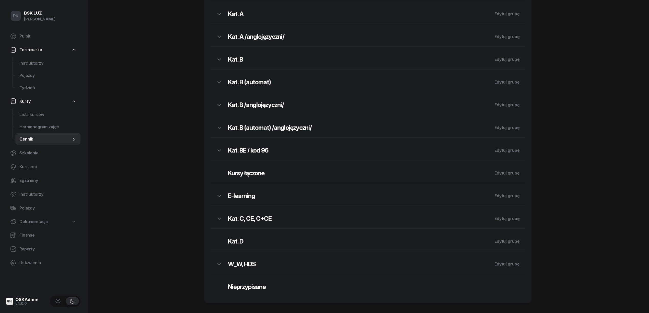
scroll to position [126, 0]
click at [221, 106] on icon "button" at bounding box center [219, 105] width 6 height 6
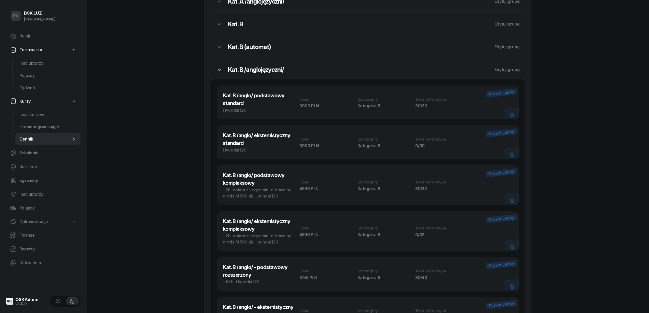
click at [221, 106] on div "Kat. B /anglo/ podstawowy standard Hyundai i20 Cena 3900 PLN Szczegóły Kategori…" at bounding box center [368, 103] width 303 height 34
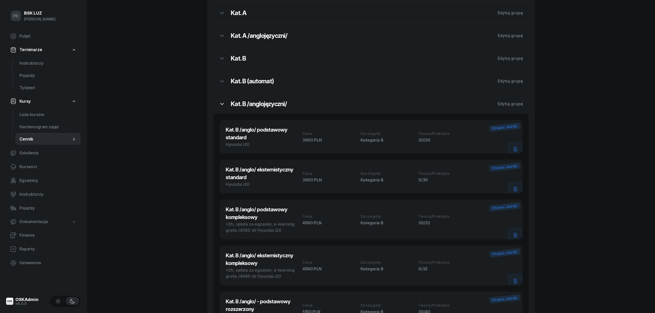
select select "681c615e6f894168cad40284"
select select "B"
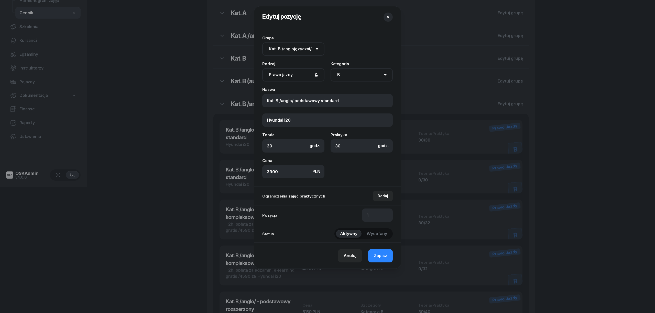
click at [221, 103] on div at bounding box center [327, 156] width 655 height 313
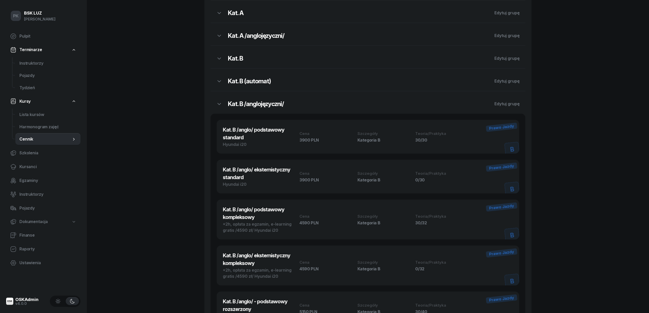
click at [221, 103] on icon "button" at bounding box center [219, 104] width 6 height 6
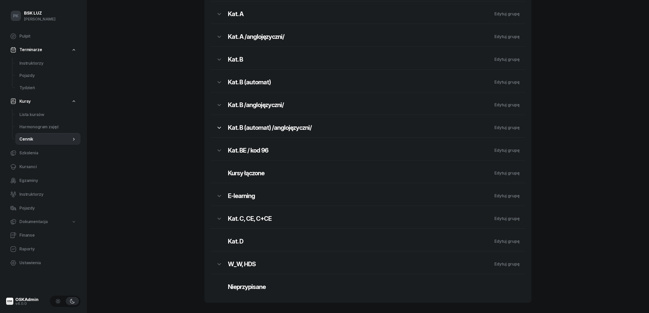
click at [220, 126] on icon "button" at bounding box center [219, 128] width 6 height 6
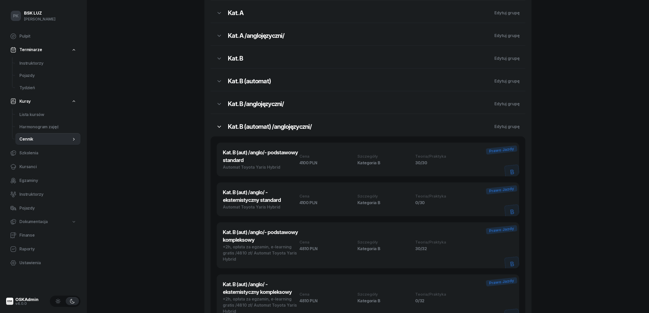
click at [220, 126] on icon "button" at bounding box center [220, 127] width 4 height 2
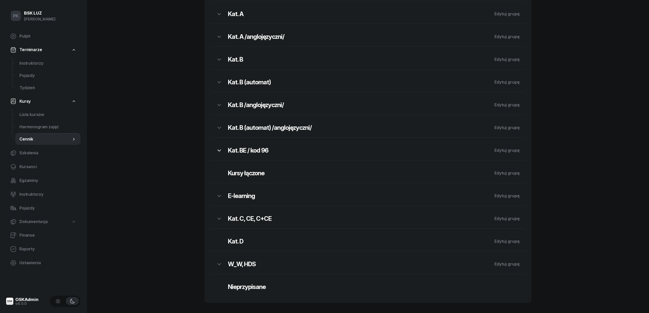
click at [222, 151] on button "button" at bounding box center [219, 150] width 17 height 13
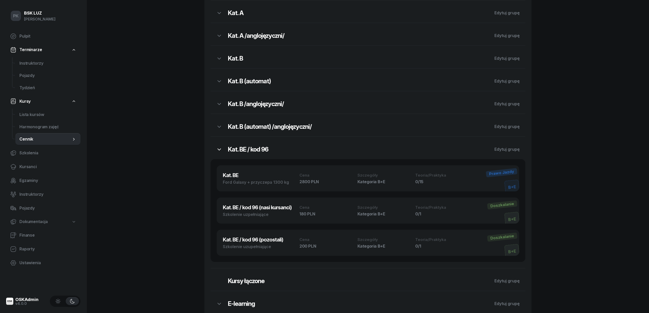
click at [221, 150] on icon "button" at bounding box center [219, 150] width 6 height 6
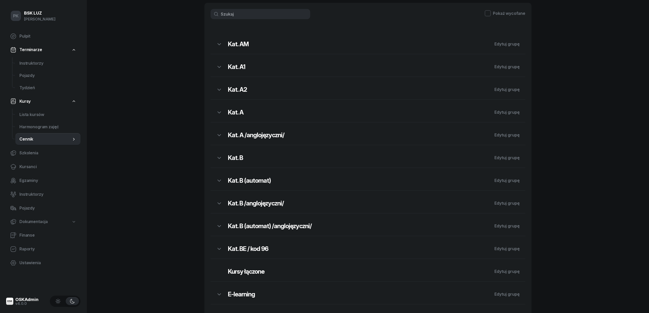
scroll to position [0, 0]
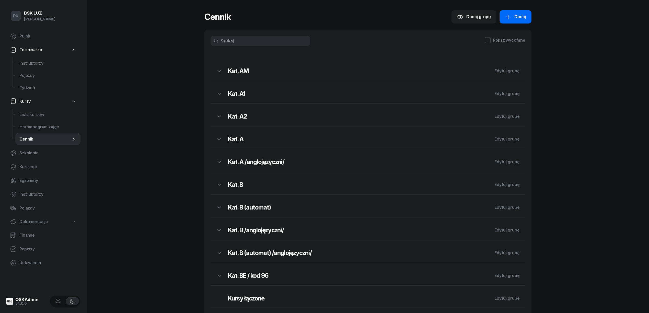
click at [510, 15] on icon "button" at bounding box center [509, 17] width 6 height 6
select select "B"
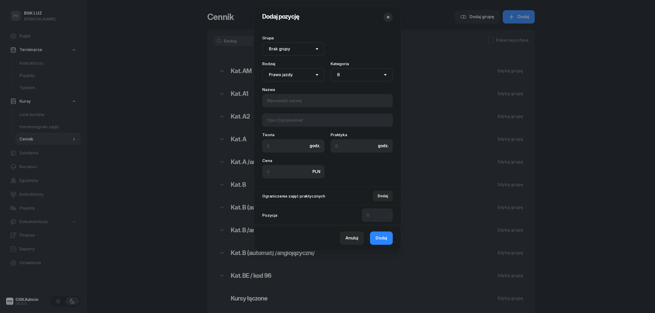
click at [290, 47] on select "Brak grupy Kat. AM Kat. A1 Kat. A2 Kat. A Kat. A /anglojęzyczni/ Kat. B Kat. B …" at bounding box center [293, 48] width 62 height 13
select select "673dee1acaa2a4deb1c8c0c4"
click at [262, 42] on select "Brak grupy Kat. AM Kat. A1 Kat. A2 Kat. A Kat. A /anglojęzyczni/ Kat. B Kat. B …" at bounding box center [293, 48] width 62 height 13
click at [354, 75] on select "AM A1 A2 A B1 B B+E C1 C1+E C C+E D1 D1+E D D+E T Tram C+CE C+D" at bounding box center [361, 74] width 62 height 13
select select "D"
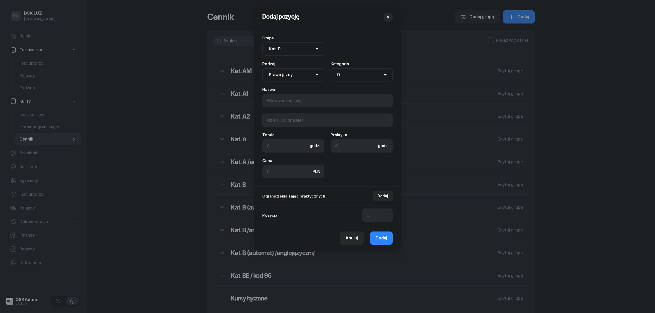
click at [330, 68] on select "AM A1 A2 A B1 B B+E C1 C1+E C C+E D1 D1+E D D+E T Tram C+CE C+D" at bounding box center [361, 74] width 62 height 13
click at [289, 103] on input at bounding box center [327, 100] width 130 height 13
drag, startPoint x: 282, startPoint y: 146, endPoint x: 219, endPoint y: 145, distance: 62.7
click at [219, 145] on div "Dodaj pozycję Grupa Brak grupy Kat. AM Kat. A1 Kat. A2 Kat. A Kat. A /anglojęzy…" at bounding box center [327, 156] width 655 height 313
click at [283, 103] on input "Kat. D" at bounding box center [327, 100] width 130 height 13
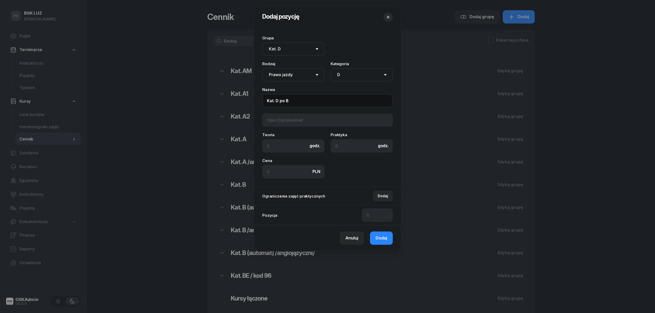
type input "Kat. D po B"
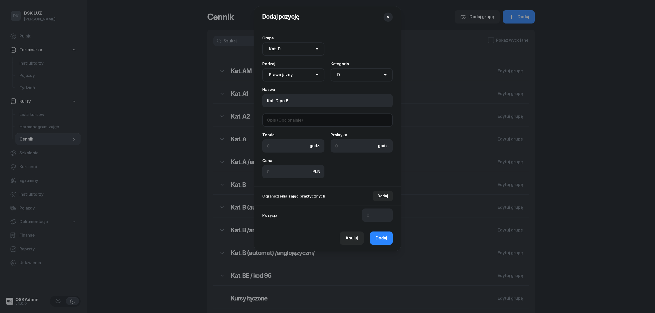
click at [286, 124] on input at bounding box center [327, 120] width 130 height 13
drag, startPoint x: 283, startPoint y: 142, endPoint x: 283, endPoint y: 145, distance: 3.3
click at [283, 143] on input at bounding box center [293, 145] width 62 height 13
drag, startPoint x: 283, startPoint y: 146, endPoint x: 238, endPoint y: 147, distance: 45.0
click at [238, 147] on div "Dodaj pozycję Grupa Brak grupy Kat. AM Kat. A1 Kat. A2 Kat. A Kat. A /anglojęzy…" at bounding box center [327, 156] width 655 height 313
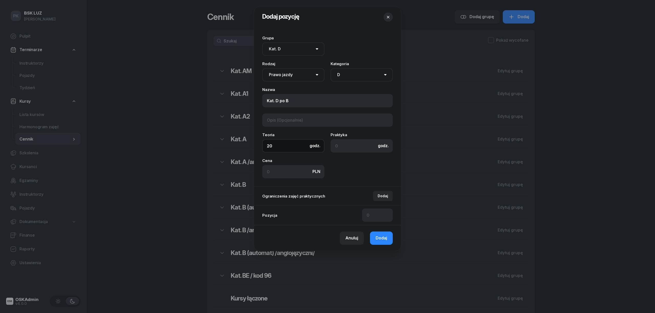
type input "20"
drag, startPoint x: 334, startPoint y: 147, endPoint x: 337, endPoint y: 146, distance: 2.8
click at [337, 146] on input at bounding box center [361, 145] width 62 height 13
type input "6"
type input "0"
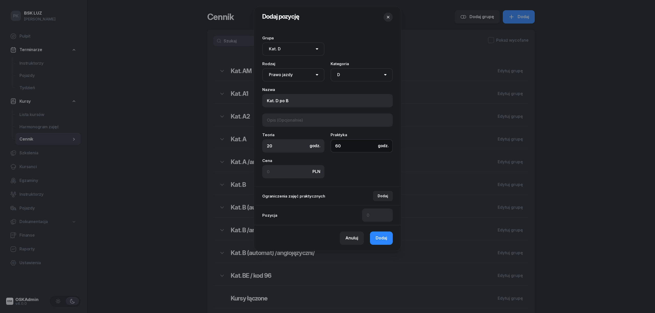
type input "60"
click at [279, 172] on input at bounding box center [293, 171] width 62 height 13
type input "9500"
drag, startPoint x: 377, startPoint y: 215, endPoint x: 363, endPoint y: 215, distance: 14.3
click at [364, 215] on input at bounding box center [377, 215] width 31 height 13
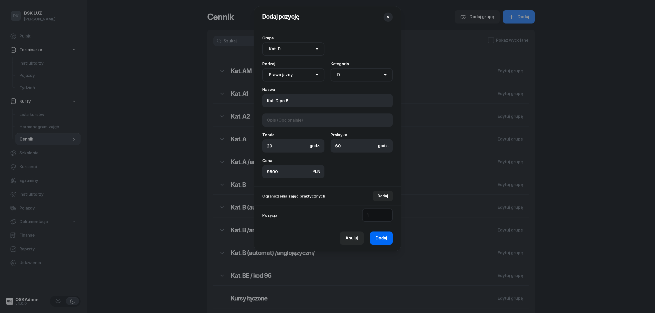
type input "1"
click at [380, 237] on span "Dodaj" at bounding box center [381, 238] width 12 height 7
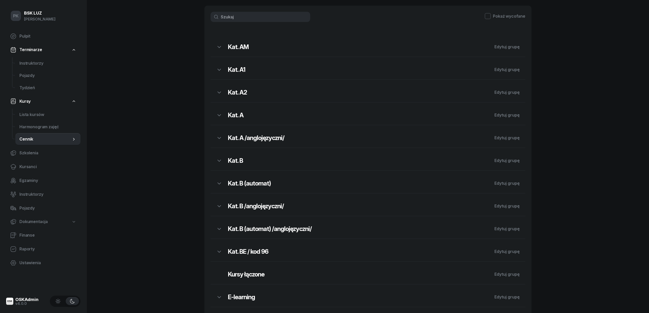
scroll to position [126, 0]
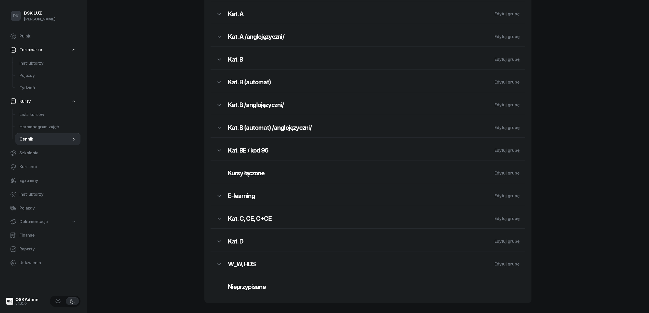
click at [293, 244] on h2 "Kat. D" at bounding box center [358, 242] width 261 height 8
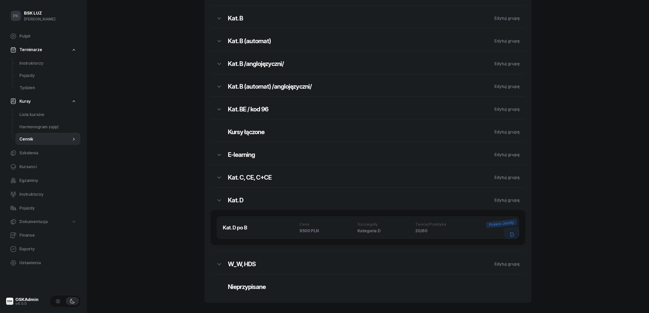
scroll to position [168, 0]
click at [221, 177] on icon "button" at bounding box center [219, 178] width 6 height 6
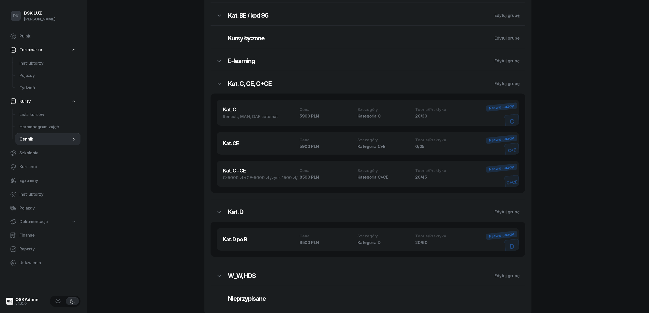
scroll to position [270, 0]
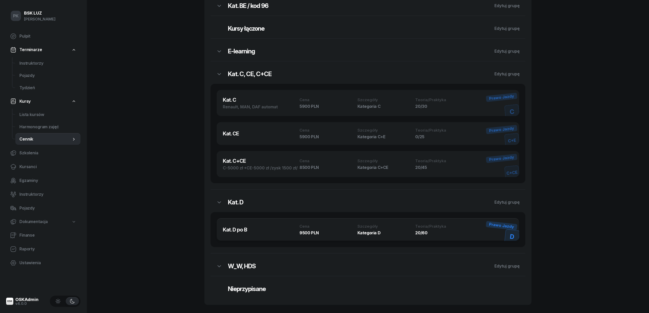
click at [255, 233] on h3 "Kat. D po B" at bounding box center [261, 230] width 77 height 8
select select "673dee1acaa2a4deb1c8c0c4"
select select "D"
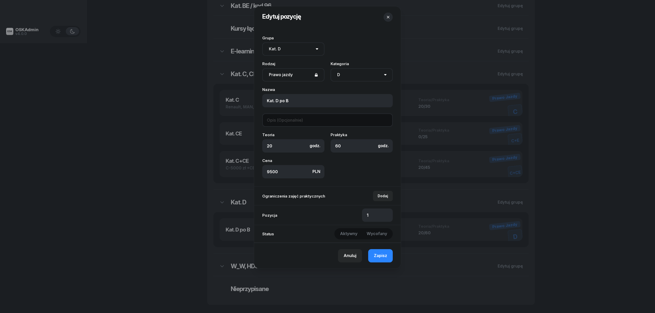
click at [286, 119] on input at bounding box center [327, 120] width 130 height 13
click at [303, 120] on input "Autosan, Autosam automat" at bounding box center [327, 120] width 130 height 13
type input "Autosan, Autosanq automat"
click at [382, 254] on span "Zapisz" at bounding box center [380, 256] width 13 height 7
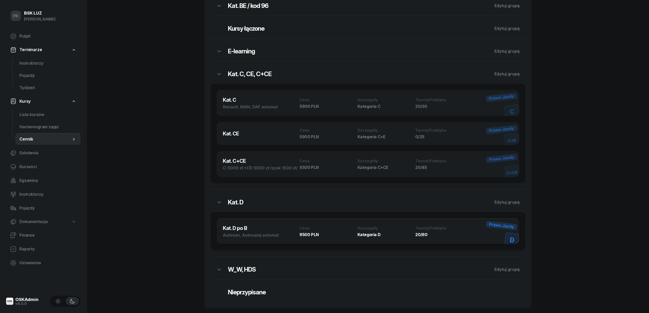
click at [259, 237] on div "Autosan, Autosanq automat" at bounding box center [261, 235] width 77 height 6
select select "673dee1acaa2a4deb1c8c0c4"
select select "D"
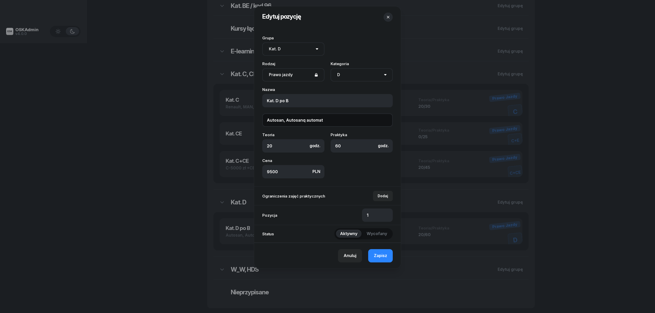
click at [303, 120] on input "Autosan, Autosanq automat" at bounding box center [327, 120] width 130 height 13
type input "Autosan, Autosan automat"
click at [369, 258] on button "Zapisz" at bounding box center [380, 255] width 25 height 13
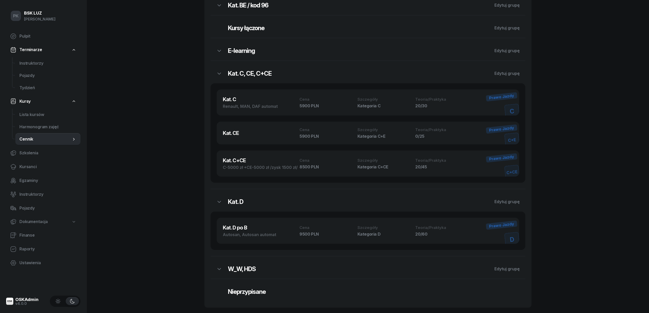
scroll to position [242, 0]
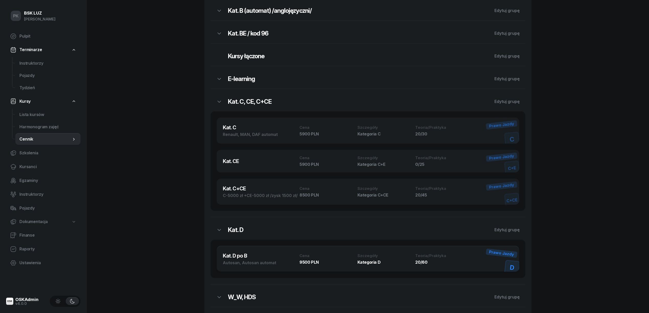
click at [252, 257] on h3 "Kat. D po B" at bounding box center [261, 256] width 77 height 8
select select "673dee1acaa2a4deb1c8c0c4"
select select "D"
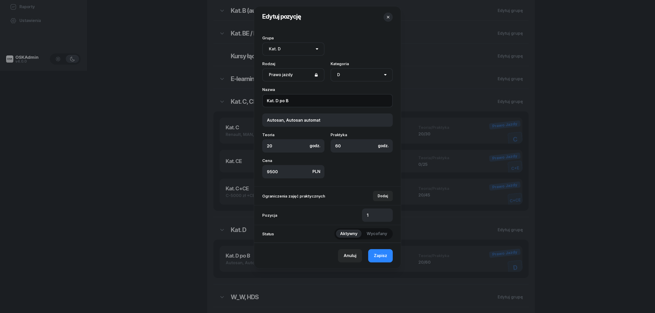
drag, startPoint x: 293, startPoint y: 104, endPoint x: 266, endPoint y: 99, distance: 26.9
click at [249, 102] on div "Edytuj pozycję Grupa Brak grupy Kat. AM Kat. A1 Kat. A2 Kat. A Kat. A /anglojęz…" at bounding box center [327, 156] width 655 height 313
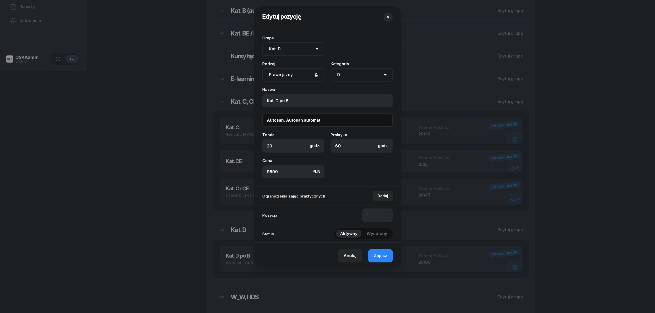
drag, startPoint x: 326, startPoint y: 121, endPoint x: 251, endPoint y: 123, distance: 74.9
click at [246, 122] on div "Edytuj pozycję Grupa Brak grupy Kat. AM Kat. A1 Kat. A2 Kat. A Kat. A /anglojęz…" at bounding box center [327, 156] width 655 height 313
click at [352, 258] on div "Anuluj" at bounding box center [349, 256] width 13 height 7
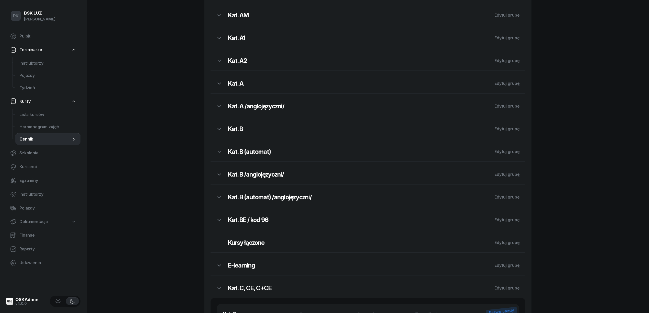
scroll to position [0, 0]
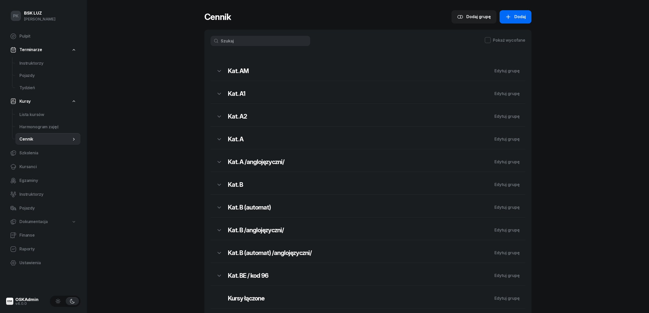
click at [520, 16] on span "Dodaj" at bounding box center [521, 17] width 12 height 7
select select "B"
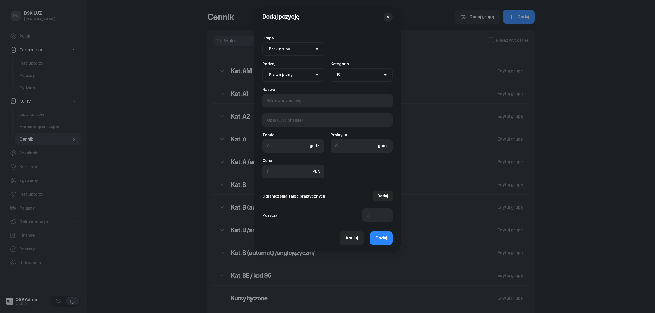
click at [299, 47] on select "Brak grupy Kat. AM Kat. A1 Kat. A2 Kat. A Kat. A /anglojęzyczni/ Kat. B Kat. B …" at bounding box center [293, 48] width 62 height 13
select select "673dee1acaa2a4deb1c8c0c4"
click at [262, 42] on select "Brak grupy Kat. AM Kat. A1 Kat. A2 Kat. A Kat. A /anglojęzyczni/ Kat. B Kat. B …" at bounding box center [293, 48] width 62 height 13
click at [346, 76] on select "AM A1 A2 A B1 B B+E C1 C1+E C C+E D1 D1+E D D+E T Tram C+CE C+D" at bounding box center [361, 74] width 62 height 13
select select "D"
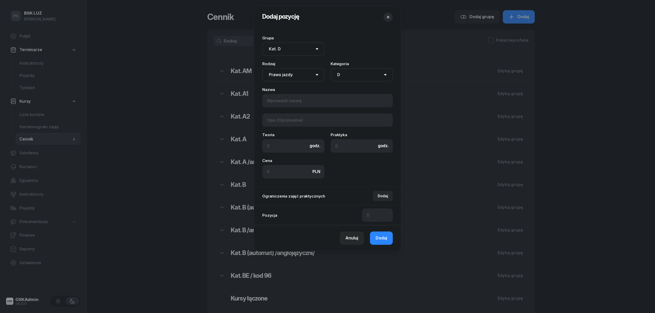
click at [330, 68] on select "AM A1 A2 A B1 B B+E C1 C1+E C C+E D1 D1+E D D+E T Tram C+CE C+D" at bounding box center [361, 74] width 62 height 13
click at [283, 100] on input at bounding box center [327, 100] width 130 height 13
drag, startPoint x: 283, startPoint y: 100, endPoint x: 279, endPoint y: 97, distance: 4.7
click at [279, 97] on input at bounding box center [327, 100] width 130 height 13
paste input "Kat. D po B"
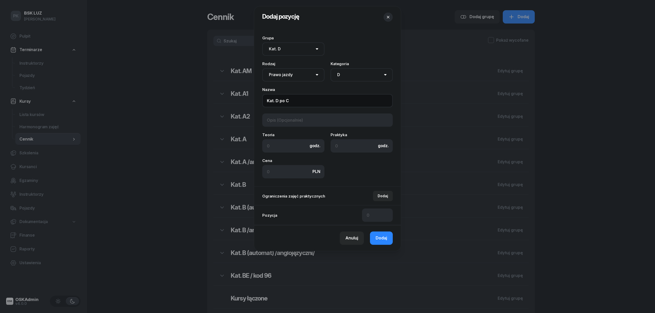
type input "Kat. D po C"
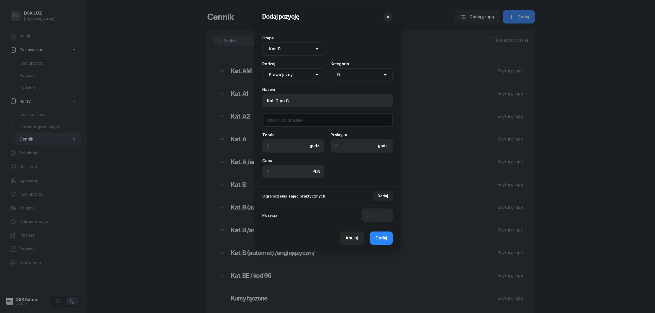
click at [294, 116] on input at bounding box center [327, 120] width 130 height 13
paste input "Autosan, Autosan automat"
type input "Autosan, Autosan automat"
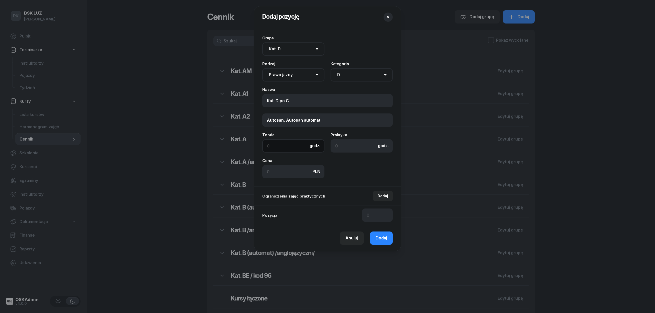
drag, startPoint x: 280, startPoint y: 148, endPoint x: 232, endPoint y: 145, distance: 47.9
click at [232, 145] on div "Dodaj pozycję Grupa Brak grupy Kat. AM Kat. A1 Kat. A2 Kat. A Kat. A /anglojęzy…" at bounding box center [327, 156] width 655 height 313
type input "20"
click at [338, 151] on input at bounding box center [361, 145] width 62 height 13
type input "40"
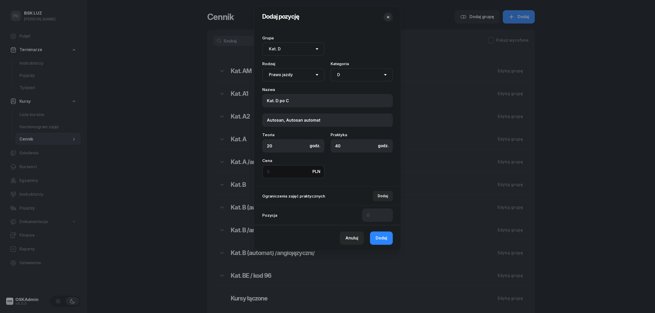
click at [294, 174] on input at bounding box center [293, 171] width 62 height 13
type input "7300"
click at [382, 218] on input at bounding box center [377, 215] width 31 height 13
type input "2"
click at [377, 233] on button "Dodaj" at bounding box center [381, 238] width 23 height 13
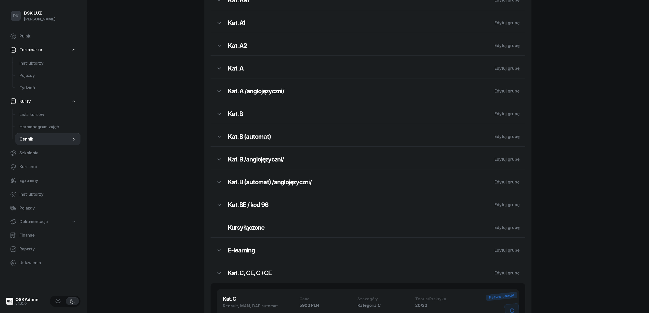
scroll to position [70, 0]
click at [220, 116] on icon "button" at bounding box center [219, 115] width 6 height 6
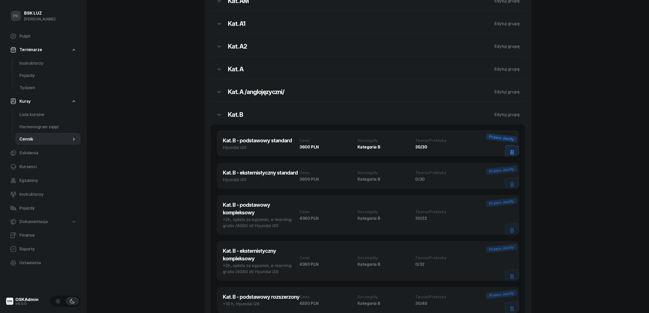
click at [258, 140] on h3 "Kat. B - podstawowy standard" at bounding box center [261, 141] width 77 height 8
select select "673d9b59465e49377d853818"
select select "B"
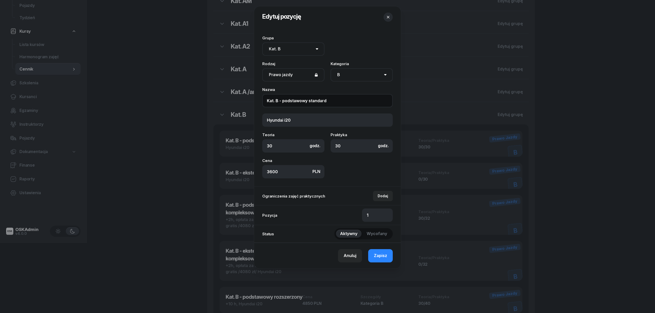
drag, startPoint x: 312, startPoint y: 101, endPoint x: 285, endPoint y: 100, distance: 27.1
click at [256, 101] on div "Grupa Brak grupy Kat. AM Kat. A1 Kat. A2 Kat. A Kat. A /anglojęzyczni/ Kat. B K…" at bounding box center [327, 107] width 147 height 159
click at [353, 256] on div "Anuluj" at bounding box center [349, 256] width 13 height 7
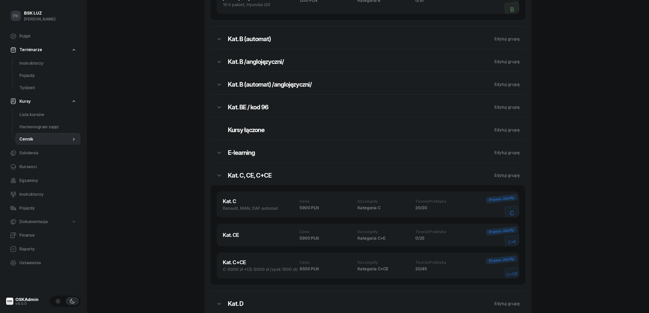
scroll to position [581, 0]
click at [275, 210] on div "Renault, MAN, DAF automat" at bounding box center [261, 208] width 77 height 6
select select "673ded8e1dad492bd6d3d529"
select select "C"
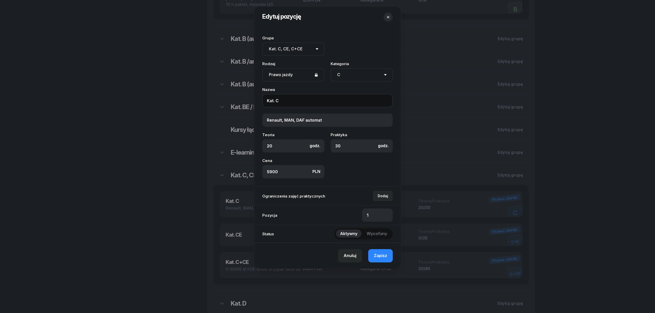
click at [284, 103] on input "Kat. C" at bounding box center [327, 100] width 130 height 13
paste input "Kat. B - podstawowy standard"
click at [293, 100] on input "Kat. C Kat. B - podstawowy standard" at bounding box center [327, 100] width 130 height 13
click at [317, 100] on input "Kat. C - podstawowy standard" at bounding box center [327, 100] width 130 height 13
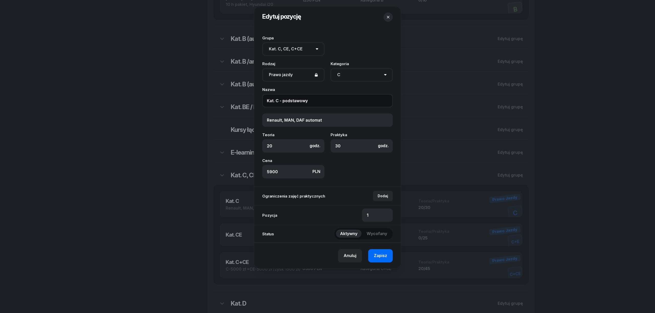
type input "Kat. C - podstawowy"
click at [380, 257] on span "Zapisz" at bounding box center [380, 256] width 13 height 7
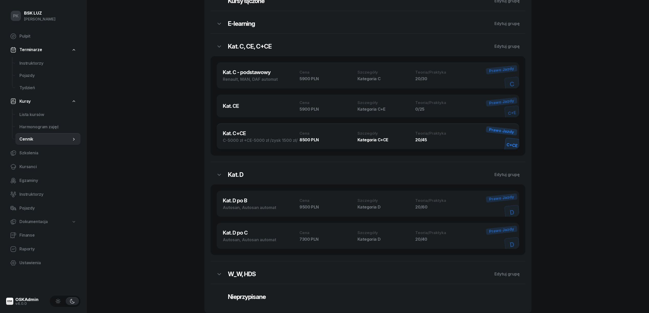
scroll to position [653, 0]
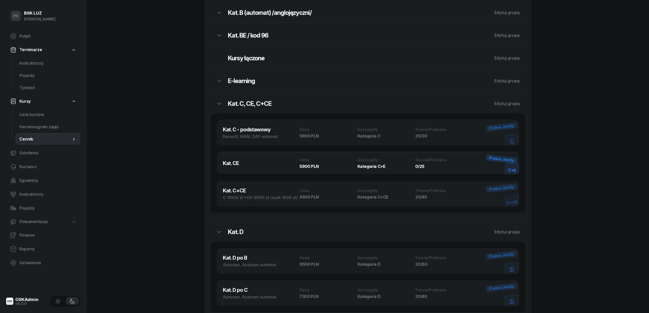
click at [267, 166] on h3 "Kat. CE" at bounding box center [261, 164] width 77 height 8
select select "673ded8e1dad492bd6d3d529"
select select "C+E"
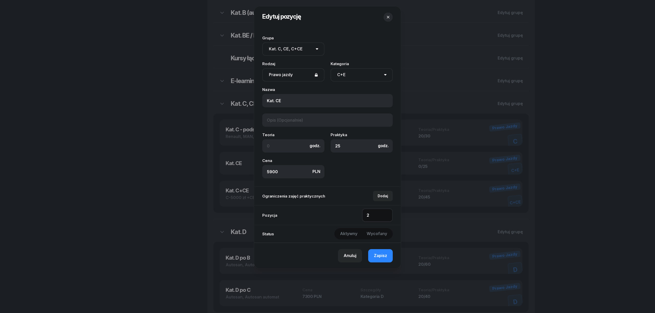
drag, startPoint x: 368, startPoint y: 215, endPoint x: 362, endPoint y: 215, distance: 6.6
click at [362, 215] on input "2" at bounding box center [377, 215] width 31 height 13
type input "3"
click at [379, 256] on span "Zapisz" at bounding box center [380, 256] width 13 height 7
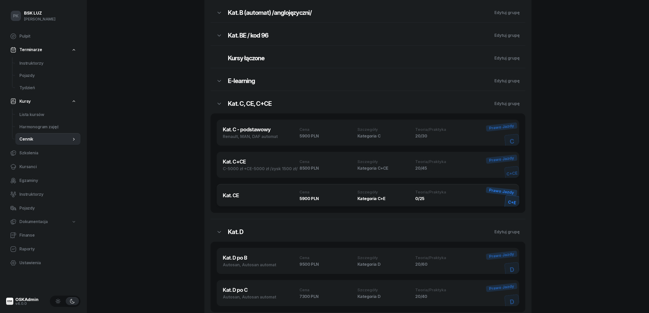
click at [270, 189] on div "Kat. CE Cena 5900 PLN Szczegóły Kategoria C+E Teoria/Praktyka 0/25 C+E Prawo Ja…" at bounding box center [368, 195] width 303 height 23
select select "673ded8e1dad492bd6d3d529"
select select "C+E"
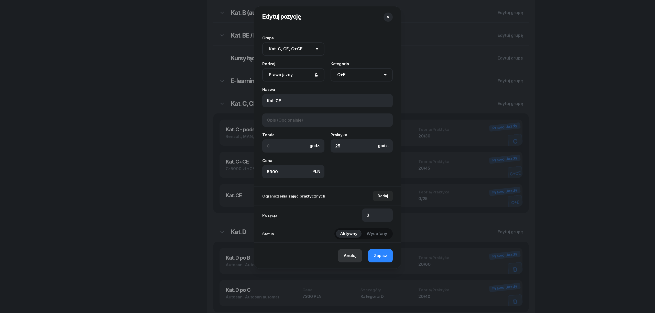
click at [361, 257] on button "Anuluj" at bounding box center [350, 255] width 24 height 13
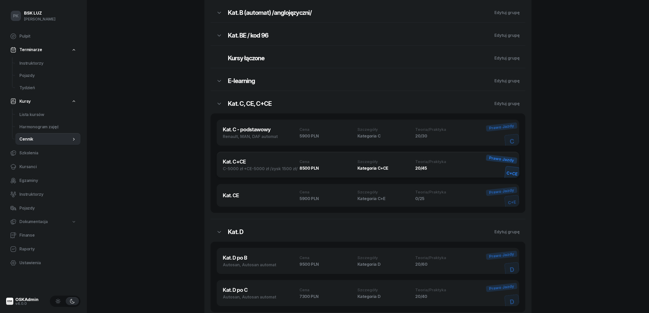
click at [283, 165] on h3 "Kat. C+CE" at bounding box center [261, 162] width 77 height 8
select select "673ded8e1dad492bd6d3d529"
select select "C+CE"
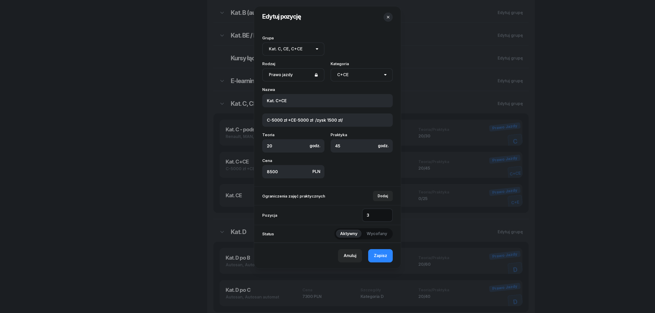
drag, startPoint x: 369, startPoint y: 215, endPoint x: 361, endPoint y: 214, distance: 9.0
click at [361, 214] on div "Pozycja 3" at bounding box center [327, 215] width 147 height 20
type input "4"
click at [383, 254] on span "Zapisz" at bounding box center [380, 256] width 13 height 7
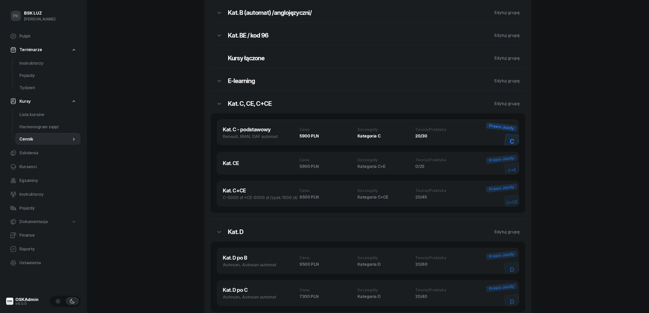
click at [272, 135] on div "Renault, MAN, DAF automat" at bounding box center [261, 136] width 77 height 6
select select "673ded8e1dad492bd6d3d529"
select select "C"
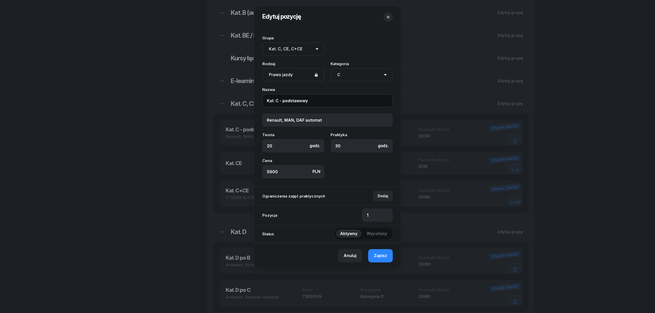
drag, startPoint x: 319, startPoint y: 97, endPoint x: 250, endPoint y: 103, distance: 69.2
click at [250, 103] on div "Edytuj pozycję Grupa Brak grupy Kat. AM Kat. A1 Kat. A2 Kat. A Kat. A /anglojęz…" at bounding box center [327, 156] width 655 height 313
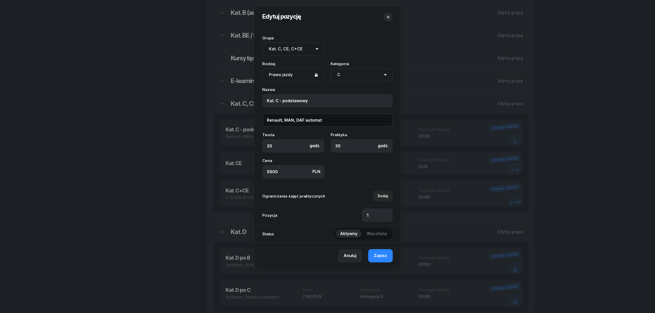
drag, startPoint x: 325, startPoint y: 118, endPoint x: 245, endPoint y: 118, distance: 80.3
click at [245, 118] on div "Edytuj pozycję Grupa Brak grupy Kat. AM Kat. A1 Kat. A2 Kat. A Kat. A /anglojęz…" at bounding box center [327, 156] width 655 height 313
click at [353, 258] on div "Anuluj" at bounding box center [349, 256] width 13 height 7
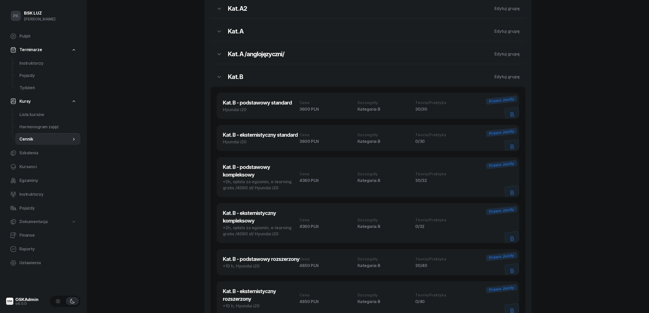
scroll to position [108, 0]
click at [220, 80] on icon "button" at bounding box center [219, 77] width 6 height 6
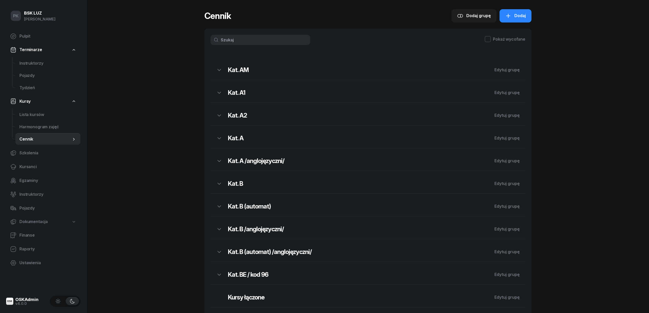
scroll to position [0, 0]
click at [521, 5] on div "Cennik Dodaj grupę Dodaj Pokaż wycofane Kat. AM Edytuj grupę Kat. A1 Edytuj gru…" at bounding box center [368, 310] width 327 height 621
click at [517, 18] on span "Dodaj" at bounding box center [521, 17] width 12 height 7
select select "B"
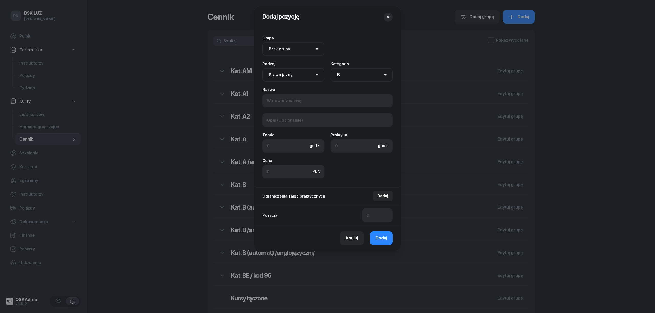
click at [303, 50] on select "Brak grupy Kat. AM Kat. A1 Kat. A2 Kat. A Kat. A /anglojęzyczni/ Kat. B Kat. B …" at bounding box center [293, 48] width 62 height 13
select select "673ded8e1dad492bd6d3d529"
click at [262, 42] on select "Brak grupy Kat. AM Kat. A1 Kat. A2 Kat. A Kat. A /anglojęzyczni/ Kat. B Kat. B …" at bounding box center [293, 48] width 62 height 13
click at [342, 74] on select "AM A1 A2 A B1 B B+E C1 C1+E C C+E D1 D1+E D D+E T Tram C+CE C+D" at bounding box center [361, 74] width 62 height 13
select select "C"
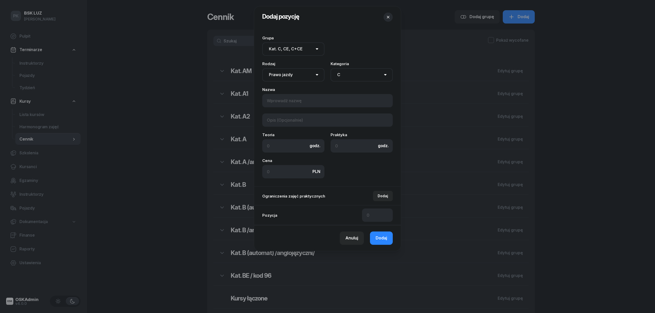
click at [330, 68] on select "AM A1 A2 A B1 B B+E C1 C1+E C C+E D1 D1+E D D+E T Tram C+CE C+D" at bounding box center [361, 74] width 62 height 13
click at [299, 102] on input at bounding box center [327, 100] width 130 height 13
paste input "Renault, MAN, DAF automat"
type input "Renault, MAN, DAF automat"
click at [291, 121] on input at bounding box center [327, 120] width 130 height 13
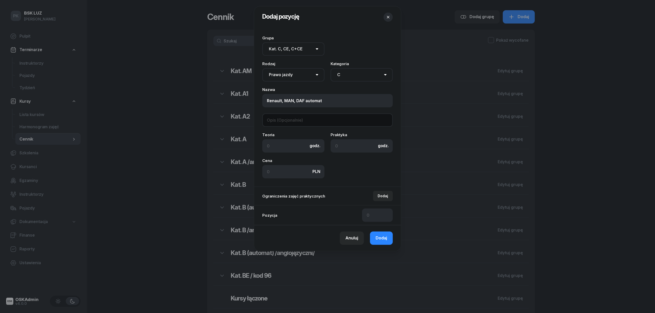
paste input "Kat. C - podstawowy"
click at [294, 122] on input "Kat. C - podstawowy" at bounding box center [327, 120] width 130 height 13
type input "Kat. C - eksternistyczny"
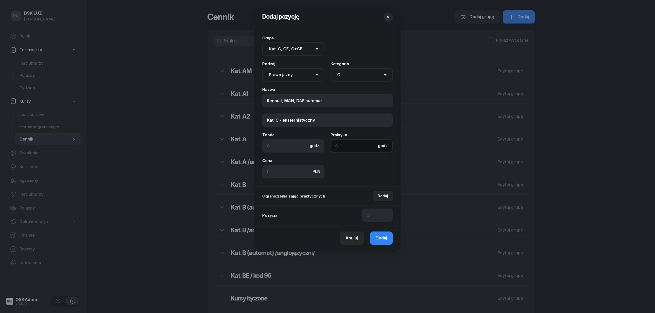
click at [349, 144] on input at bounding box center [361, 145] width 62 height 13
type input "30"
drag, startPoint x: 290, startPoint y: 170, endPoint x: 211, endPoint y: 172, distance: 79.0
click at [211, 172] on div "Dodaj pozycję Grupa Brak grupy Kat. AM Kat. A1 Kat. A2 Kat. A Kat. A /anglojęzy…" at bounding box center [327, 156] width 655 height 313
type input "5900"
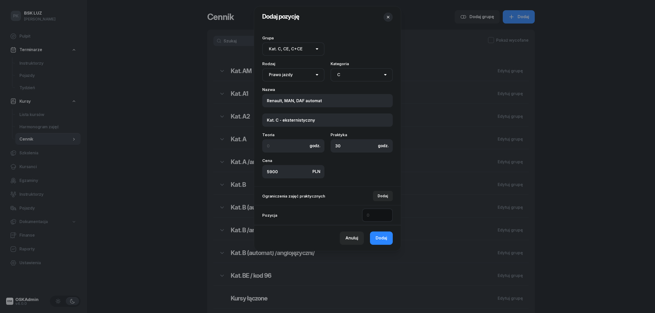
click at [372, 217] on input at bounding box center [377, 215] width 31 height 13
type input "2"
click at [379, 236] on span "Dodaj" at bounding box center [381, 238] width 12 height 7
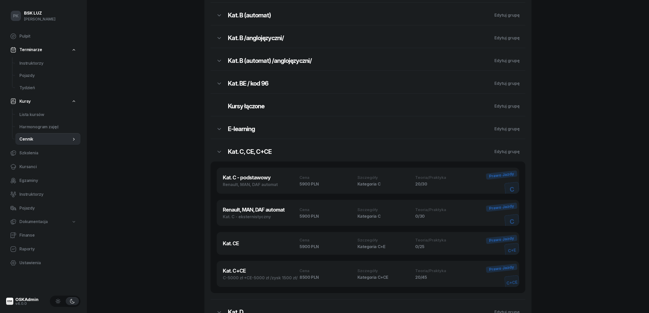
scroll to position [205, 0]
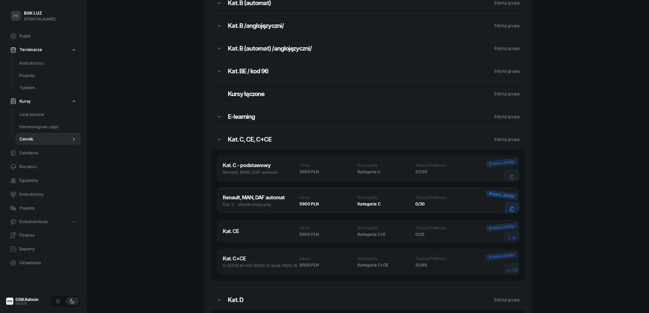
click at [268, 204] on div "Kat. C - eksternistyczny" at bounding box center [261, 204] width 77 height 6
select select "673ded8e1dad492bd6d3d529"
select select "C"
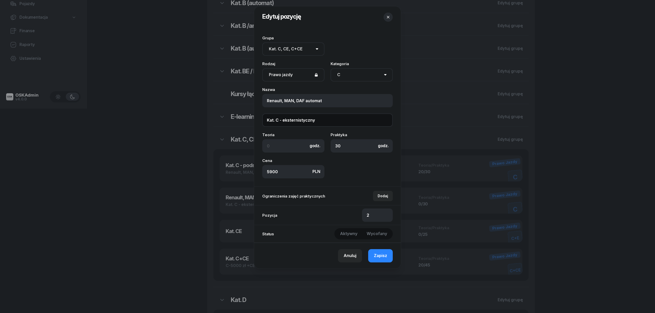
drag, startPoint x: 328, startPoint y: 120, endPoint x: 241, endPoint y: 120, distance: 87.4
click at [241, 120] on div "Edytuj pozycję Grupa Brak grupy Kat. AM Kat. A1 Kat. A2 Kat. A Kat. A /anglojęz…" at bounding box center [327, 156] width 655 height 313
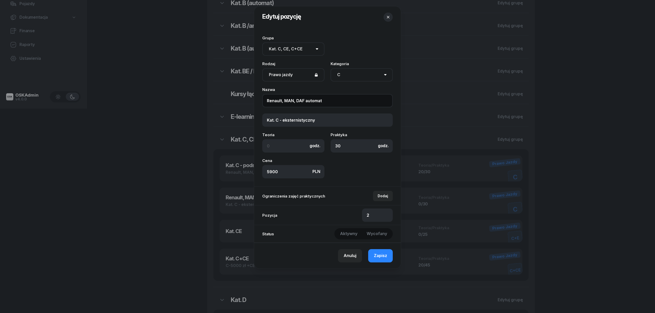
drag, startPoint x: 284, startPoint y: 100, endPoint x: 253, endPoint y: 101, distance: 31.7
click at [253, 101] on div "Edytuj pozycję Grupa Brak grupy Kat. AM Kat. A1 Kat. A2 Kat. A Kat. A /anglojęz…" at bounding box center [327, 156] width 655 height 313
click at [328, 107] on input "Renault, MAN, DAF automat" at bounding box center [327, 100] width 130 height 13
drag, startPoint x: 288, startPoint y: 98, endPoint x: 220, endPoint y: 99, distance: 68.5
click at [220, 99] on div "Edytuj pozycję Grupa Brak grupy Kat. AM Kat. A1 Kat. A2 Kat. A Kat. A /anglojęz…" at bounding box center [327, 156] width 655 height 313
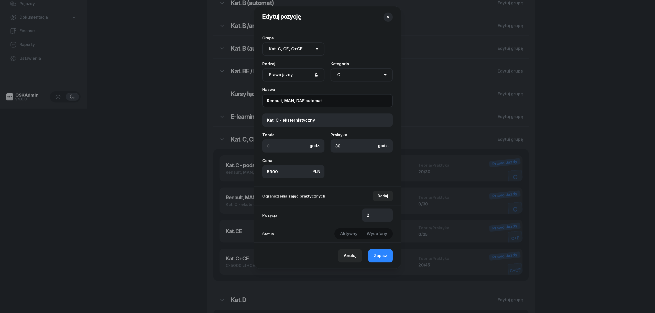
paste input "Kat. C - eksternistyczny"
type input "Kat. C - eksternistyczny"
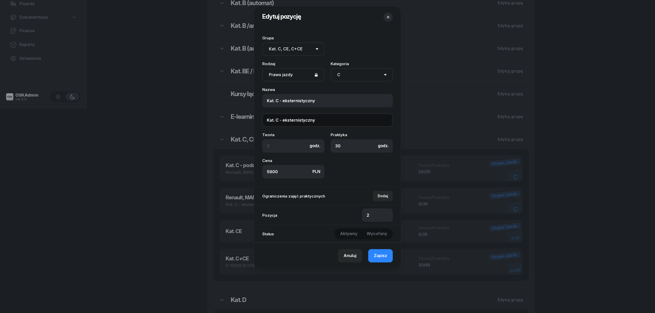
drag, startPoint x: 244, startPoint y: 120, endPoint x: 237, endPoint y: 120, distance: 7.4
click at [237, 120] on div "Edytuj pozycję Grupa Brak grupy Kat. AM Kat. A1 Kat. A2 Kat. A Kat. A /anglojęz…" at bounding box center [327, 156] width 655 height 313
paste input "Renault, MAN, DAF automat"
type input "Renault, MAN, DAF automat"
click at [376, 257] on span "Zapisz" at bounding box center [380, 256] width 13 height 7
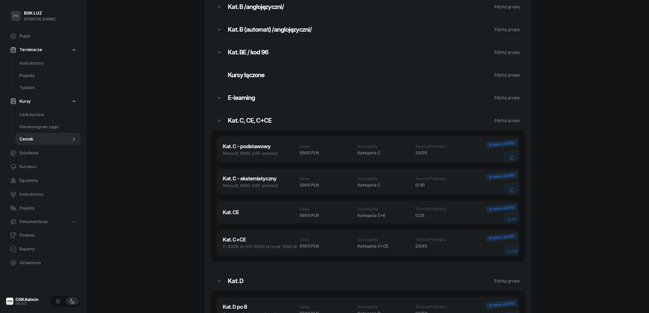
scroll to position [239, 0]
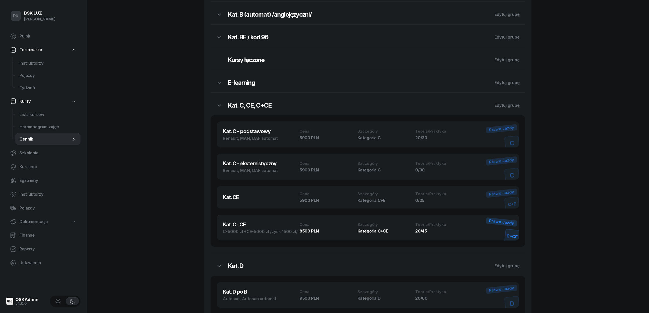
click at [261, 227] on h3 "Kat. C+CE" at bounding box center [261, 225] width 77 height 8
select select "673ded8e1dad492bd6d3d529"
select select "C+CE"
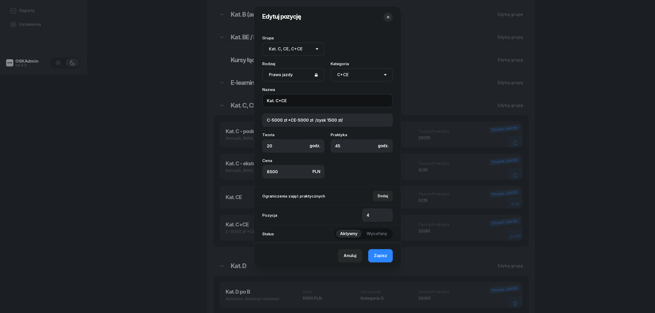
drag, startPoint x: 298, startPoint y: 101, endPoint x: 232, endPoint y: 100, distance: 65.7
click at [232, 100] on div "Edytuj pozycję Grupa Brak grupy Kat. AM Kat. A1 Kat. A2 Kat. A Kat. A /anglojęz…" at bounding box center [327, 156] width 655 height 313
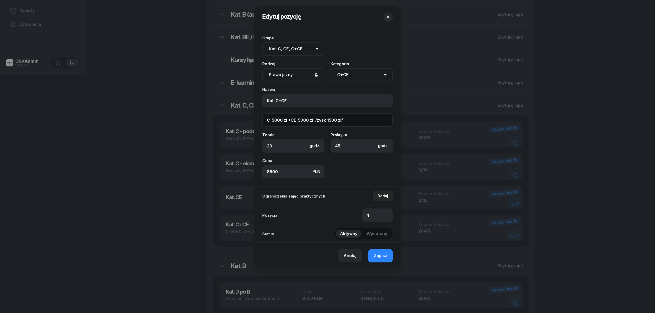
drag, startPoint x: 350, startPoint y: 120, endPoint x: 247, endPoint y: 117, distance: 103.1
click at [247, 117] on div "Edytuj pozycję Grupa Brak grupy Kat. AM Kat. A1 Kat. A2 Kat. A Kat. A /anglojęz…" at bounding box center [327, 156] width 655 height 313
click at [358, 260] on button "Anuluj" at bounding box center [350, 255] width 24 height 13
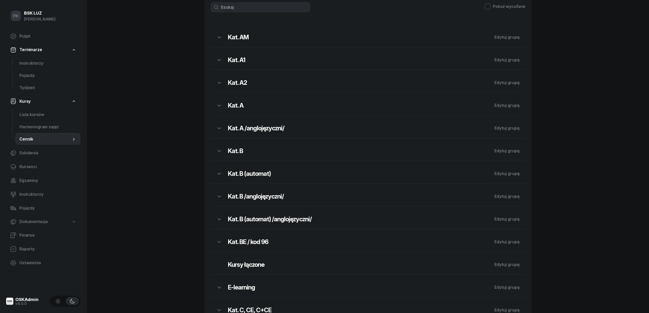
scroll to position [0, 0]
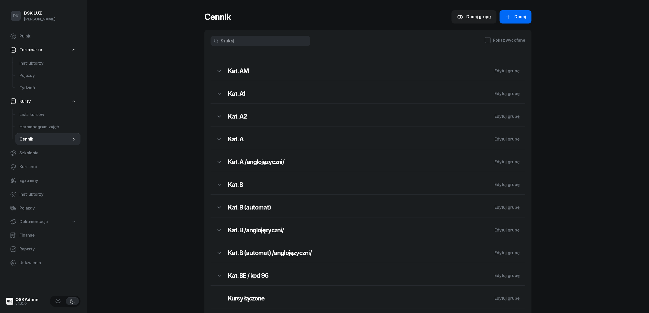
click at [514, 20] on button "Dodaj" at bounding box center [516, 16] width 32 height 13
select select "B"
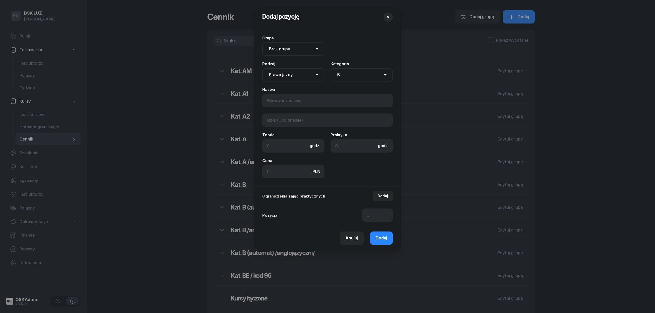
click at [302, 51] on select "Brak grupy Kat. AM Kat. A1 Kat. A2 Kat. A Kat. A /anglojęzyczni/ Kat. B Kat. B …" at bounding box center [293, 48] width 62 height 13
select select "673ded8e1dad492bd6d3d529"
click at [262, 42] on select "Brak grupy Kat. AM Kat. A1 Kat. A2 Kat. A Kat. A /anglojęzyczni/ Kat. B Kat. B …" at bounding box center [293, 48] width 62 height 13
click at [298, 74] on select "Prawo jazdy Jazdy doszkalające KW U MORD AUT. E-learning - 60 dni Wózek widłowy…" at bounding box center [293, 74] width 62 height 13
click at [349, 75] on select "AM A1 A2 A B1 B B+E C1 C1+E C C+E D1 D1+E D D+E T Tram C+CE C+D" at bounding box center [361, 74] width 62 height 13
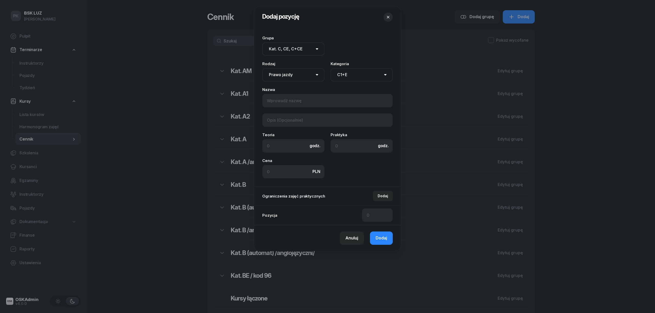
click at [330, 68] on select "AM A1 A2 A B1 B B+E C1 C1+E C C+E D1 D1+E D D+E T Tram C+CE C+D" at bounding box center [361, 74] width 62 height 13
click at [358, 72] on select "AM A1 A2 A B1 B B+E C1 C1+E C C+E D1 D1+E D D+E T Tram C+CE C+D" at bounding box center [361, 74] width 62 height 13
select select "C"
click at [330, 68] on select "AM A1 A2 A B1 B B+E C1 C1+E C C+E D1 D1+E D D+E T Tram C+CE C+D" at bounding box center [361, 74] width 62 height 13
click at [301, 104] on input at bounding box center [327, 100] width 130 height 13
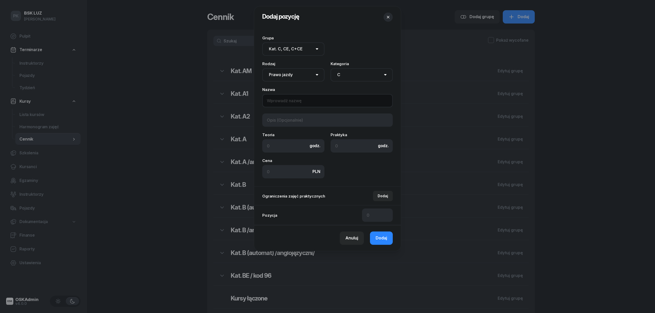
paste input "Kat. C+CE"
type input "Kat. C+CE - eksternistyczny"
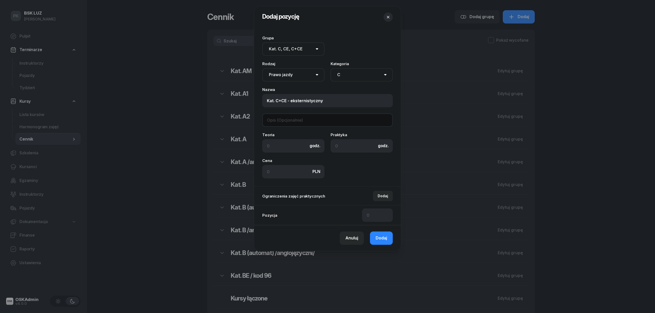
click at [295, 122] on input at bounding box center [327, 120] width 130 height 13
paste input "Renault, MAN, DAF automat"
type input "Renault, MAN, DAF automat"
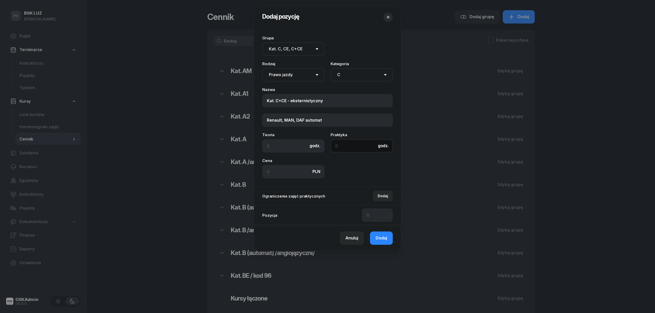
click at [343, 146] on input at bounding box center [361, 145] width 62 height 13
type input "45"
drag, startPoint x: 285, startPoint y: 170, endPoint x: 231, endPoint y: 168, distance: 54.3
click at [231, 168] on div "Dodaj pozycję Grupa Brak grupy Kat. AM Kat. A1 Kat. A2 Kat. A Kat. A /anglojęzy…" at bounding box center [327, 156] width 655 height 313
type input "9900"
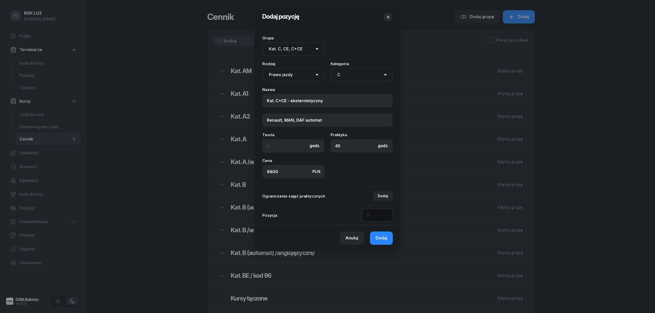
click at [389, 221] on input at bounding box center [377, 215] width 31 height 13
type input "5"
click at [383, 237] on span "Dodaj" at bounding box center [381, 238] width 12 height 7
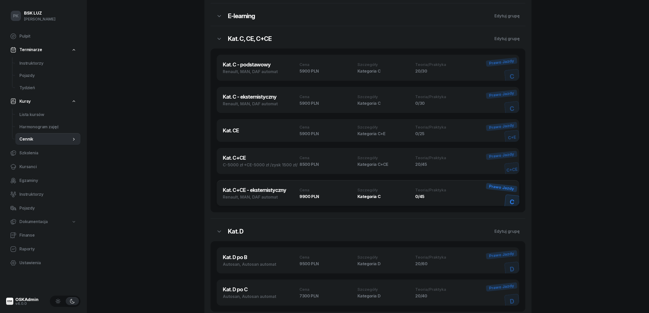
scroll to position [307, 0]
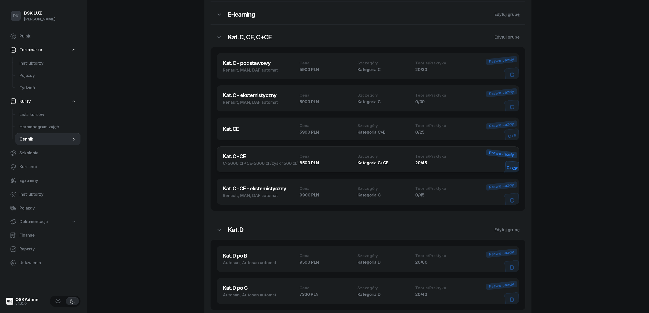
click at [312, 160] on div "Cena 8500 PLN" at bounding box center [327, 159] width 55 height 10
select select "673ded8e1dad492bd6d3d529"
select select "C+CE"
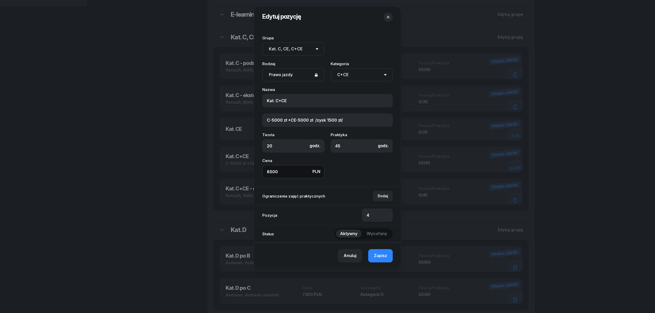
drag, startPoint x: 277, startPoint y: 173, endPoint x: 218, endPoint y: 172, distance: 59.1
click at [218, 172] on div "Edytuj pozycję Grupa Brak grupy Kat. AM Kat. A1 Kat. A2 Kat. A Kat. A /anglojęz…" at bounding box center [327, 156] width 655 height 313
type input "9900"
click at [378, 255] on span "Zapisz" at bounding box center [380, 256] width 13 height 7
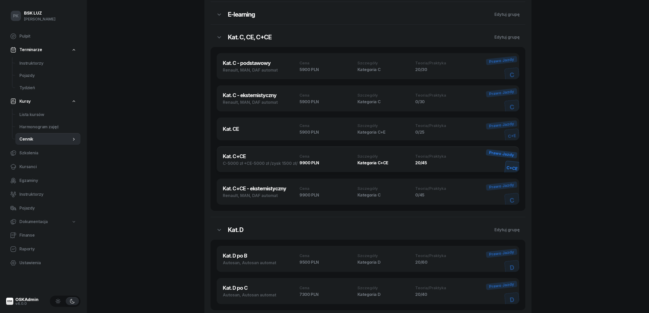
click at [269, 159] on h3 "Kat. C+CE" at bounding box center [261, 157] width 77 height 8
select select "673ded8e1dad492bd6d3d529"
select select "C+CE"
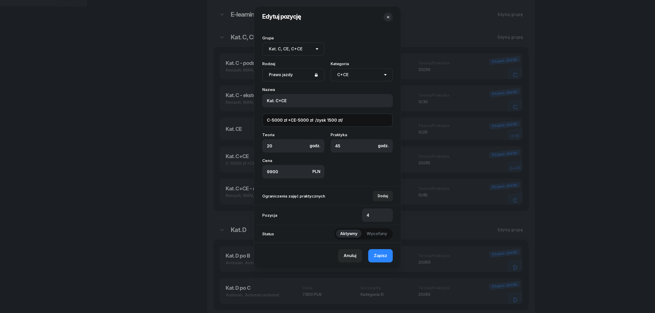
drag, startPoint x: 354, startPoint y: 120, endPoint x: 258, endPoint y: 121, distance: 95.6
click at [258, 121] on div "Grupa Brak grupy Kat. AM Kat. A1 Kat. A2 Kat. A Kat. A /anglojęzyczni/ Kat. B K…" at bounding box center [327, 107] width 147 height 159
drag, startPoint x: 290, startPoint y: 120, endPoint x: 351, endPoint y: 109, distance: 61.9
click at [351, 109] on div "Grupa Brak grupy Kat. AM Kat. A1 Kat. A2 Kat. A Kat. A /anglojęzyczni/ Kat. B K…" at bounding box center [327, 107] width 130 height 142
click at [276, 120] on input "C-5000 zł +CE-5000 zł /zysk 1500 zł/" at bounding box center [327, 120] width 130 height 13
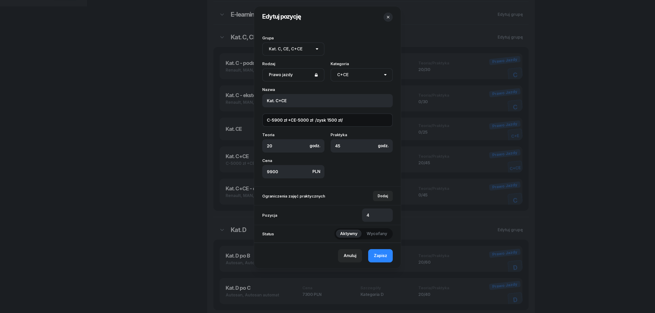
click at [302, 118] on input "C-5900 zł +CE-5000 zł /zysk 1500 zł/" at bounding box center [327, 120] width 130 height 13
type input "C-5900 zł +CE-5900 zł /zysk 1500 zł/"
click at [383, 254] on span "Zapisz" at bounding box center [380, 256] width 13 height 7
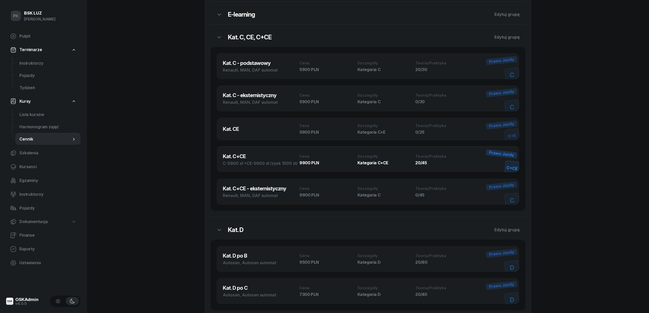
click at [260, 166] on div "C-5900 zł +CE-5900 zł /zysk 1500 zł/" at bounding box center [261, 163] width 77 height 6
select select "673ded8e1dad492bd6d3d529"
select select "C+CE"
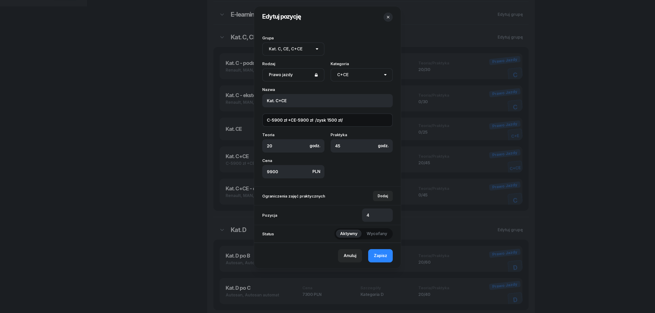
click at [333, 121] on input "C-5900 zł +CE-5900 zł /zysk 1500 zł/" at bounding box center [327, 120] width 130 height 13
click at [332, 121] on input "C-5900 zł +CE-5900 zł /zysk 1500 zł/" at bounding box center [327, 120] width 130 height 13
type input "C-5900 zł +CE-5900 zł /zysk 1900 zł/"
click at [377, 259] on span "Zapisz" at bounding box center [380, 256] width 13 height 7
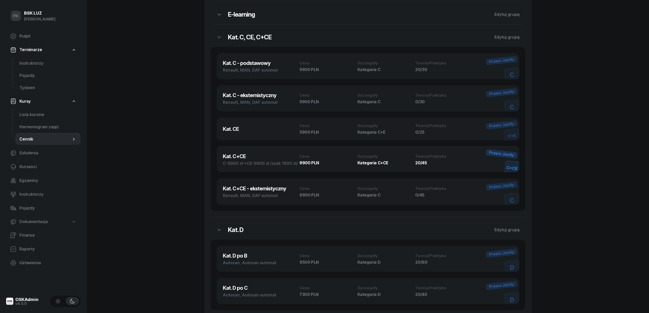
click at [286, 166] on div "C-5900 zł +CE-5900 zł /zysk 1900 zł/" at bounding box center [261, 163] width 77 height 6
select select "673ded8e1dad492bd6d3d529"
select select "C+CE"
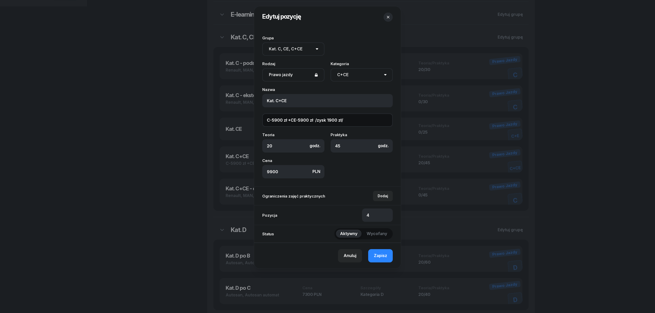
drag, startPoint x: 286, startPoint y: 121, endPoint x: 238, endPoint y: 125, distance: 48.2
click at [238, 125] on div "Edytuj pozycję Grupa Brak grupy Kat. AM Kat. A1 Kat. A2 Kat. A Kat. A /anglojęz…" at bounding box center [327, 156] width 655 height 313
click at [388, 20] on button "button" at bounding box center [387, 17] width 9 height 9
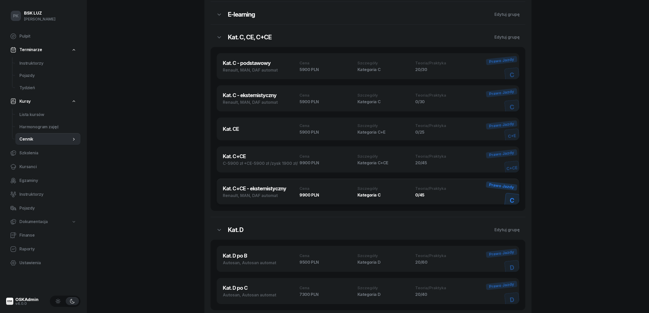
click at [274, 189] on h3 "Kat. C+CE - eksternistyczny" at bounding box center [261, 189] width 77 height 8
select select "673ded8e1dad492bd6d3d529"
select select "C"
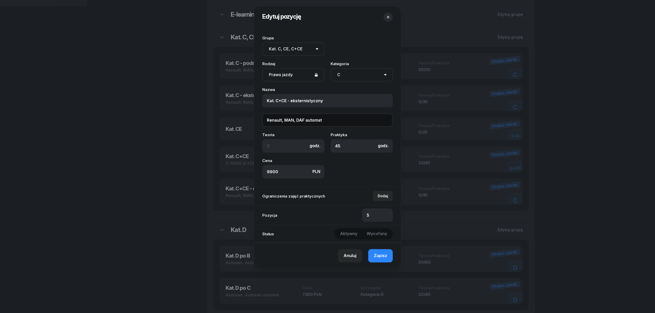
drag, startPoint x: 317, startPoint y: 121, endPoint x: 158, endPoint y: 122, distance: 159.6
click at [158, 122] on div "Edytuj pozycję Grupa Brak grupy Kat. AM Kat. A1 Kat. A2 Kat. A Kat. A /anglojęz…" at bounding box center [327, 156] width 655 height 313
paste input "C-5900 zł +CE-5900 zł /zysk 1900 zł/"
type input "C-5900 zł +CE-5900 zł /zysk 1900 zł/"
click at [376, 254] on span "Zapisz" at bounding box center [380, 256] width 13 height 7
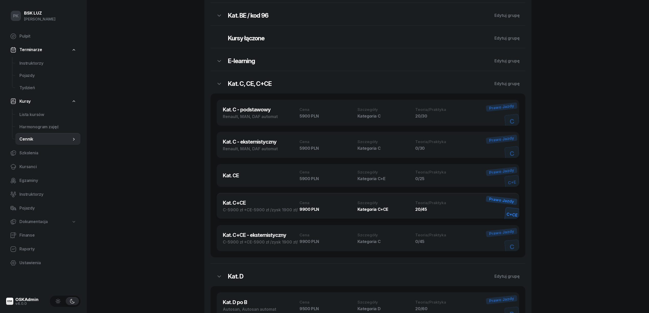
scroll to position [273, 0]
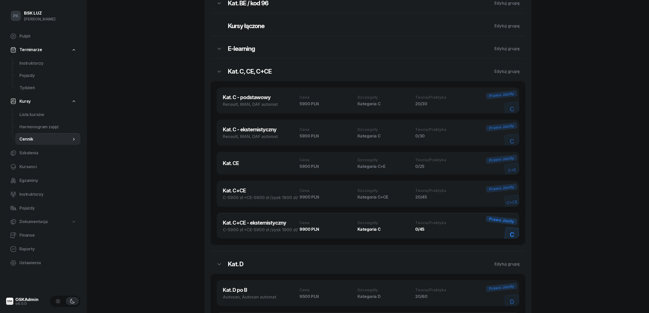
click at [298, 227] on h3 "Kat. C+CE - eksternistyczny" at bounding box center [261, 223] width 77 height 8
select select "673ded8e1dad492bd6d3d529"
select select "C"
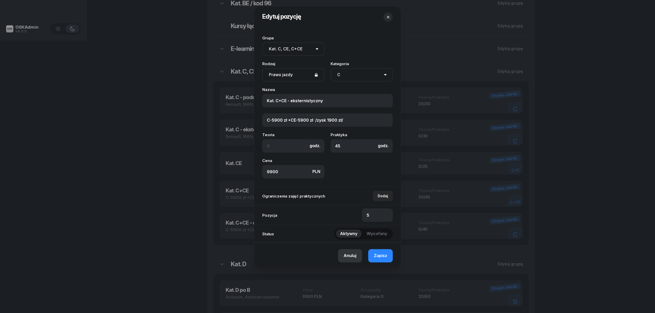
click at [357, 258] on button "Anuluj" at bounding box center [350, 255] width 24 height 13
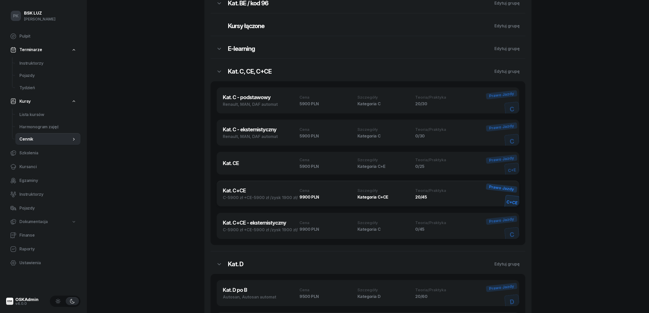
click at [286, 198] on div "C-5900 zł +CE-5900 zł /zysk 1900 zł/" at bounding box center [261, 198] width 77 height 6
select select "673ded8e1dad492bd6d3d529"
select select "C+CE"
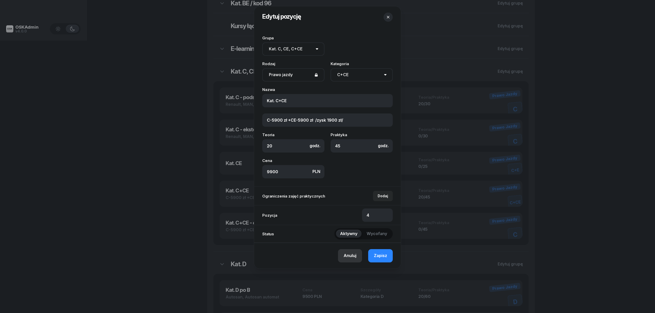
click at [347, 254] on div "Anuluj" at bounding box center [349, 256] width 13 height 7
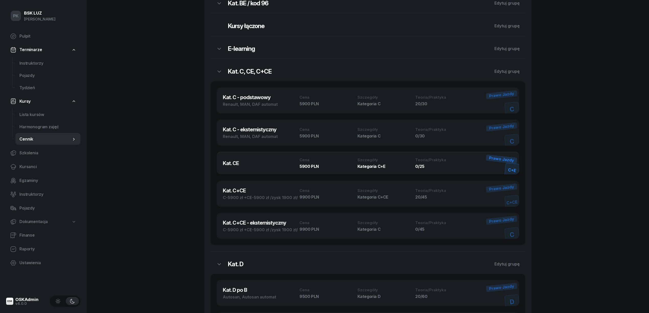
click at [277, 165] on h3 "Kat. CE" at bounding box center [261, 164] width 77 height 8
select select "673ded8e1dad492bd6d3d529"
select select "C+E"
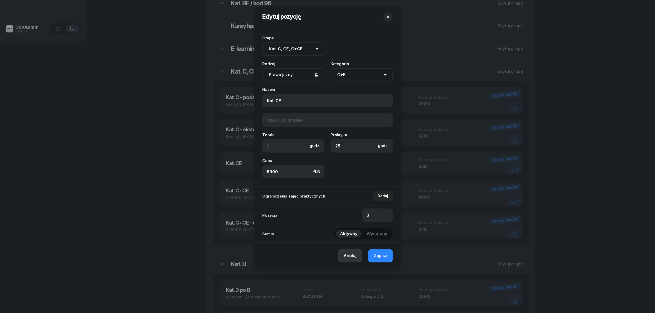
click at [355, 255] on div "Anuluj" at bounding box center [349, 256] width 13 height 7
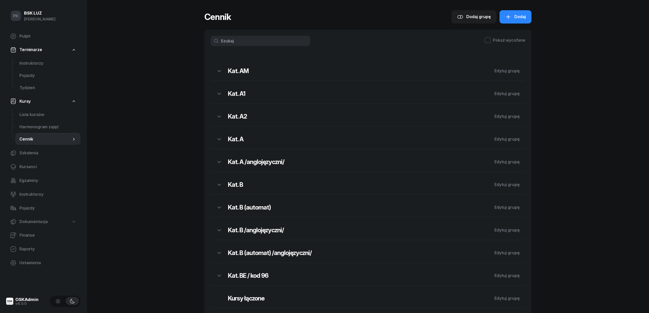
scroll to position [205, 0]
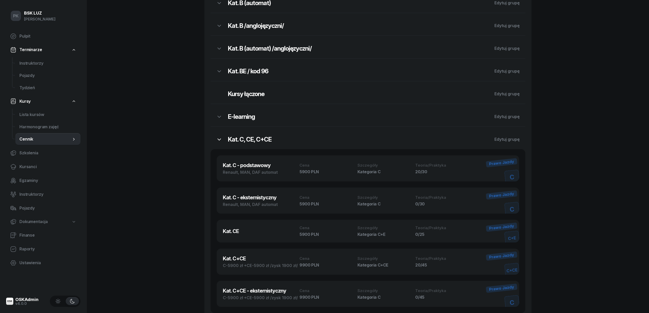
click at [221, 139] on icon "button" at bounding box center [219, 140] width 6 height 6
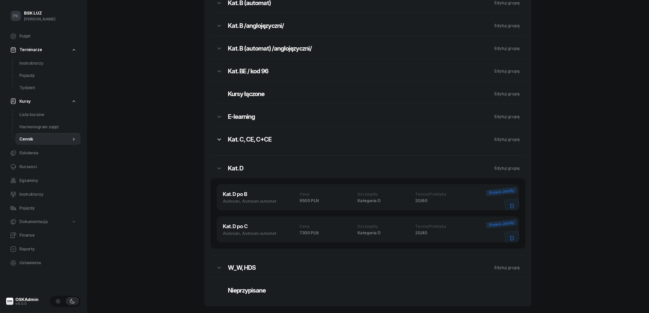
scroll to position [203, 0]
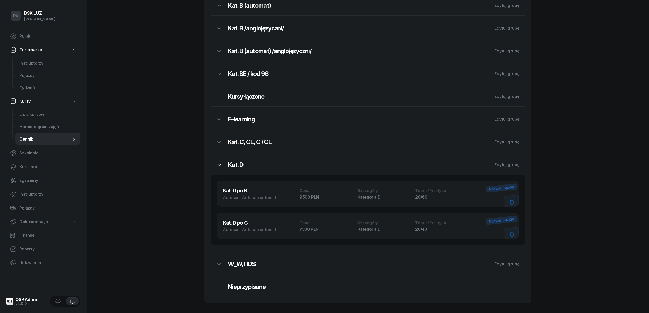
click at [217, 165] on icon "button" at bounding box center [219, 165] width 6 height 6
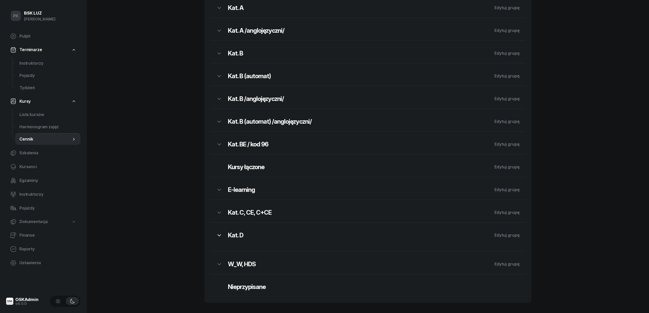
scroll to position [126, 0]
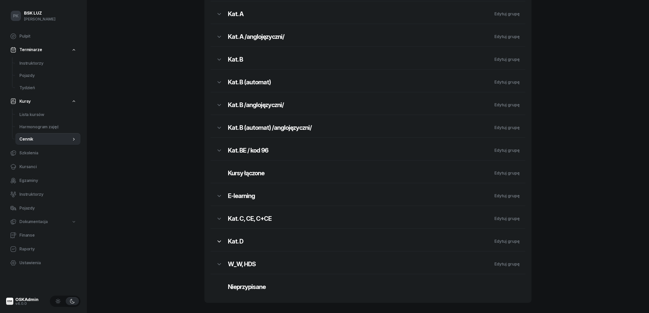
click at [212, 245] on button "button" at bounding box center [219, 241] width 17 height 13
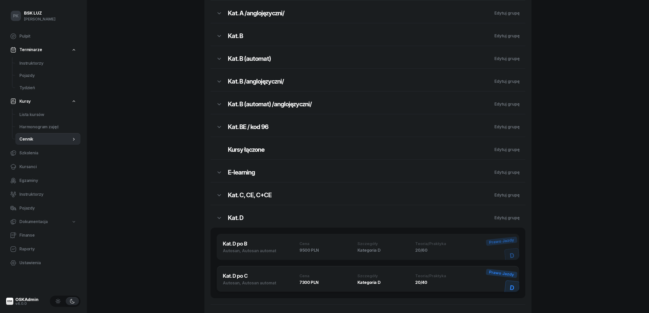
scroll to position [203, 0]
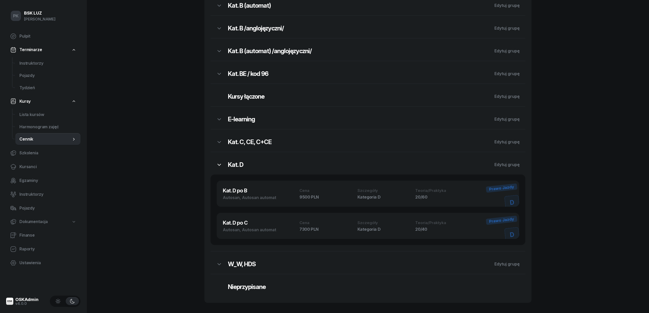
click at [222, 167] on button "button" at bounding box center [219, 164] width 17 height 13
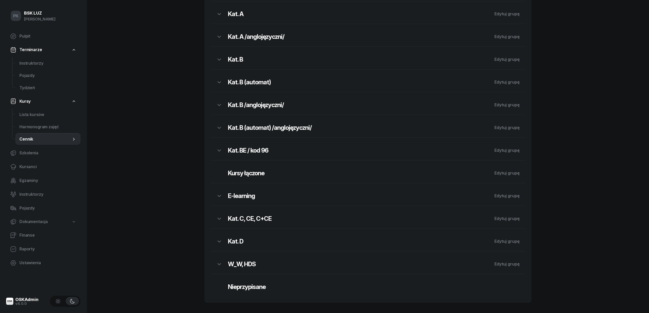
scroll to position [126, 0]
click at [221, 217] on icon "button" at bounding box center [219, 219] width 6 height 6
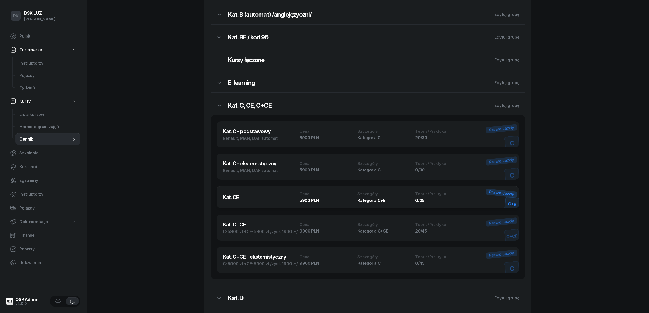
scroll to position [263, 0]
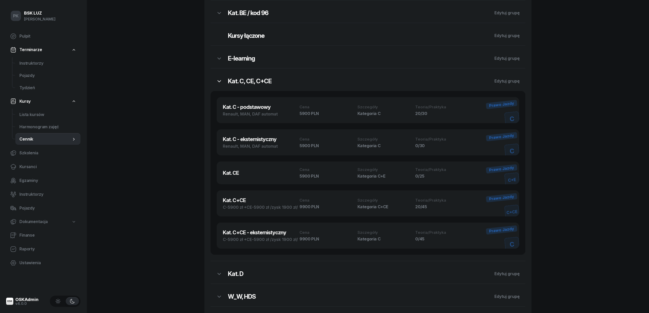
click at [220, 86] on button "button" at bounding box center [219, 81] width 17 height 13
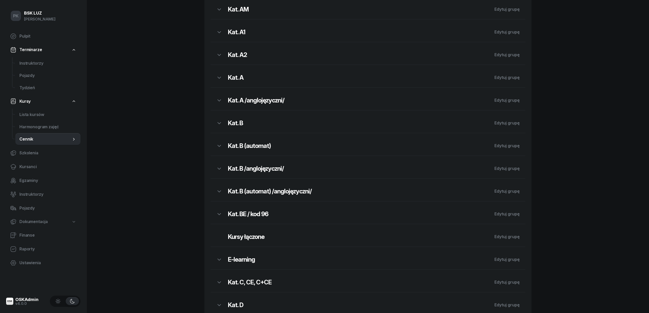
scroll to position [126, 0]
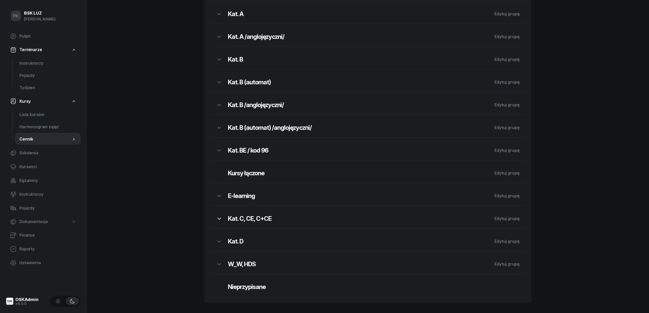
click at [222, 220] on icon "button" at bounding box center [219, 219] width 6 height 6
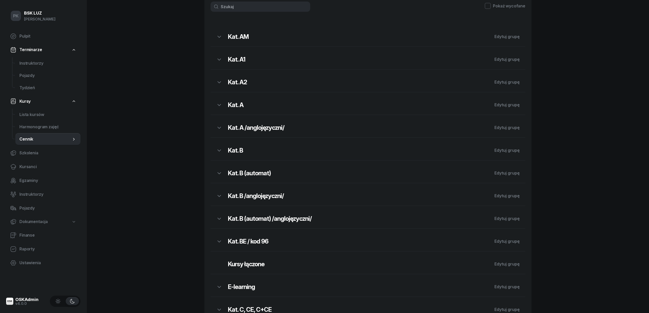
scroll to position [0, 0]
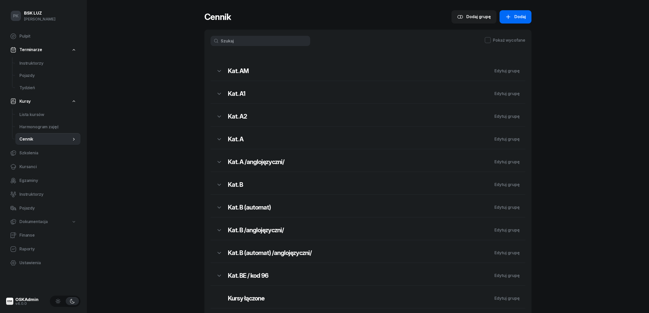
click at [507, 15] on icon "button" at bounding box center [509, 17] width 6 height 6
select select "B"
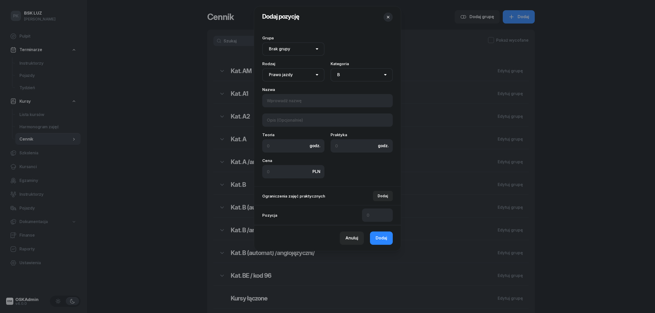
click at [293, 47] on select "Brak grupy Kat. AM Kat. A1 Kat. A2 Kat. A Kat. A /anglojęzyczni/ Kat. B Kat. B …" at bounding box center [293, 48] width 62 height 13
select select "673ded8e1dad492bd6d3d529"
click at [262, 42] on select "Brak grupy Kat. AM Kat. A1 Kat. A2 Kat. A Kat. A /anglojęzyczni/ Kat. B Kat. B …" at bounding box center [293, 48] width 62 height 13
click at [305, 76] on select "Prawo jazdy Jazdy doszkalające KW U MORD AUT. E-learning - 60 dni Wózek widłowy…" at bounding box center [293, 74] width 62 height 13
select select "400"
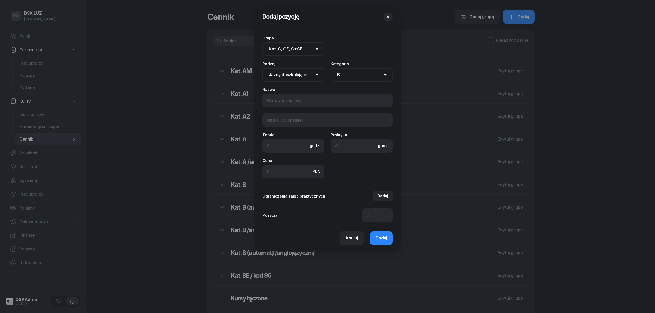
click at [262, 68] on select "Prawo jazdy Jazdy doszkalające KW U MORD AUT. E-learning - 60 dni Wózek widłowy…" at bounding box center [293, 74] width 62 height 13
click at [344, 76] on select "AM A1 A2 A B1 B B+E C1 C1+E C C+E D1 D1+E D D+E T Tram C+CE C+D" at bounding box center [361, 74] width 62 height 13
select select "C"
click at [330, 68] on select "AM A1 A2 A B1 B B+E C1 C1+E C C+E D1 D1+E D D+E T Tram C+CE C+D" at bounding box center [361, 74] width 62 height 13
click at [297, 100] on input at bounding box center [327, 100] width 130 height 13
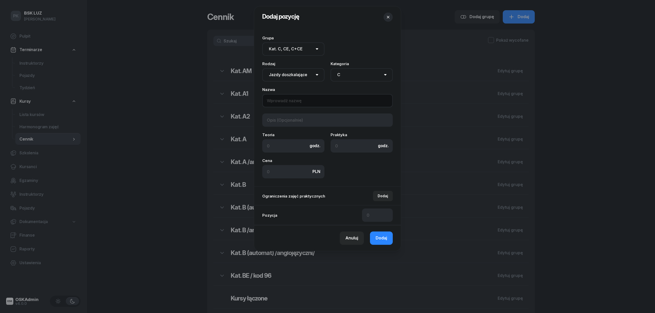
paste input "Kat. C - eksternistyczny"
click at [293, 105] on input "Kat. C - eksternistyczny" at bounding box center [327, 100] width 130 height 13
click at [293, 102] on input "Kat. C - eksternistyczny" at bounding box center [327, 100] width 130 height 13
type input "Kat. C"
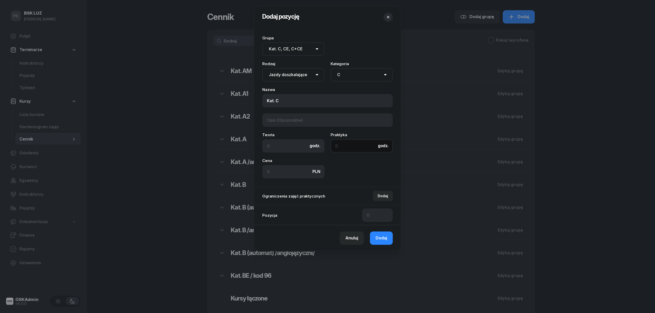
click at [348, 148] on input at bounding box center [361, 145] width 62 height 13
type input "4"
type input "1"
click at [292, 171] on input at bounding box center [293, 171] width 62 height 13
type input "180"
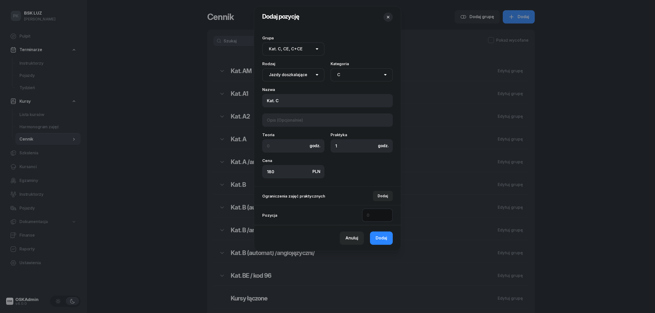
click at [371, 217] on input at bounding box center [377, 215] width 31 height 13
drag, startPoint x: 371, startPoint y: 217, endPoint x: 357, endPoint y: 214, distance: 14.1
click at [357, 214] on div "Pozycja" at bounding box center [327, 215] width 147 height 20
type input "6"
click at [378, 238] on span "Dodaj" at bounding box center [381, 238] width 12 height 7
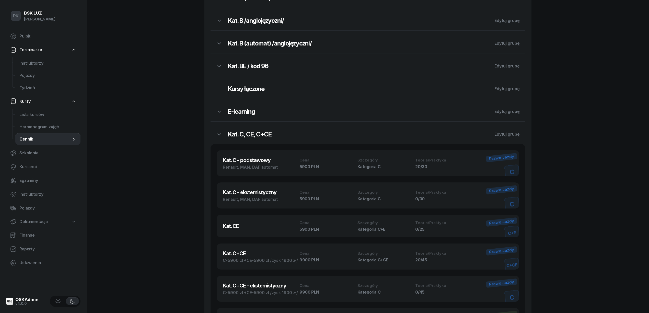
scroll to position [205, 0]
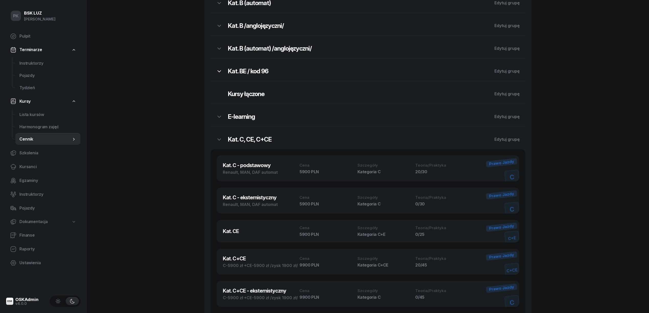
click at [219, 72] on icon "button" at bounding box center [219, 71] width 6 height 6
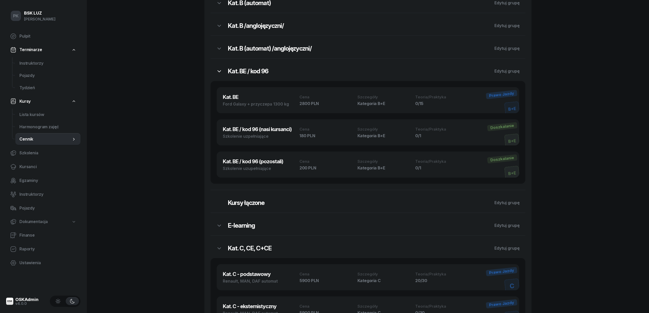
click at [219, 72] on icon "button" at bounding box center [219, 71] width 6 height 6
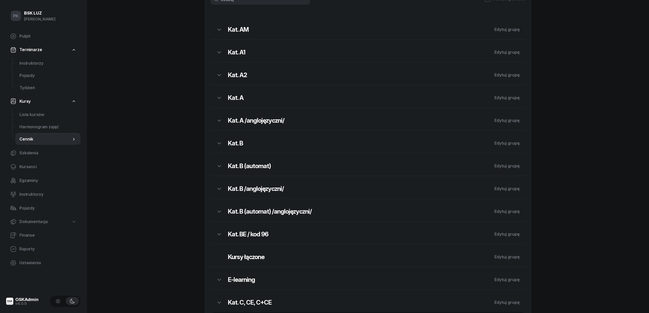
scroll to position [136, 0]
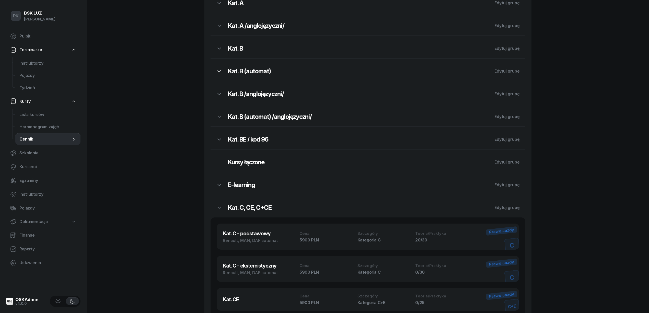
click at [221, 72] on icon "button" at bounding box center [219, 71] width 6 height 6
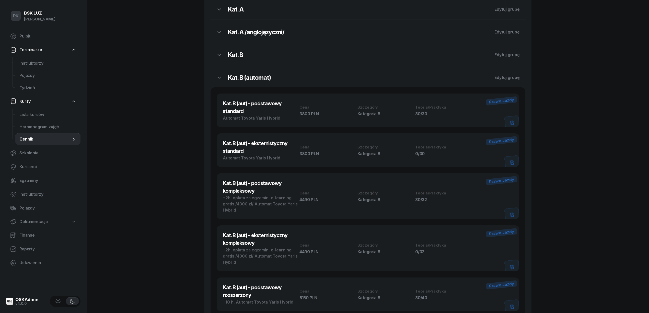
scroll to position [68, 0]
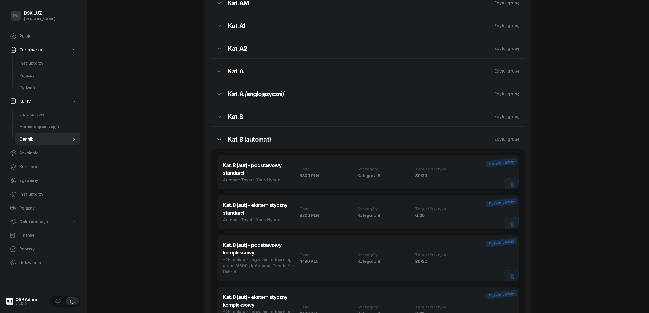
click at [218, 137] on icon "button" at bounding box center [219, 140] width 6 height 6
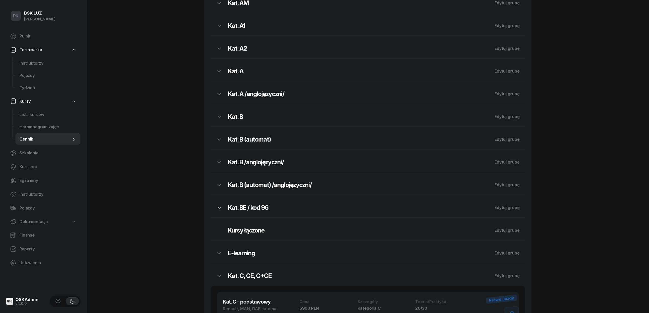
click at [221, 208] on icon "button" at bounding box center [219, 208] width 6 height 6
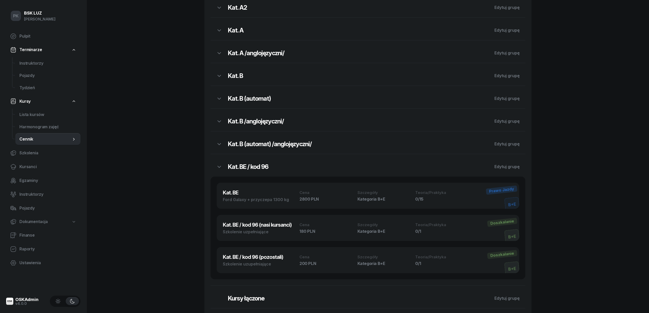
scroll to position [205, 0]
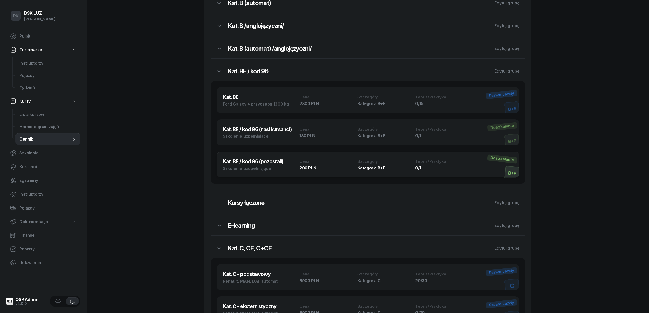
click at [260, 174] on div "Kat. BE / kod 96 (pozostali) Szkolenie uzupełniające Cena 200 PLN Szczegóły Kat…" at bounding box center [368, 165] width 303 height 26
select select "673ded1a1dad492bd6d3d527"
select select "400"
select select "B+E"
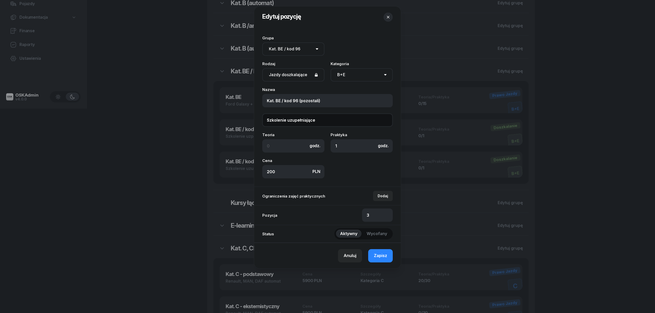
drag, startPoint x: 315, startPoint y: 120, endPoint x: 238, endPoint y: 119, distance: 77.7
click at [238, 119] on div "Edytuj pozycję Grupa Brak grupy Kat. AM Kat. A1 Kat. A2 Kat. A Kat. A /anglojęz…" at bounding box center [327, 156] width 655 height 313
click at [352, 259] on div "Anuluj" at bounding box center [349, 256] width 13 height 7
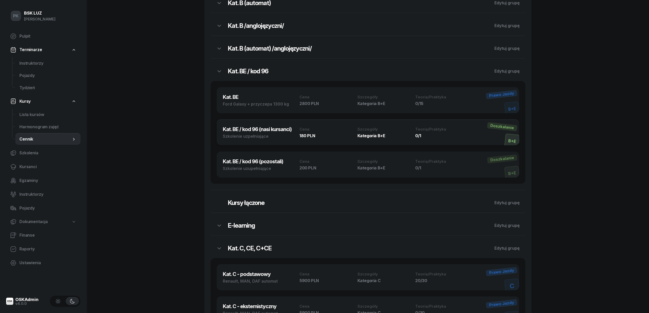
click at [291, 142] on div "Kat. BE / kod 96 (nasi kursanci) Szkolenie uzpełniające Cena 180 PLN Szczegóły …" at bounding box center [368, 132] width 303 height 26
select select "673ded1a1dad492bd6d3d527"
select select "400"
select select "B+E"
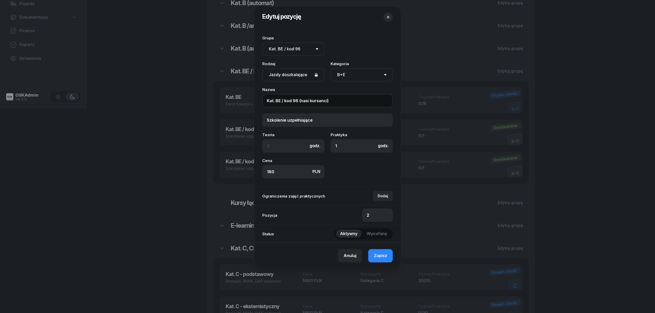
drag, startPoint x: 330, startPoint y: 100, endPoint x: 297, endPoint y: 101, distance: 32.7
click at [297, 101] on input "Kat. BE / kod 96 (nasi kursanci)" at bounding box center [327, 100] width 130 height 13
click at [355, 256] on div "Anuluj" at bounding box center [349, 256] width 13 height 7
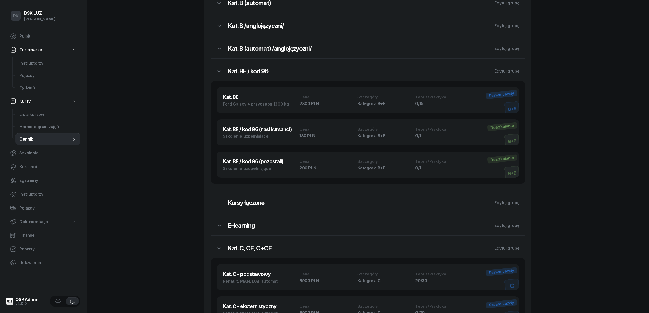
click at [135, 197] on div "PK BSK LUZ Piotr Klimek Pulpit Terminarze Instruktorzy Pojazdy Tydzień Kursy Li…" at bounding box center [324, 168] width 649 height 746
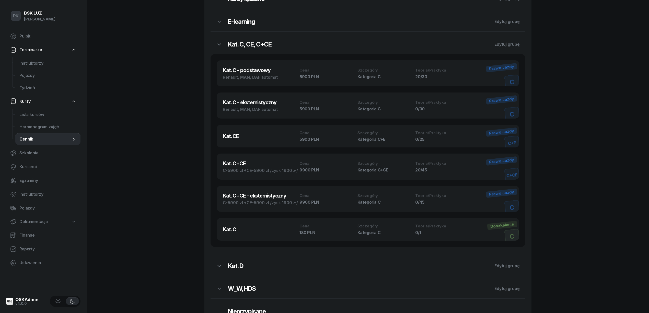
scroll to position [409, 0]
click at [245, 223] on div "Kat. C Cena 180 PLN Szczegóły Kategoria C Teoria/Praktyka 0/1 C Doszkalanie" at bounding box center [368, 229] width 303 height 23
select select "673ded8e1dad492bd6d3d529"
select select "400"
select select "C"
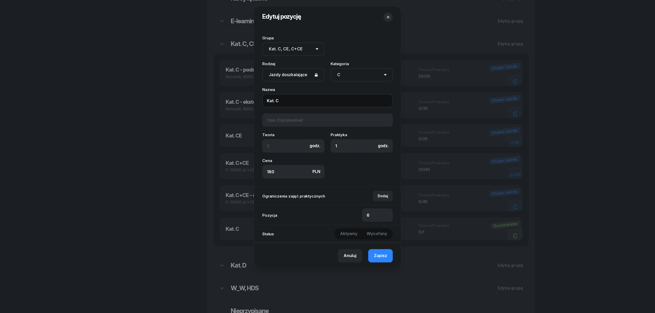
click at [287, 103] on input "Kat. C" at bounding box center [327, 100] width 130 height 13
paste input "(nasi kursanci)"
click at [278, 99] on input "Kat. C (nasi kursanci)" at bounding box center [327, 100] width 130 height 13
type input "Kat. C (nasi kursanci)"
click at [380, 261] on button "Zapisz" at bounding box center [380, 255] width 25 height 13
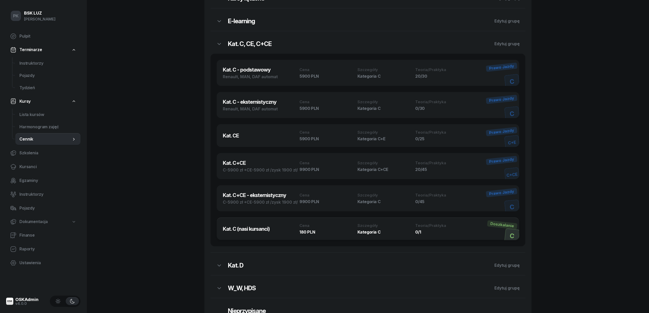
click at [290, 229] on h3 "Kat. C (nasi kursanci)" at bounding box center [261, 229] width 77 height 8
select select "673ded8e1dad492bd6d3d529"
select select "400"
select select "C"
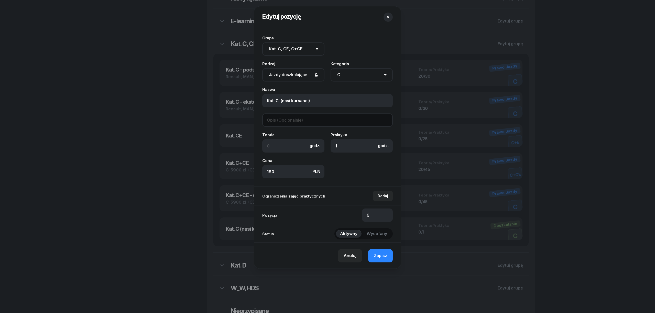
click at [280, 121] on input at bounding box center [327, 120] width 130 height 13
paste input "Szkolenie uzupełniające"
type input "Szkolenie uzupełniające"
click at [382, 255] on span "Zapisz" at bounding box center [380, 256] width 13 height 7
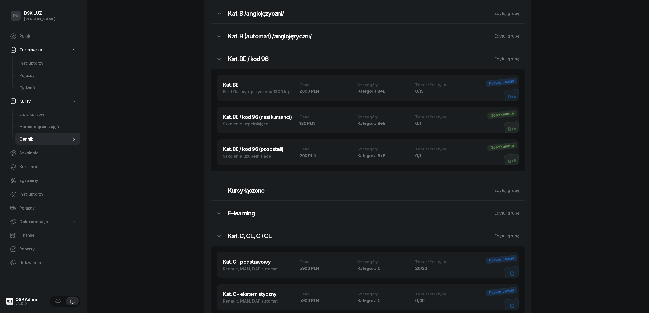
scroll to position [273, 0]
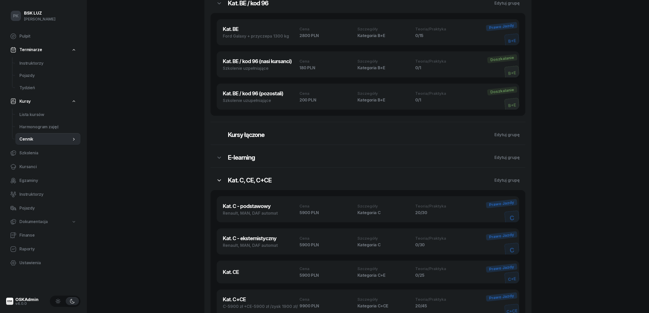
click at [216, 178] on button "button" at bounding box center [219, 180] width 17 height 13
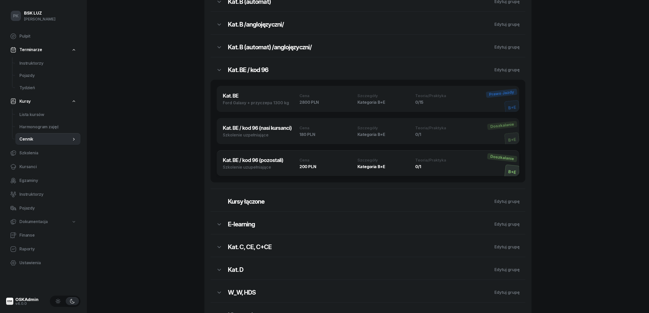
scroll to position [133, 0]
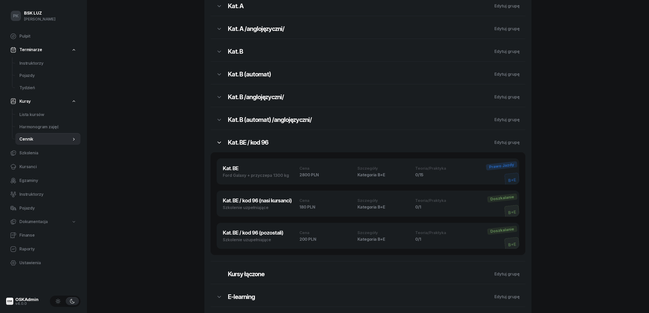
click at [223, 146] on button "button" at bounding box center [219, 142] width 17 height 13
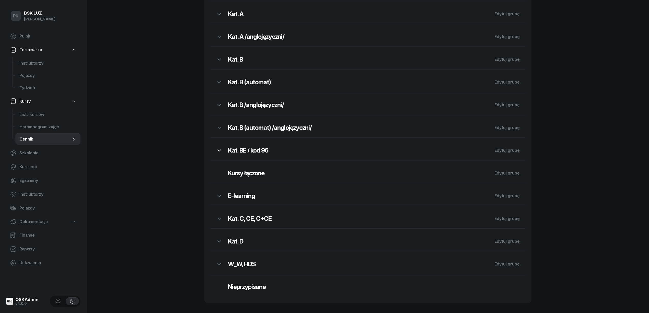
click at [223, 146] on button "button" at bounding box center [219, 150] width 17 height 13
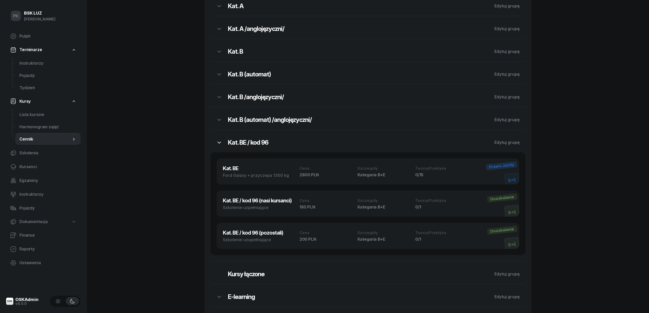
click at [223, 146] on button "button" at bounding box center [219, 142] width 17 height 13
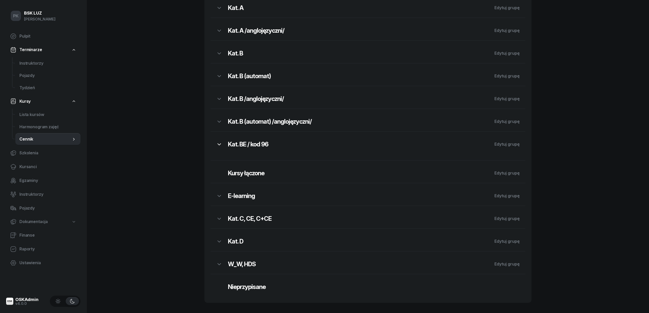
scroll to position [126, 0]
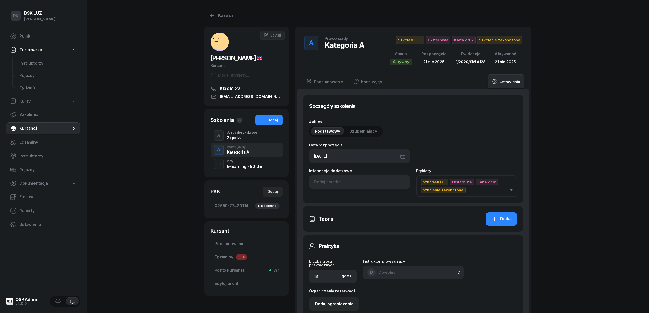
scroll to position [205, 0]
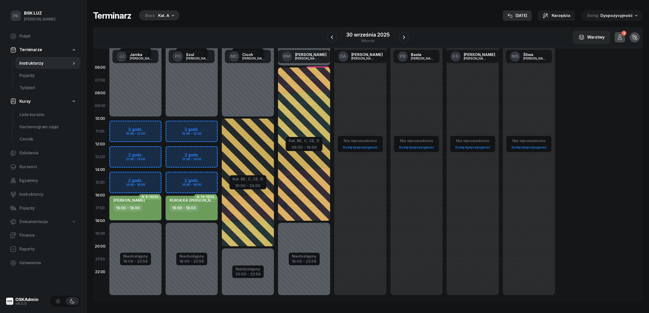
click at [513, 14] on icon "button" at bounding box center [510, 15] width 5 height 5
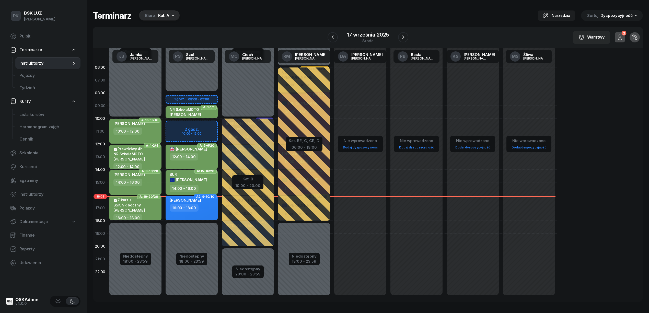
click at [152, 16] on div "Biuro" at bounding box center [150, 16] width 10 height 6
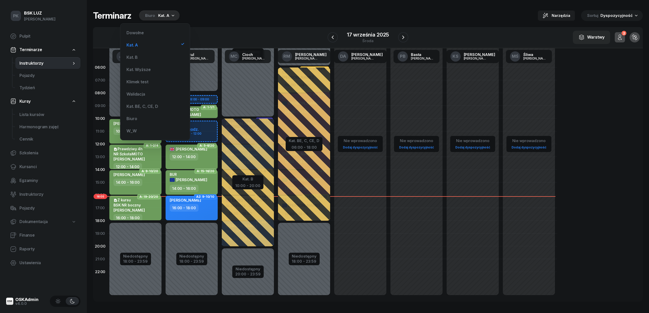
click at [153, 14] on div "Biuro" at bounding box center [150, 16] width 10 height 6
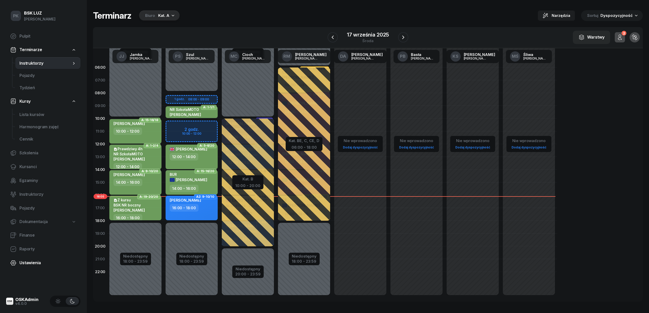
click at [30, 259] on link "Ustawienia" at bounding box center [43, 263] width 74 height 12
select select "06:00"
select select "22:00"
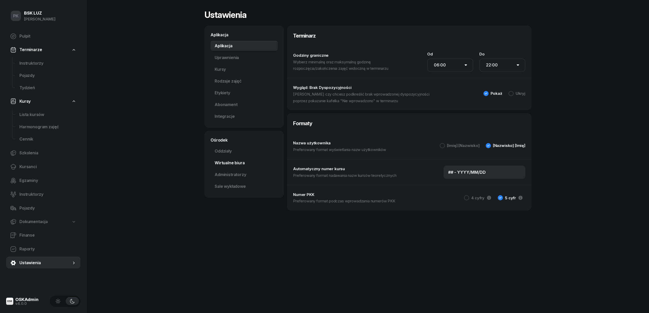
click at [232, 162] on link "Wirtualne biura" at bounding box center [244, 163] width 67 height 10
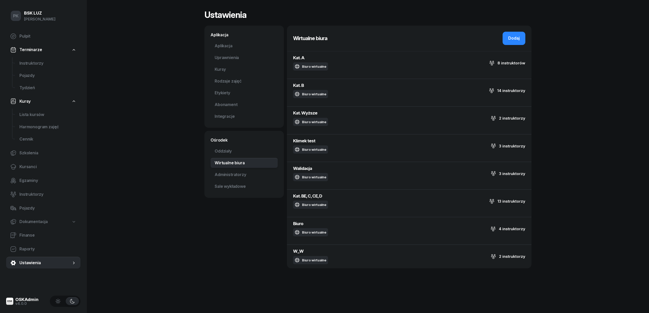
click at [393, 38] on header "Wirtualne biura Dodaj" at bounding box center [409, 35] width 245 height 19
click at [230, 186] on link "Sale wykładowe" at bounding box center [244, 187] width 67 height 10
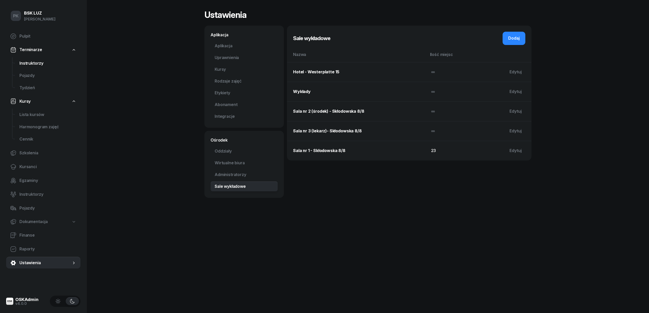
click at [33, 62] on span "Instruktorzy" at bounding box center [47, 63] width 57 height 7
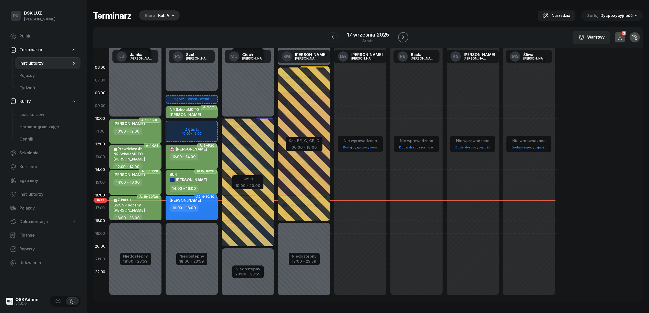
click at [405, 35] on icon "button" at bounding box center [403, 37] width 6 height 6
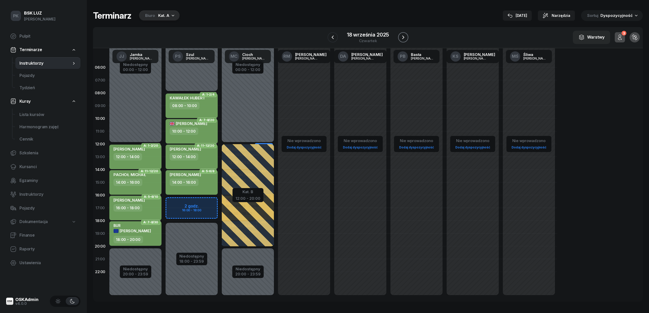
click at [405, 35] on icon "button" at bounding box center [403, 37] width 6 height 6
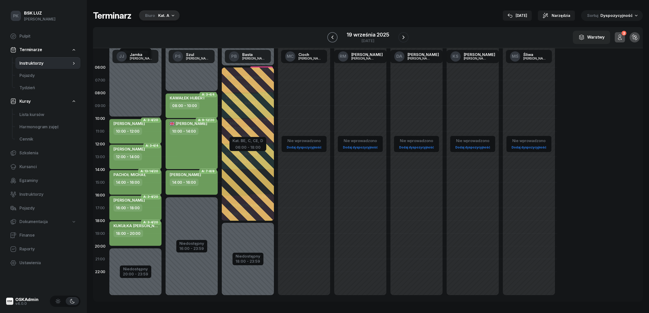
click at [337, 40] on button "button" at bounding box center [333, 37] width 10 height 10
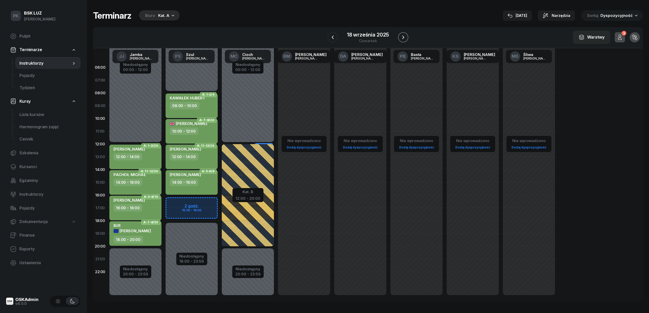
click at [402, 37] on icon "button" at bounding box center [403, 37] width 6 height 6
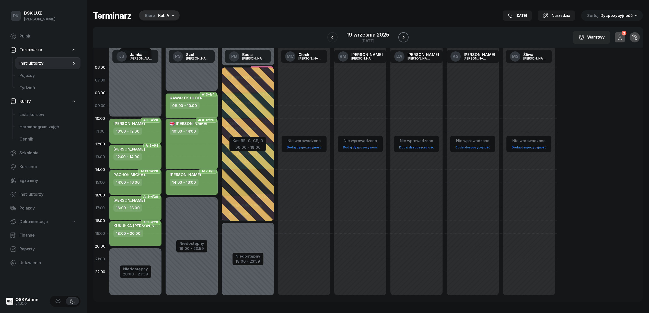
click at [402, 37] on icon "button" at bounding box center [404, 37] width 6 height 6
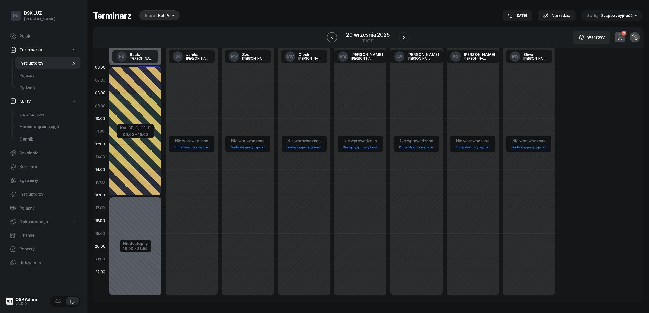
click at [334, 37] on icon "button" at bounding box center [332, 37] width 6 height 6
click at [334, 37] on icon "button" at bounding box center [333, 37] width 6 height 6
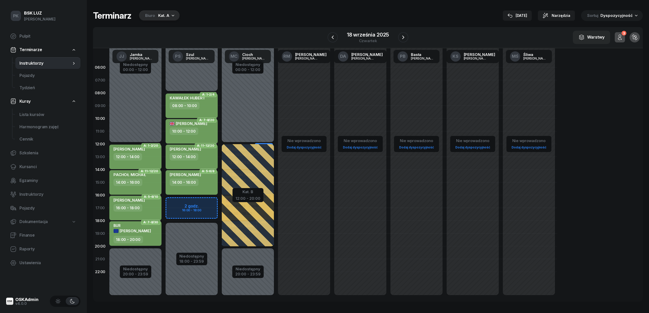
click at [303, 27] on div "Terminarz Biuro Kat. A [DATE] Narzędzia Sortuj Dyspozycyjność W Wybierz AK [PER…" at bounding box center [368, 156] width 550 height 312
click at [403, 35] on icon "button" at bounding box center [403, 37] width 6 height 6
click at [403, 35] on icon "button" at bounding box center [404, 37] width 6 height 6
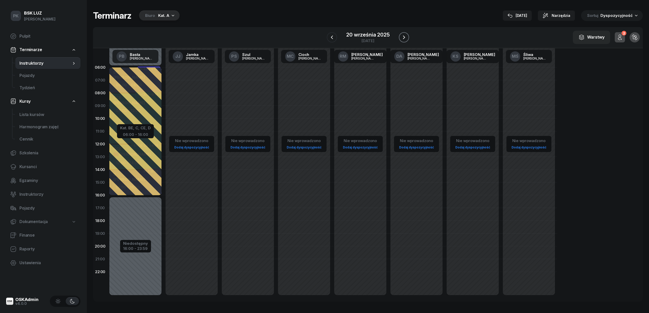
click at [403, 35] on icon "button" at bounding box center [404, 37] width 6 height 6
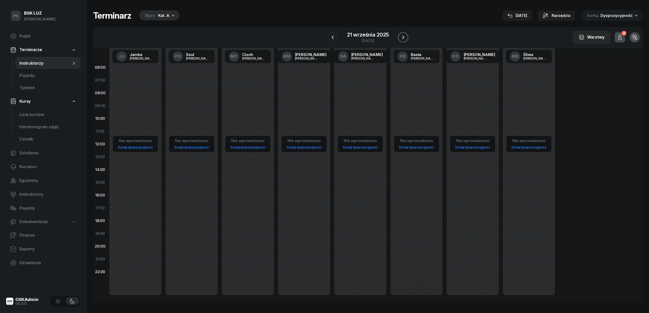
click at [403, 35] on icon "button" at bounding box center [403, 37] width 6 height 6
click at [403, 35] on icon "button" at bounding box center [404, 37] width 6 height 6
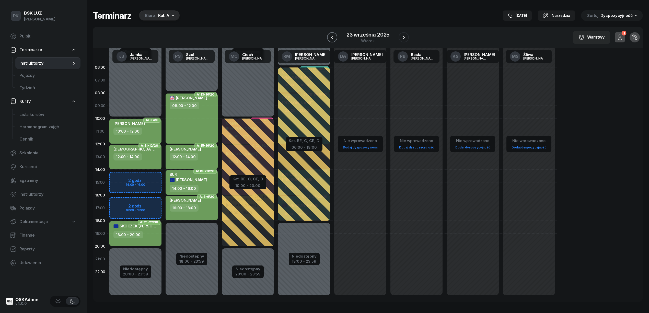
click at [333, 35] on icon "button" at bounding box center [332, 37] width 6 height 6
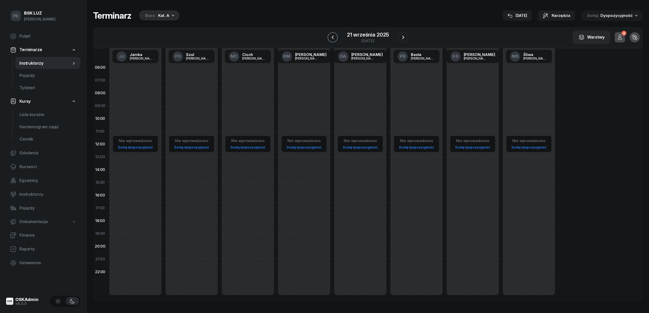
click at [333, 35] on icon "button" at bounding box center [333, 37] width 6 height 6
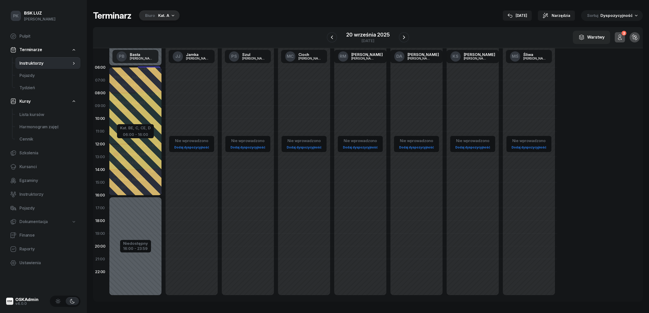
click at [594, 80] on div "06:00 07:00 08:00 09:00 10:00 11:00 12:00 13:00 14:00 15:00 16:00 17:00 18:00 1…" at bounding box center [368, 175] width 550 height 254
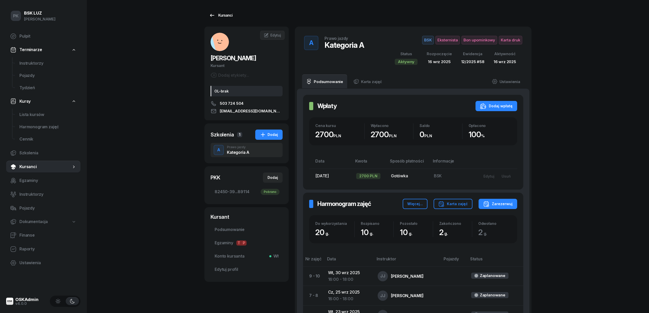
click at [223, 14] on div "Kursanci" at bounding box center [221, 15] width 24 height 6
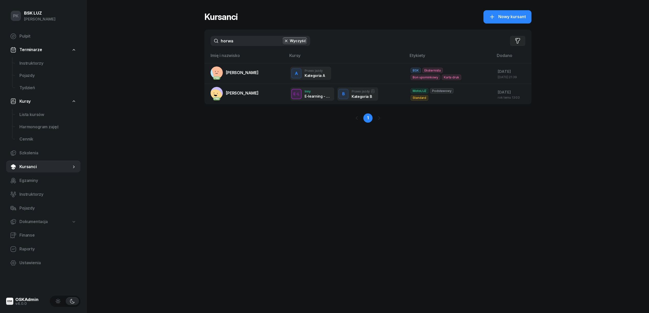
drag, startPoint x: 239, startPoint y: 41, endPoint x: 183, endPoint y: 41, distance: 56.8
click at [183, 41] on div "PK BSK [PERSON_NAME] Pulpit Terminarze Instruktorzy Pojazdy Tydzień Kursy Lista…" at bounding box center [324, 156] width 649 height 313
click at [34, 169] on span "Kursanci" at bounding box center [45, 167] width 52 height 7
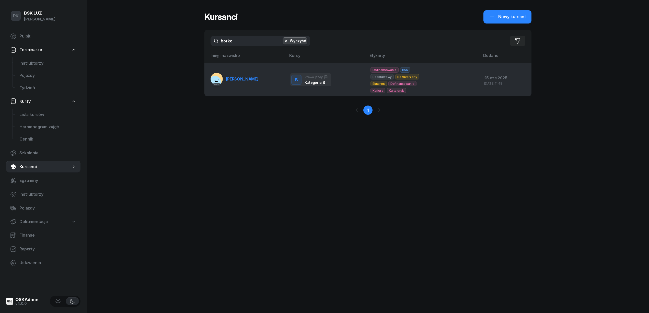
type input "borko"
click at [238, 82] on link "PKK [PERSON_NAME]" at bounding box center [235, 79] width 48 height 12
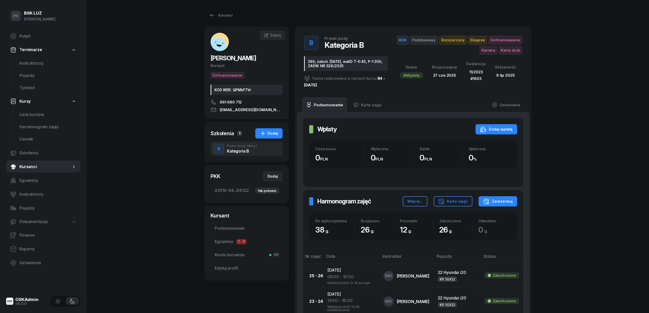
click at [233, 152] on div "Kategoria B" at bounding box center [242, 151] width 30 height 4
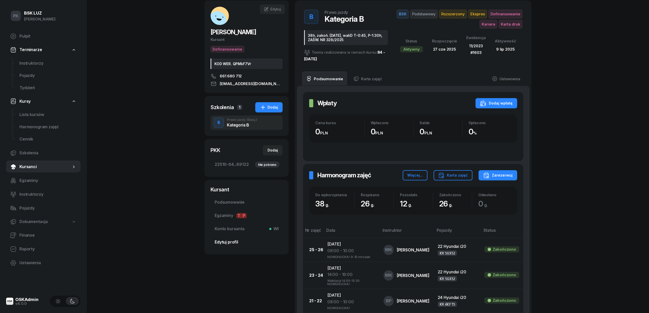
scroll to position [34, 0]
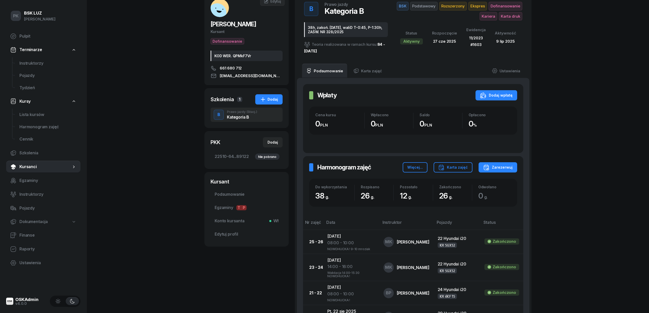
click at [144, 53] on div "PK BSK [PERSON_NAME] Pulpit Terminarze Instruktorzy Pojazdy Tydzień Kursy Lista…" at bounding box center [324, 270] width 649 height 609
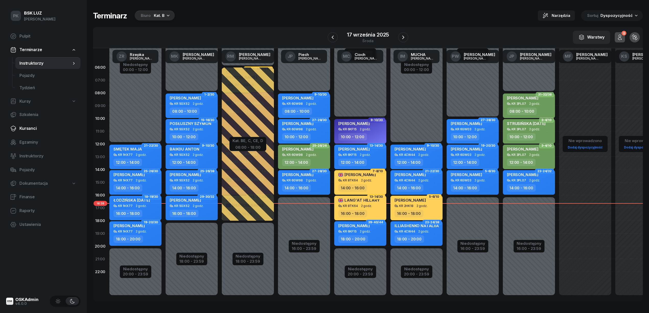
click at [30, 128] on span "Kursanci" at bounding box center [47, 128] width 57 height 7
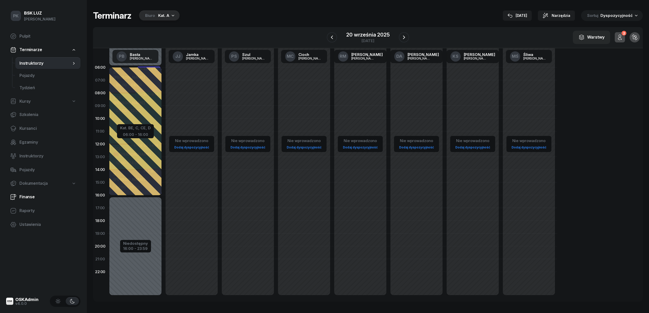
click at [33, 198] on span "Finanse" at bounding box center [47, 197] width 57 height 7
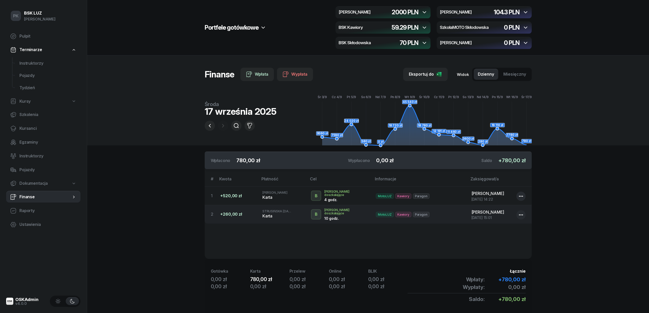
click at [309, 11] on div "Portfele gotówkowe MotoLUZ Skłodowska 2000 PLN MotoLUZ Kawiory 104.3 PLN BSK Ka…" at bounding box center [368, 27] width 327 height 43
click at [255, 30] on h2 "Portfele gotówkowe" at bounding box center [232, 28] width 54 height 8
click at [264, 27] on icon at bounding box center [263, 28] width 4 height 2
click at [425, 10] on icon "button" at bounding box center [425, 12] width 6 height 6
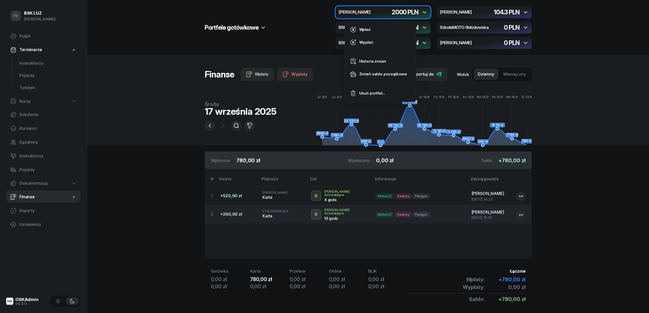
click at [281, 23] on div "Portfele gotówkowe MotoLUZ Skłodowska 2000 PLN MotoLUZ Kawiory 104.3 PLN BSK Ka…" at bounding box center [368, 27] width 327 height 43
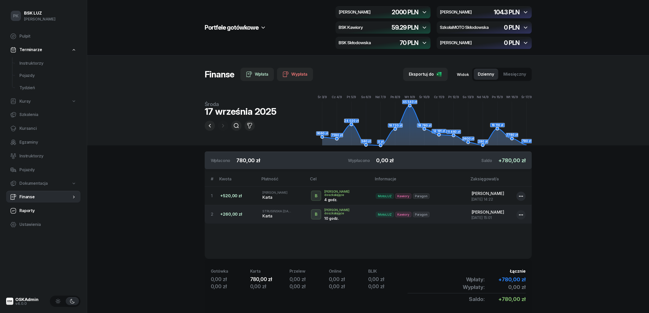
click at [32, 210] on span "Raporty" at bounding box center [47, 211] width 57 height 7
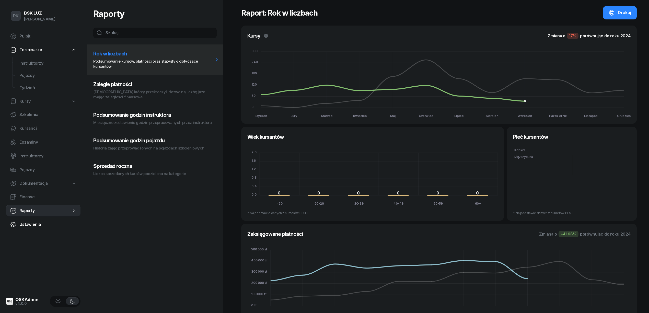
click at [35, 222] on span "Ustawienia" at bounding box center [47, 224] width 57 height 7
select select "06:00"
select select "22:00"
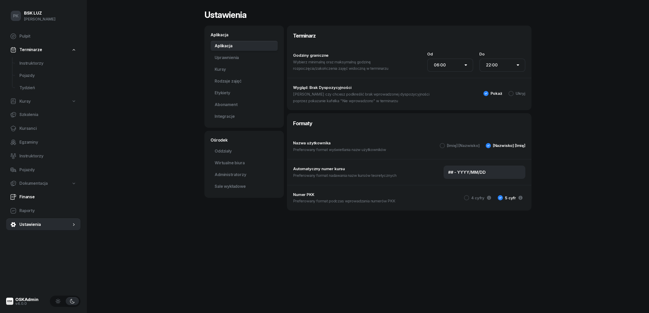
click at [33, 197] on span "Finanse" at bounding box center [47, 197] width 57 height 7
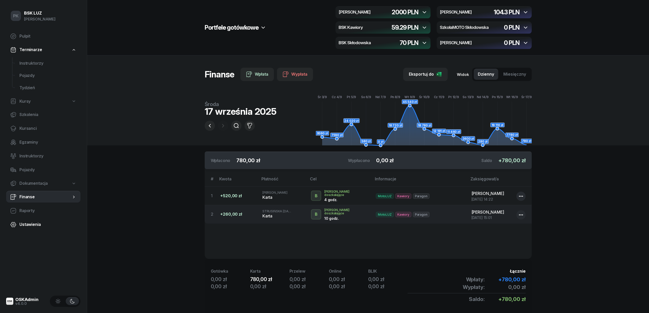
click at [34, 220] on link "Ustawienia" at bounding box center [43, 225] width 74 height 12
select select "06:00"
select select "22:00"
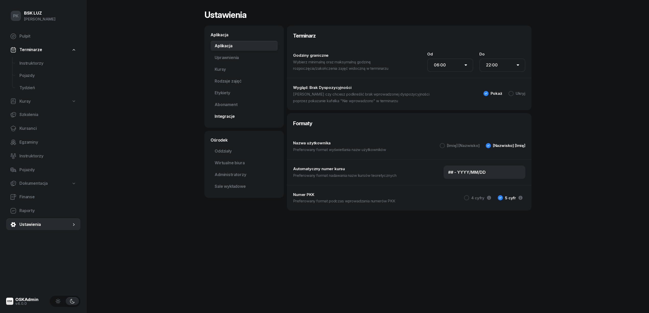
click at [232, 114] on link "Integracje" at bounding box center [244, 116] width 67 height 10
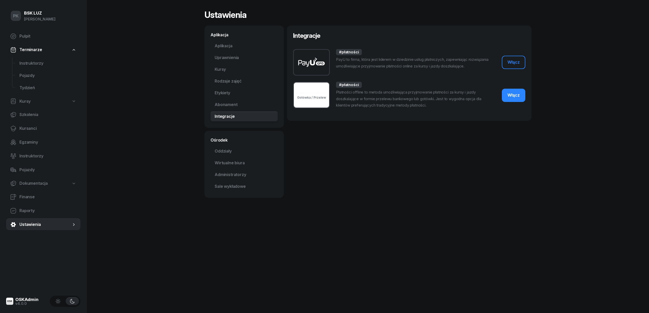
click at [503, 95] on button "Włącz" at bounding box center [514, 95] width 24 height 13
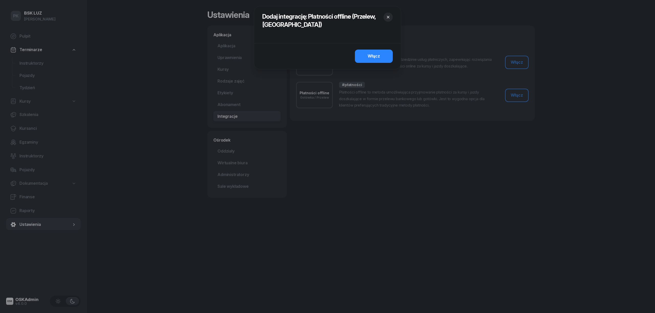
click at [385, 16] on icon "button" at bounding box center [387, 17] width 5 height 5
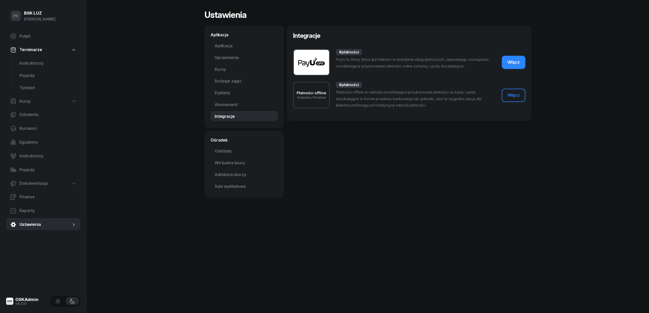
click at [519, 63] on div "Włącz" at bounding box center [514, 62] width 12 height 7
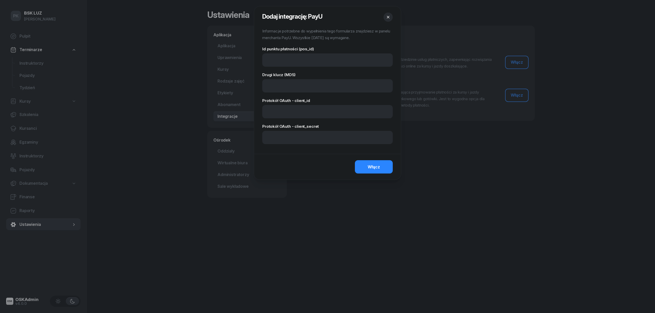
click at [387, 18] on icon "button" at bounding box center [387, 17] width 5 height 5
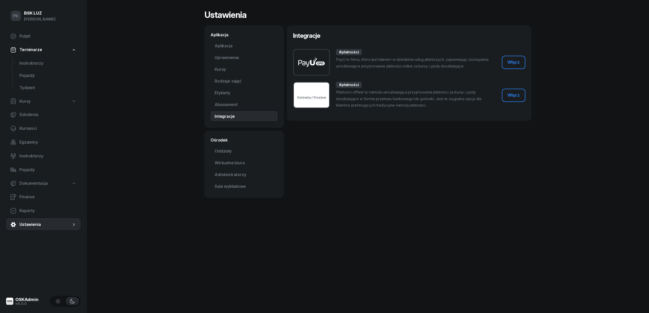
click at [307, 100] on button "Płatności offline Gotówka / Przelew" at bounding box center [311, 95] width 37 height 27
click at [320, 98] on span "Gotówka / Przelew" at bounding box center [311, 98] width 29 height 4
click at [29, 34] on span "Pulpit" at bounding box center [47, 36] width 57 height 7
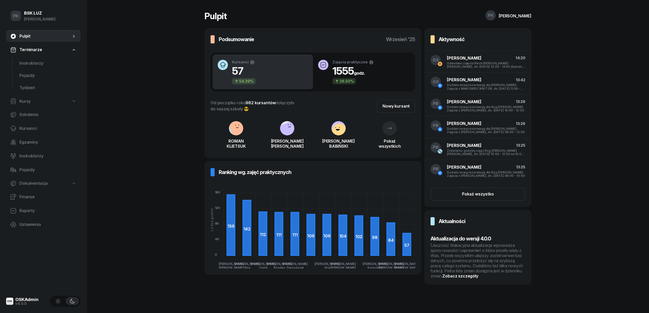
click at [477, 251] on div "(Jeszcze) Wakacyjna aktualizacja wprowadza sporo nowości i usprawnień o które p…" at bounding box center [478, 261] width 95 height 36
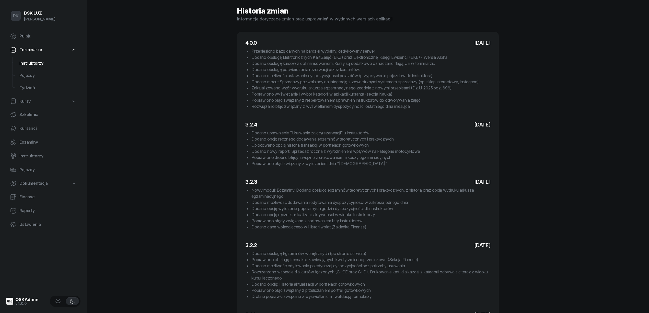
click at [32, 66] on link "Instruktorzy" at bounding box center [47, 63] width 65 height 12
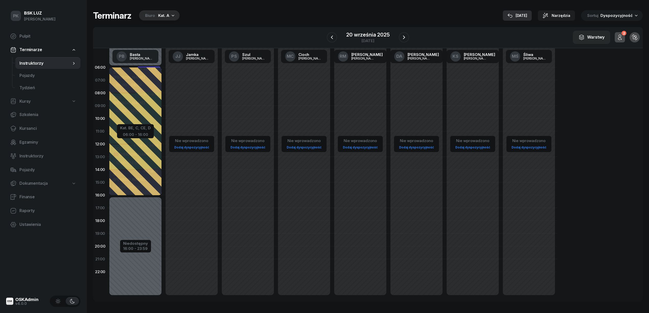
click at [528, 13] on div "[DATE]" at bounding box center [518, 16] width 20 height 6
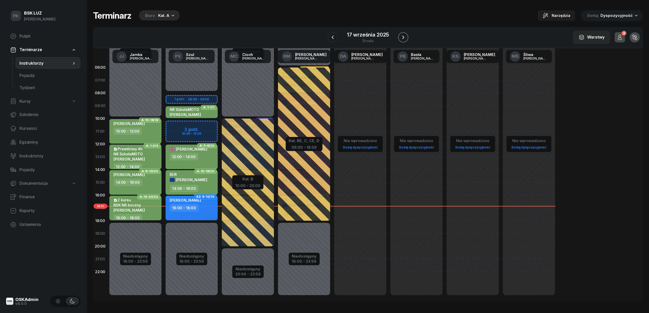
click at [405, 35] on icon "button" at bounding box center [403, 37] width 6 height 6
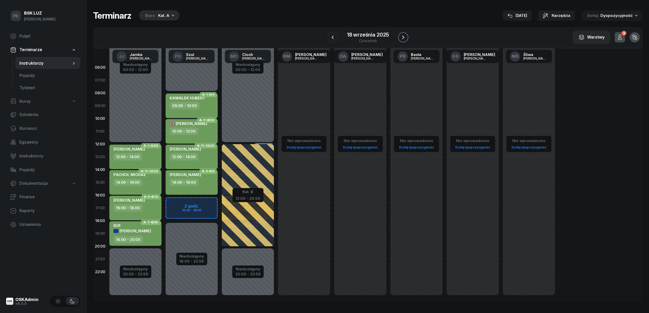
click at [404, 35] on icon "button" at bounding box center [403, 37] width 6 height 6
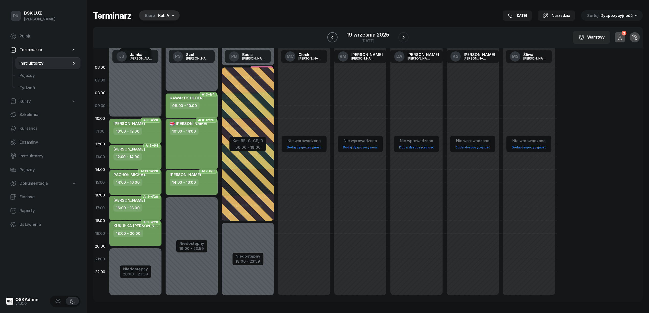
click at [336, 38] on icon "button" at bounding box center [333, 37] width 6 height 6
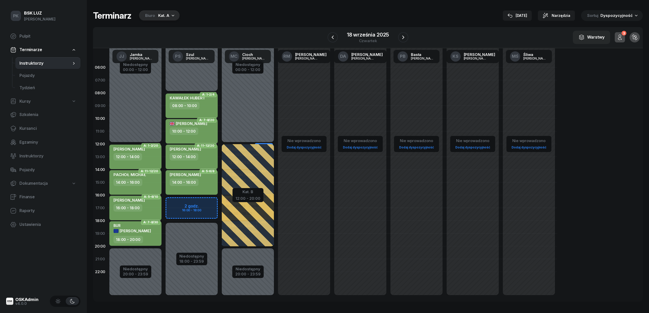
click at [278, 245] on div "Nie wprowadzono Dodaj dyspozycyjność" at bounding box center [304, 182] width 56 height 243
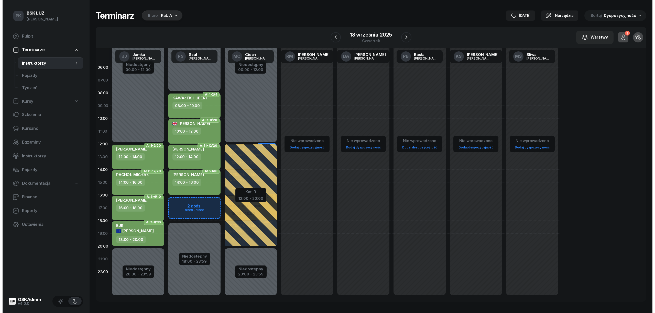
select select "19"
select select "21"
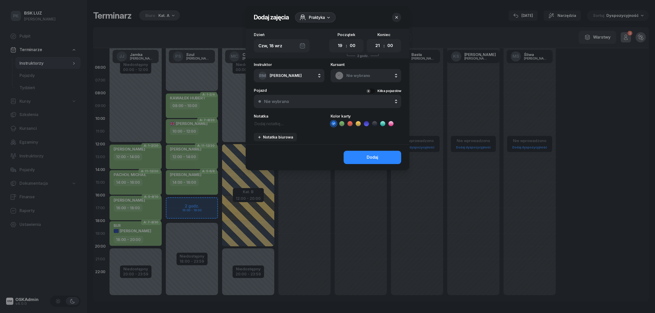
click at [363, 223] on div at bounding box center [327, 156] width 655 height 313
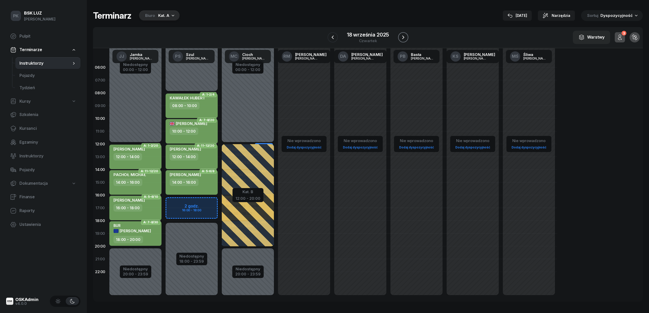
click at [401, 37] on icon "button" at bounding box center [403, 37] width 6 height 6
